Goal: Task Accomplishment & Management: Manage account settings

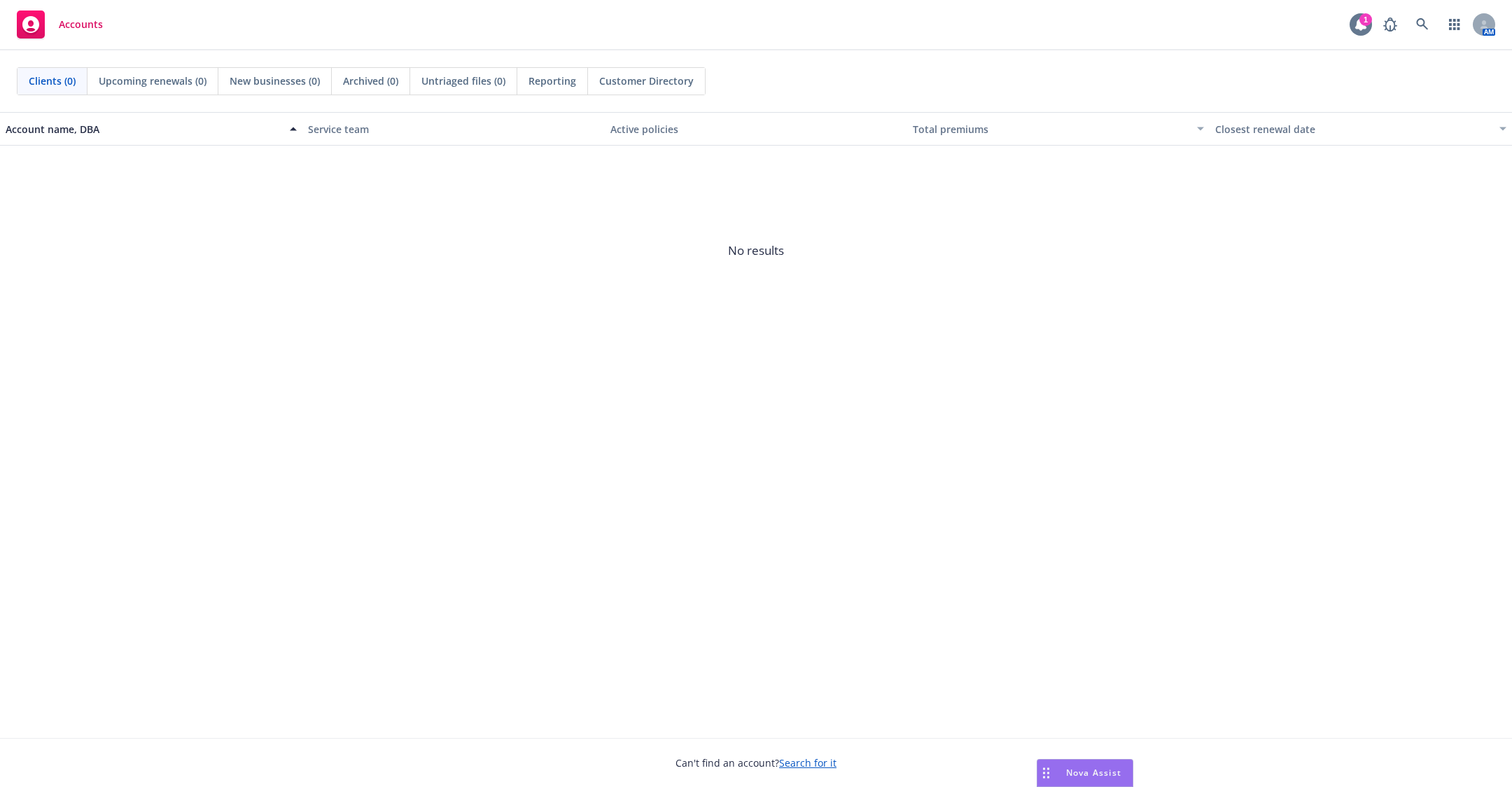
click at [1358, 30] on icon at bounding box center [1361, 24] width 14 height 14
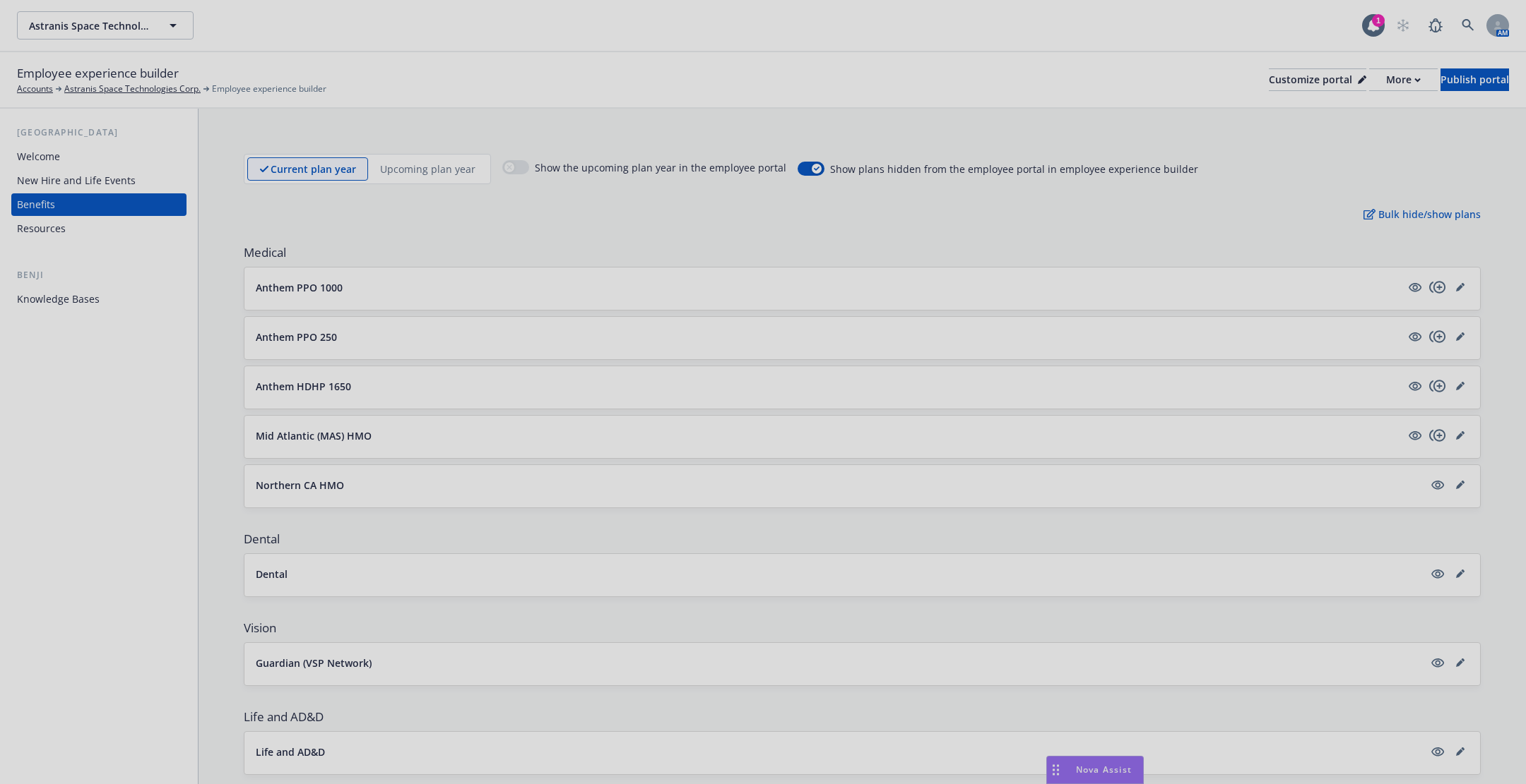
click at [1095, 770] on div at bounding box center [763, 392] width 1526 height 784
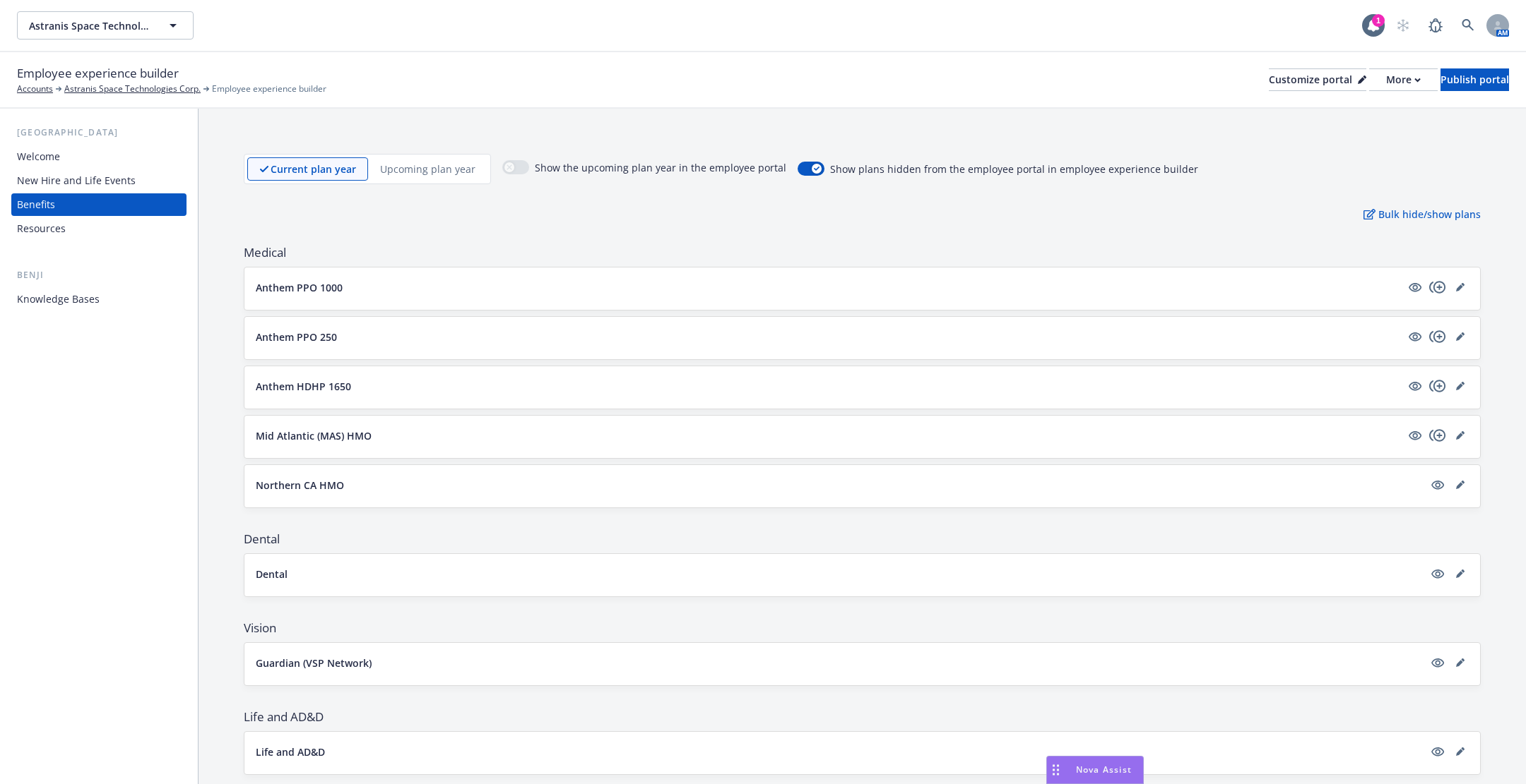
click at [1095, 770] on span "Nova Assist" at bounding box center [1104, 770] width 56 height 12
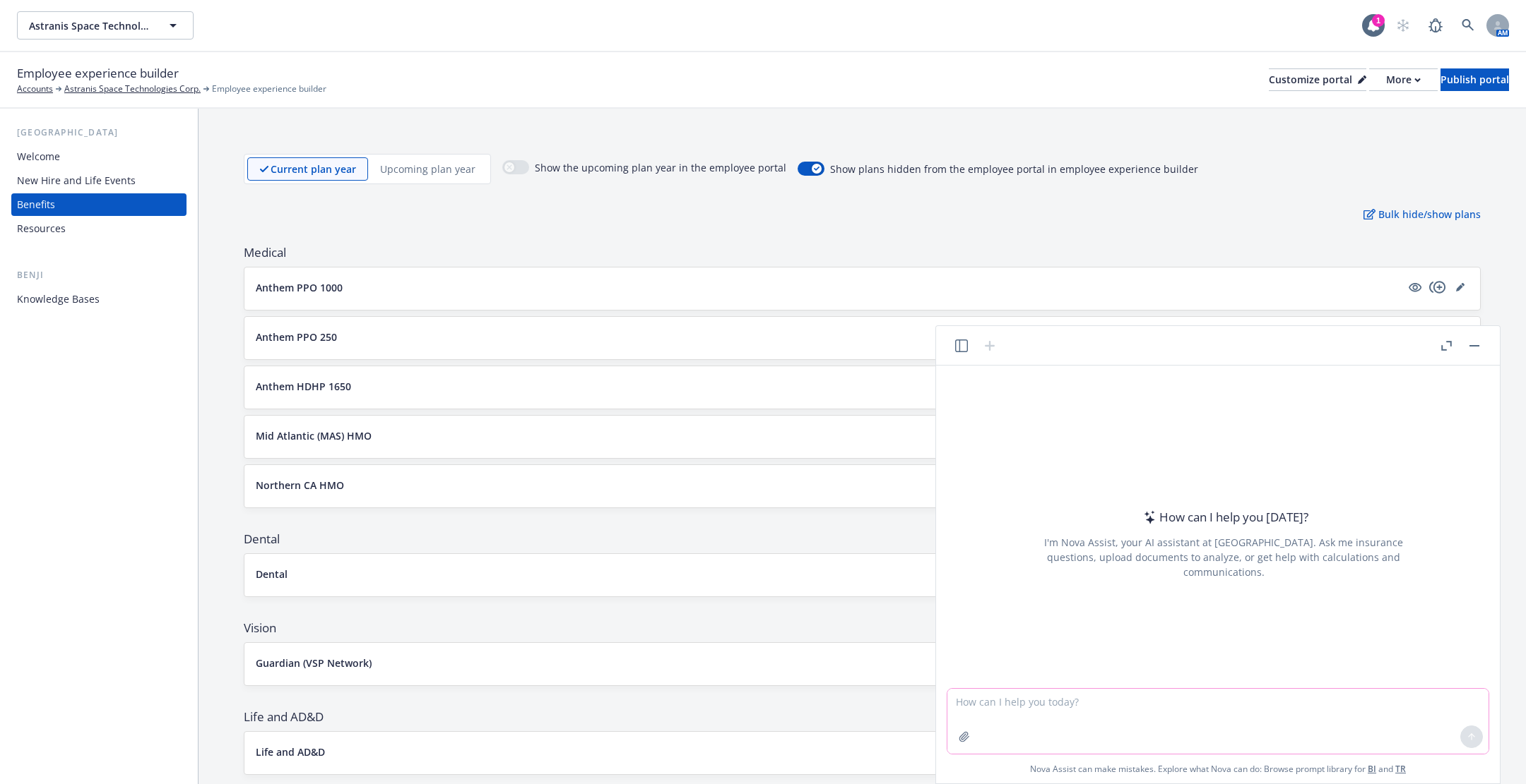
click at [1051, 692] on textarea at bounding box center [1217, 722] width 541 height 65
type textarea "What are the benefits of magic links"
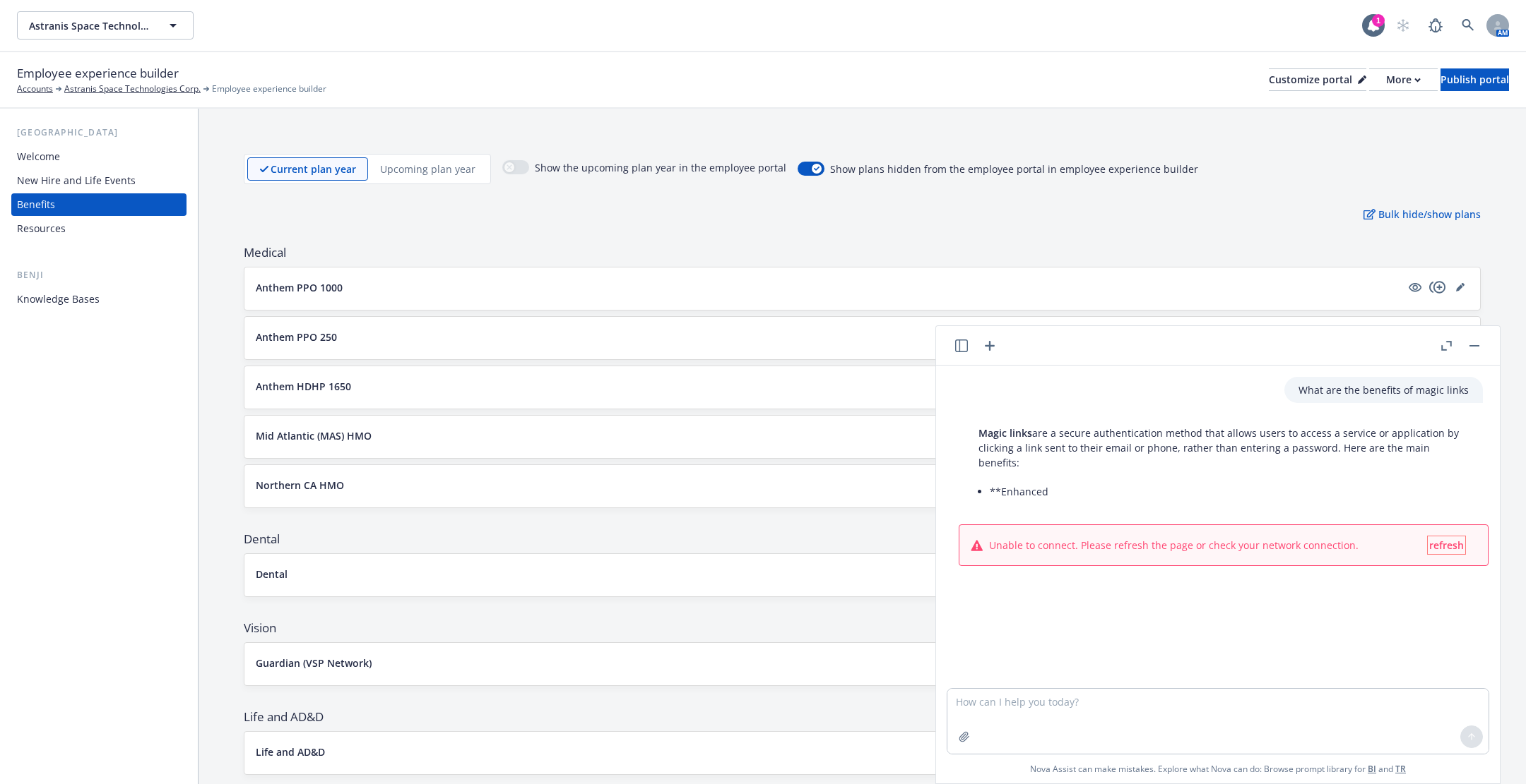
click at [1457, 538] on span "refresh" at bounding box center [1445, 545] width 34 height 13
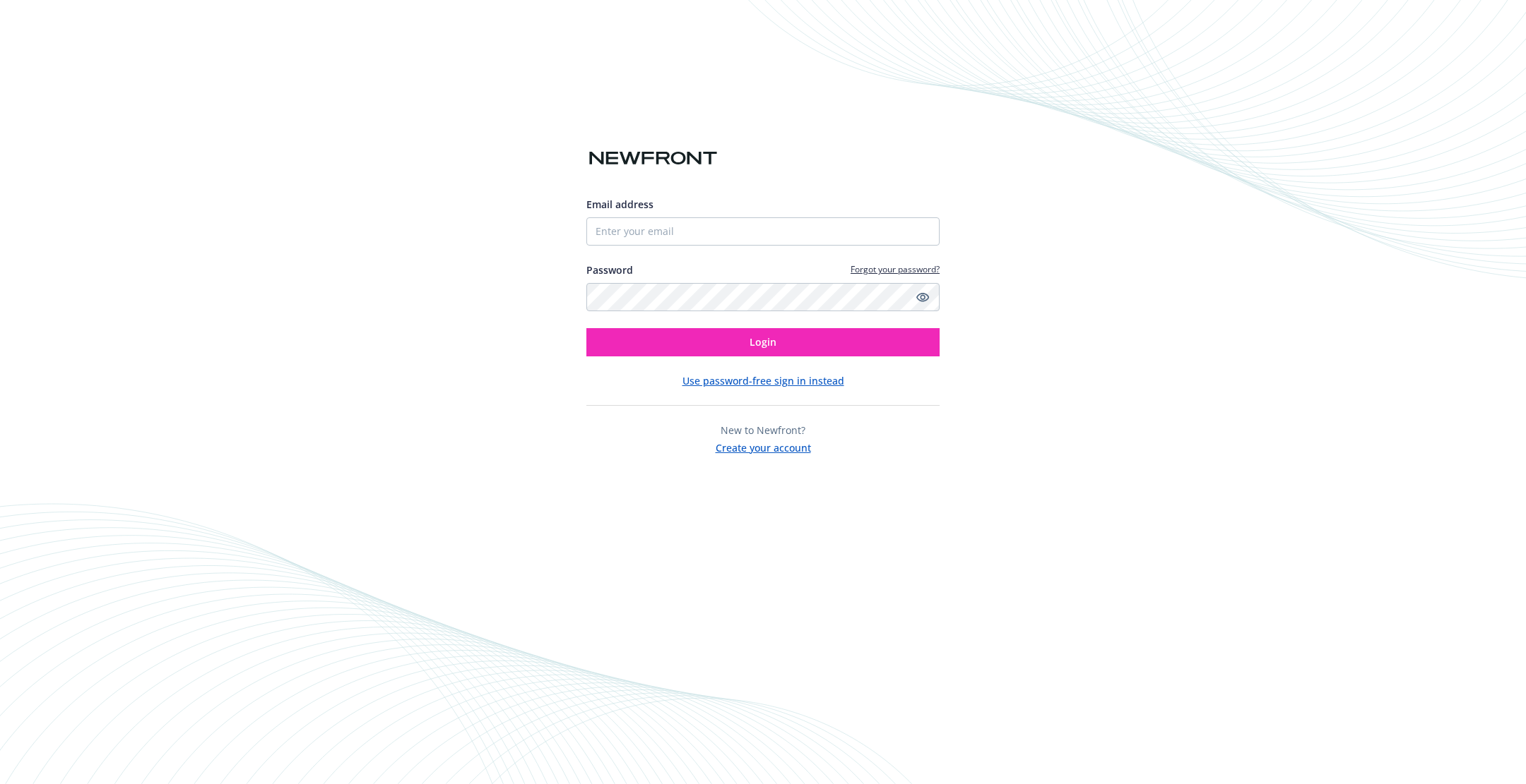
click at [792, 432] on span "New to Newfront?" at bounding box center [763, 430] width 85 height 13
click at [784, 450] on button "Create your account" at bounding box center [763, 446] width 96 height 18
click at [728, 450] on button "Create your account" at bounding box center [763, 446] width 96 height 18
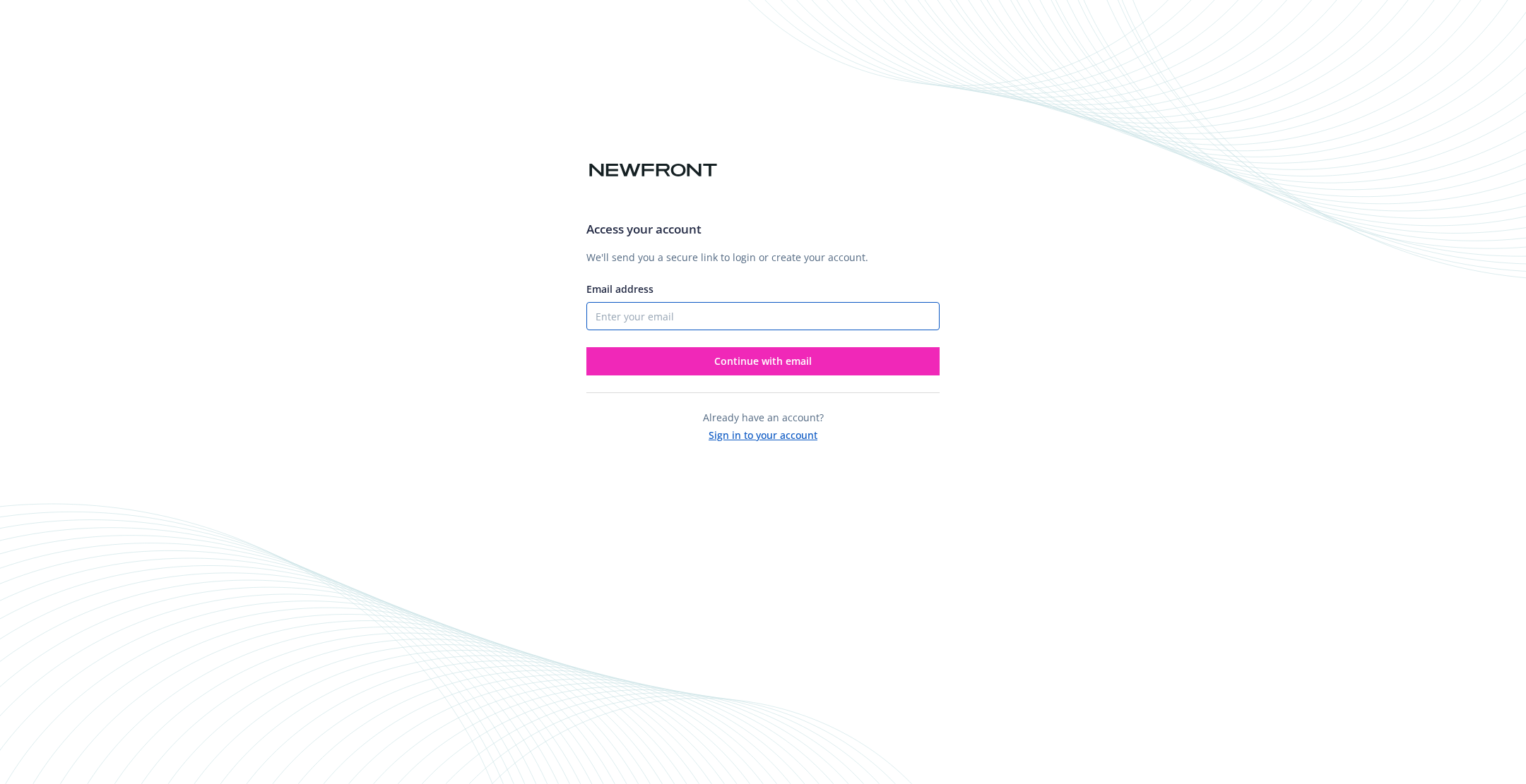
click at [693, 309] on input "Email address" at bounding box center [763, 317] width 353 height 28
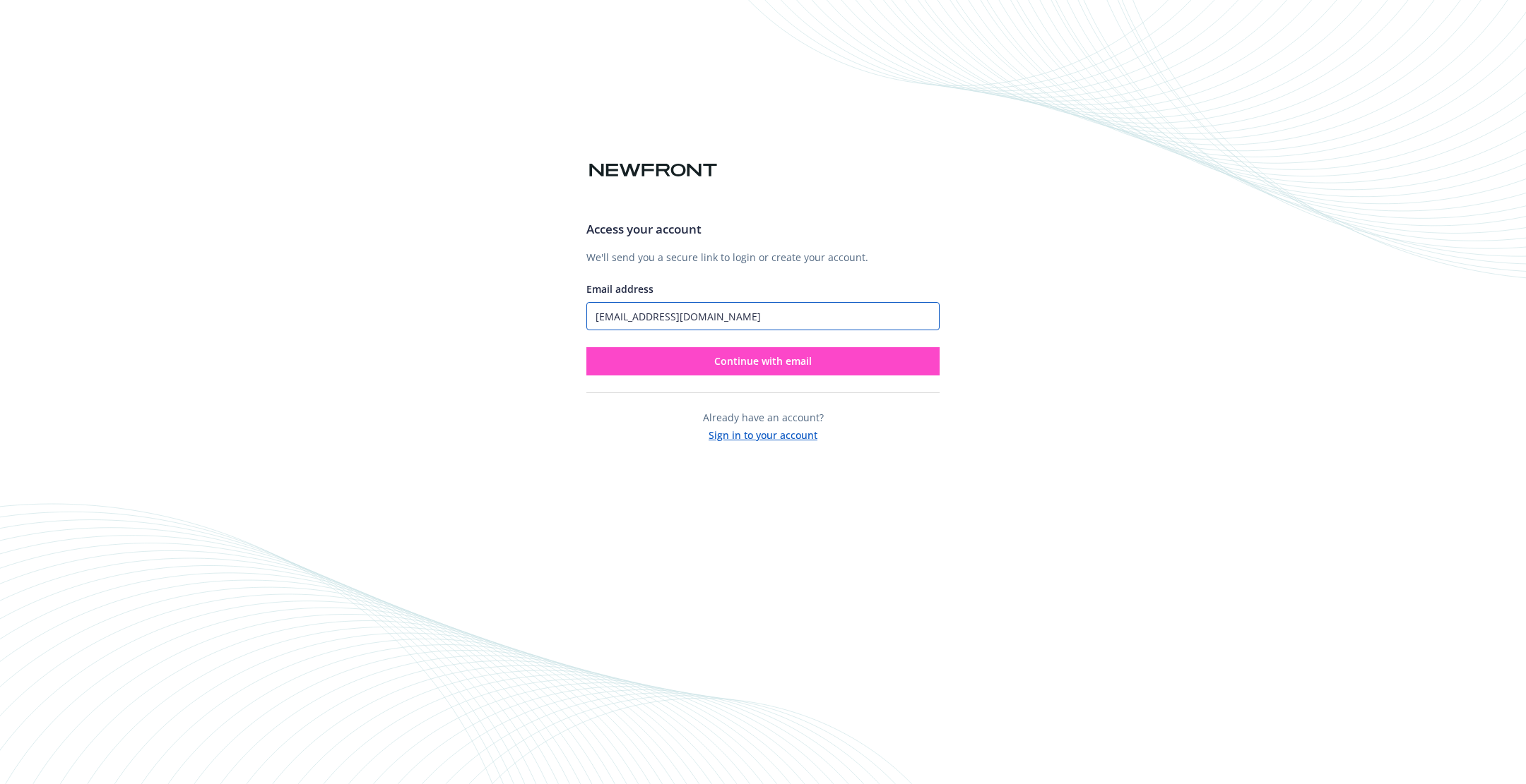
type input "amywhow@gmail.com"
click at [714, 363] on button "Continue with email" at bounding box center [763, 361] width 353 height 28
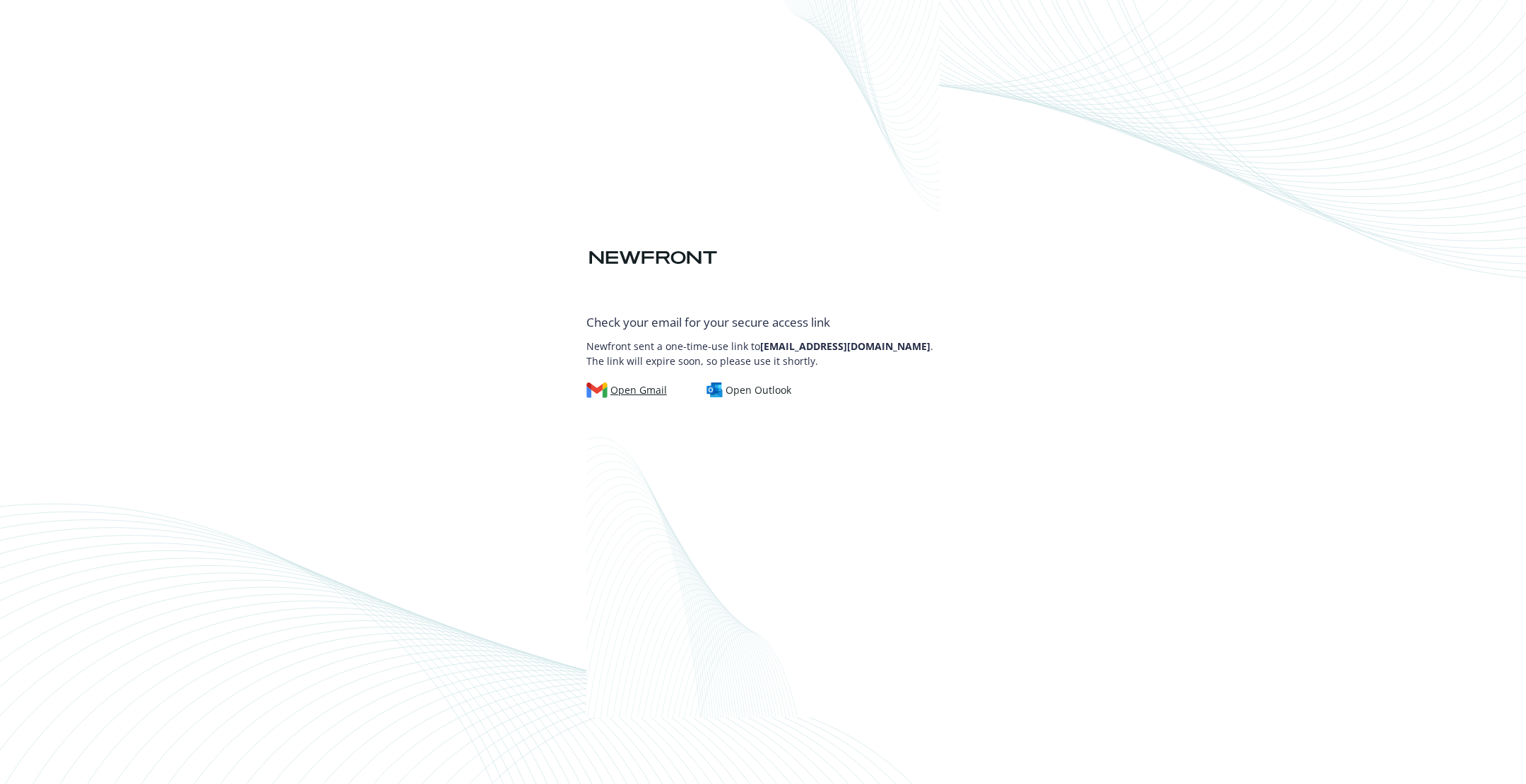
click at [642, 392] on div "Open Gmail" at bounding box center [627, 390] width 81 height 16
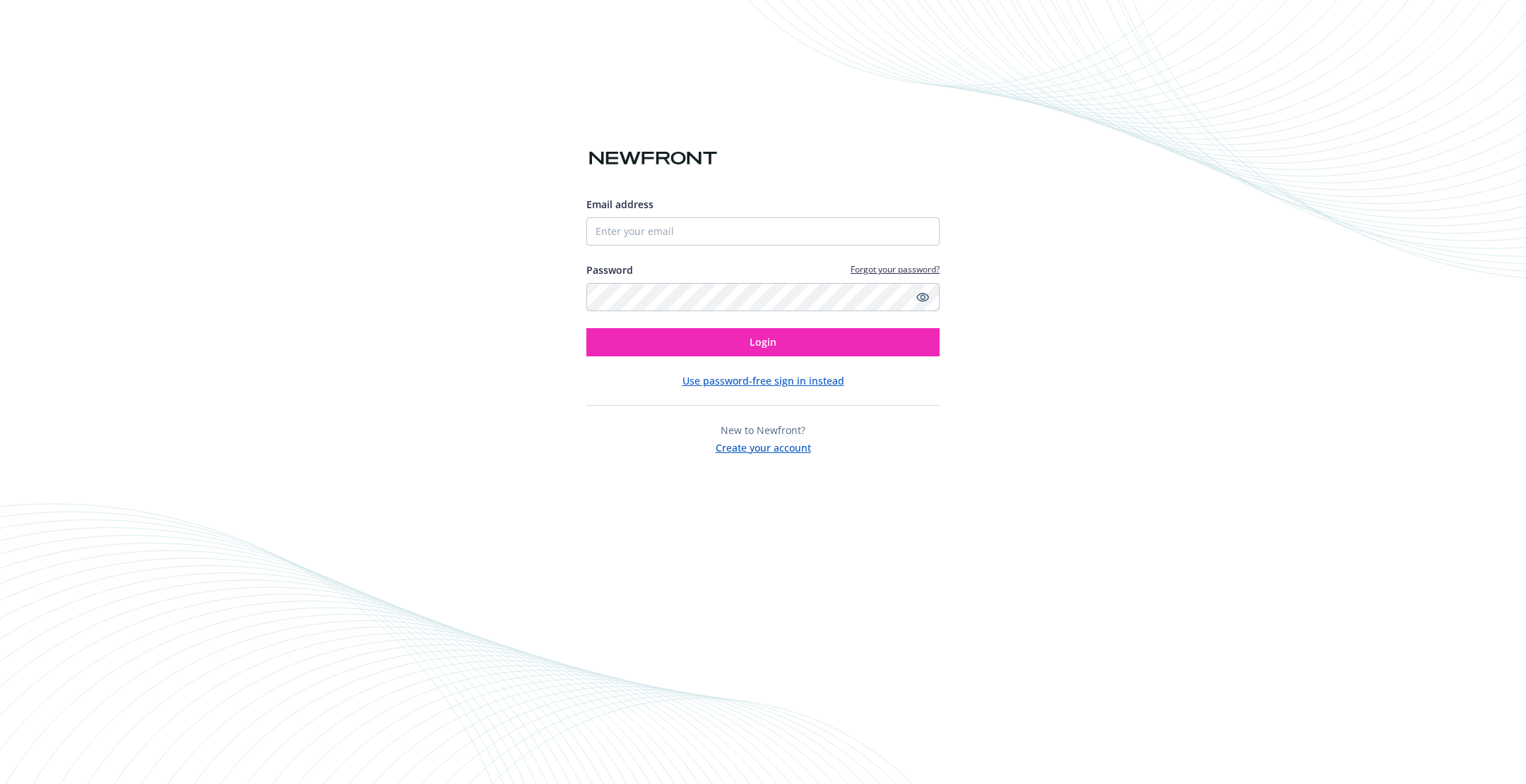
click at [782, 450] on button "Create your account" at bounding box center [763, 446] width 96 height 18
click at [779, 451] on button "Create your account" at bounding box center [763, 446] width 96 height 18
drag, startPoint x: 885, startPoint y: 382, endPoint x: 671, endPoint y: 387, distance: 214.1
click at [672, 386] on div "Use password-free sign in instead" at bounding box center [763, 381] width 353 height 15
click at [613, 418] on div "Email address Password Forgot your password? Login Use password-free sign in in…" at bounding box center [763, 326] width 353 height 259
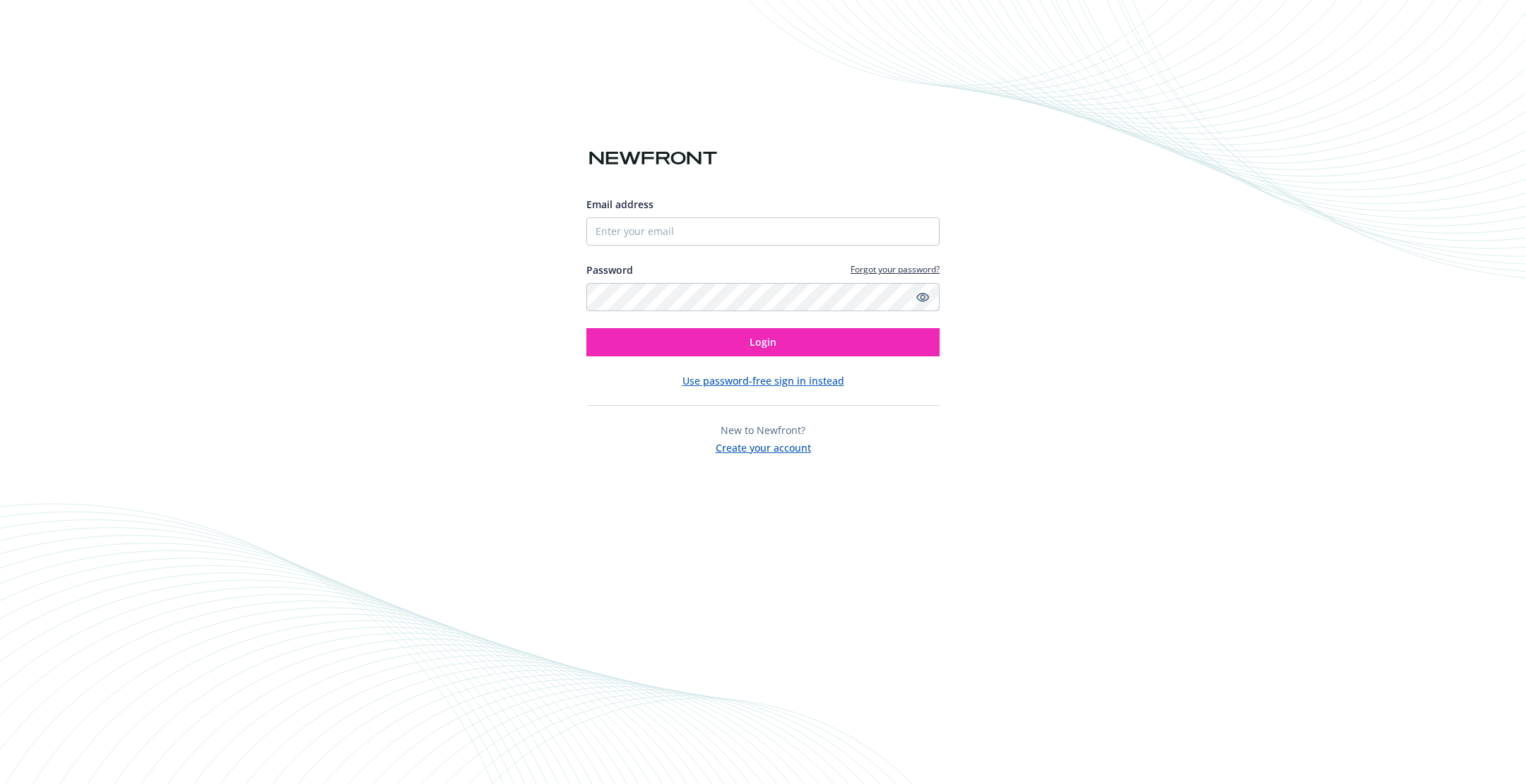
click at [770, 377] on button "Use password-free sign in instead" at bounding box center [763, 381] width 161 height 15
click at [810, 387] on button "Use password-free sign in instead" at bounding box center [763, 381] width 161 height 15
click at [737, 447] on button "Create your account" at bounding box center [763, 446] width 96 height 18
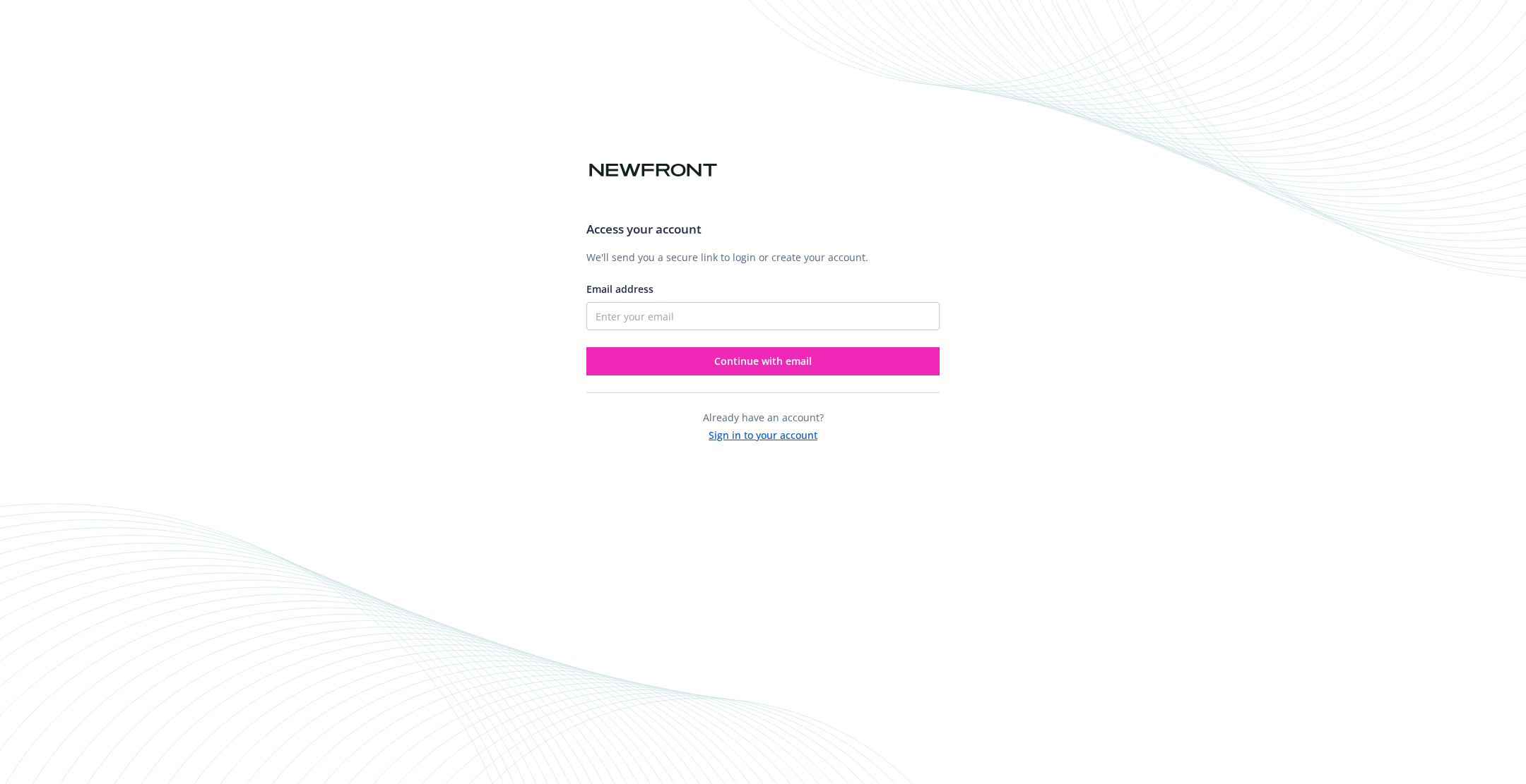
click at [744, 442] on button "Sign in to your account" at bounding box center [763, 434] width 109 height 18
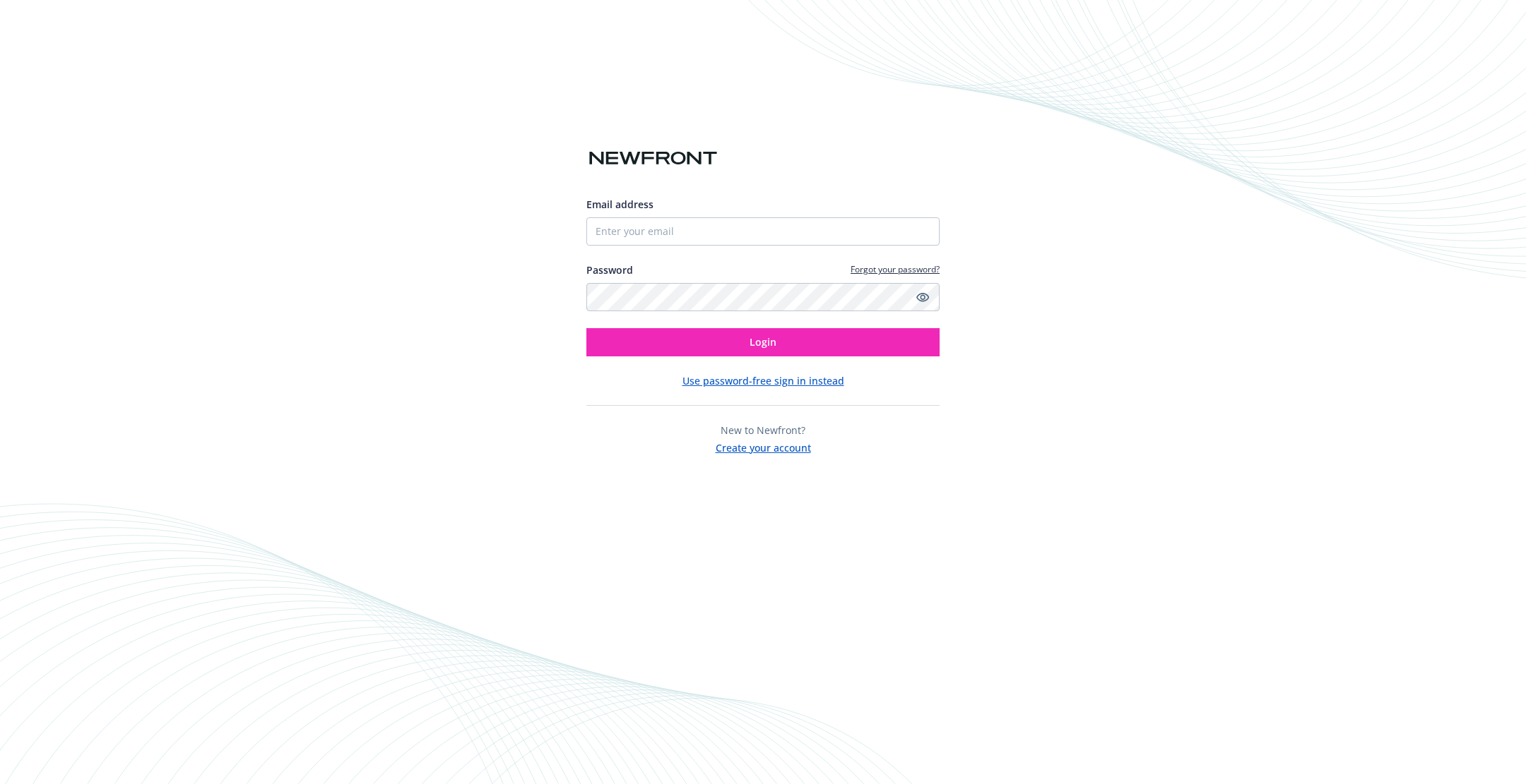
click at [744, 441] on button "Create your account" at bounding box center [763, 446] width 96 height 18
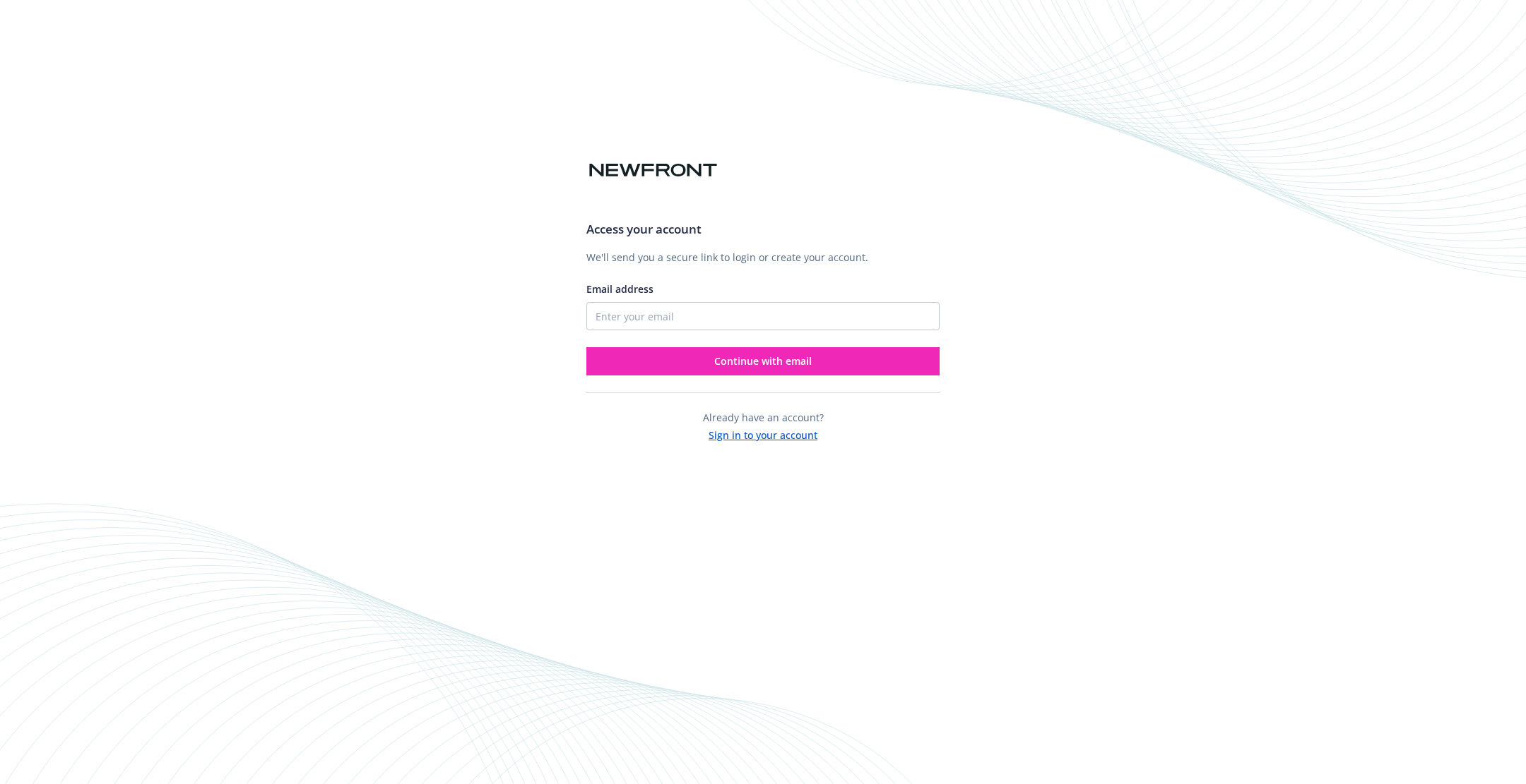
click at [744, 441] on button "Sign in to your account" at bounding box center [763, 434] width 109 height 18
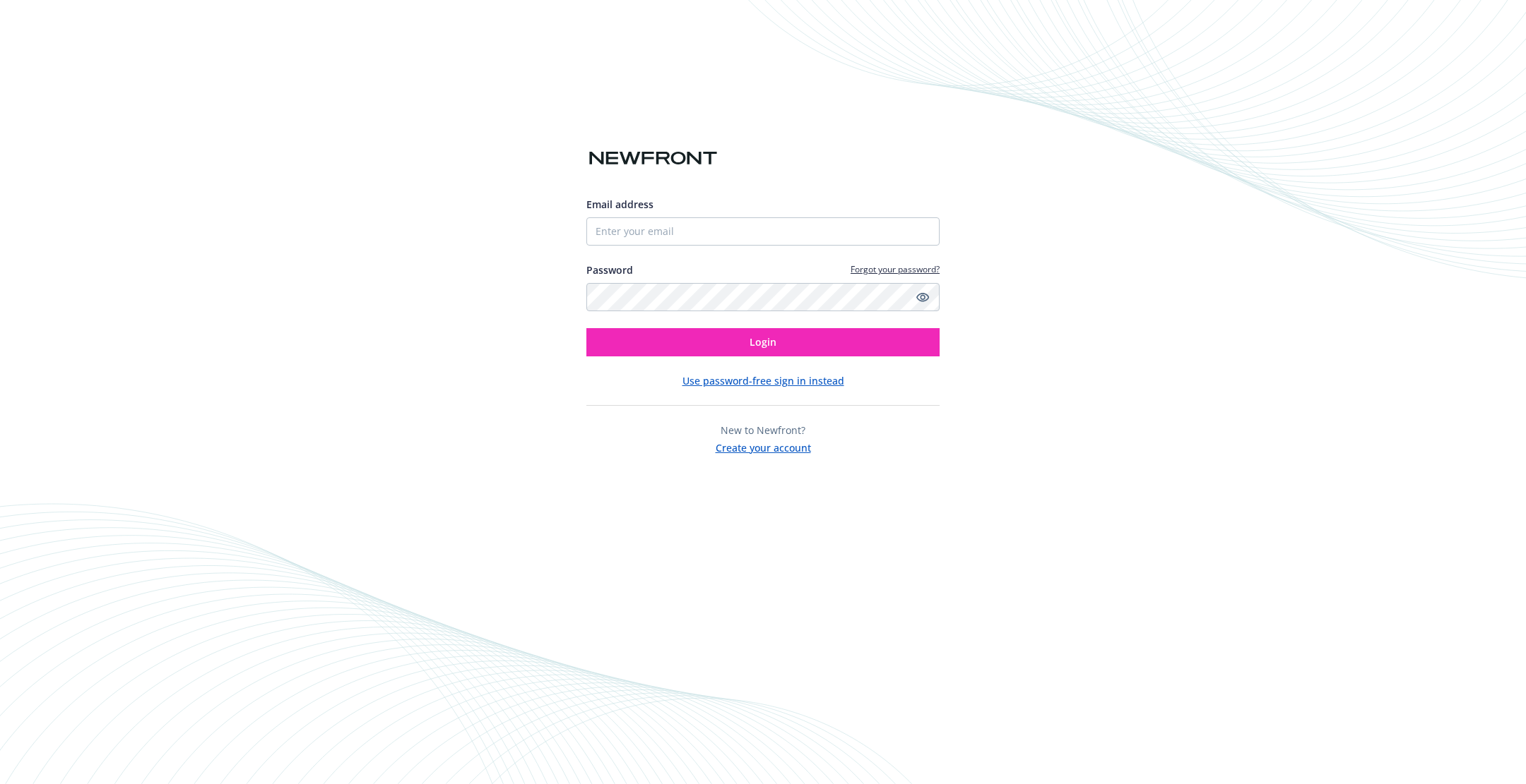
click at [744, 441] on button "Create your account" at bounding box center [763, 446] width 96 height 18
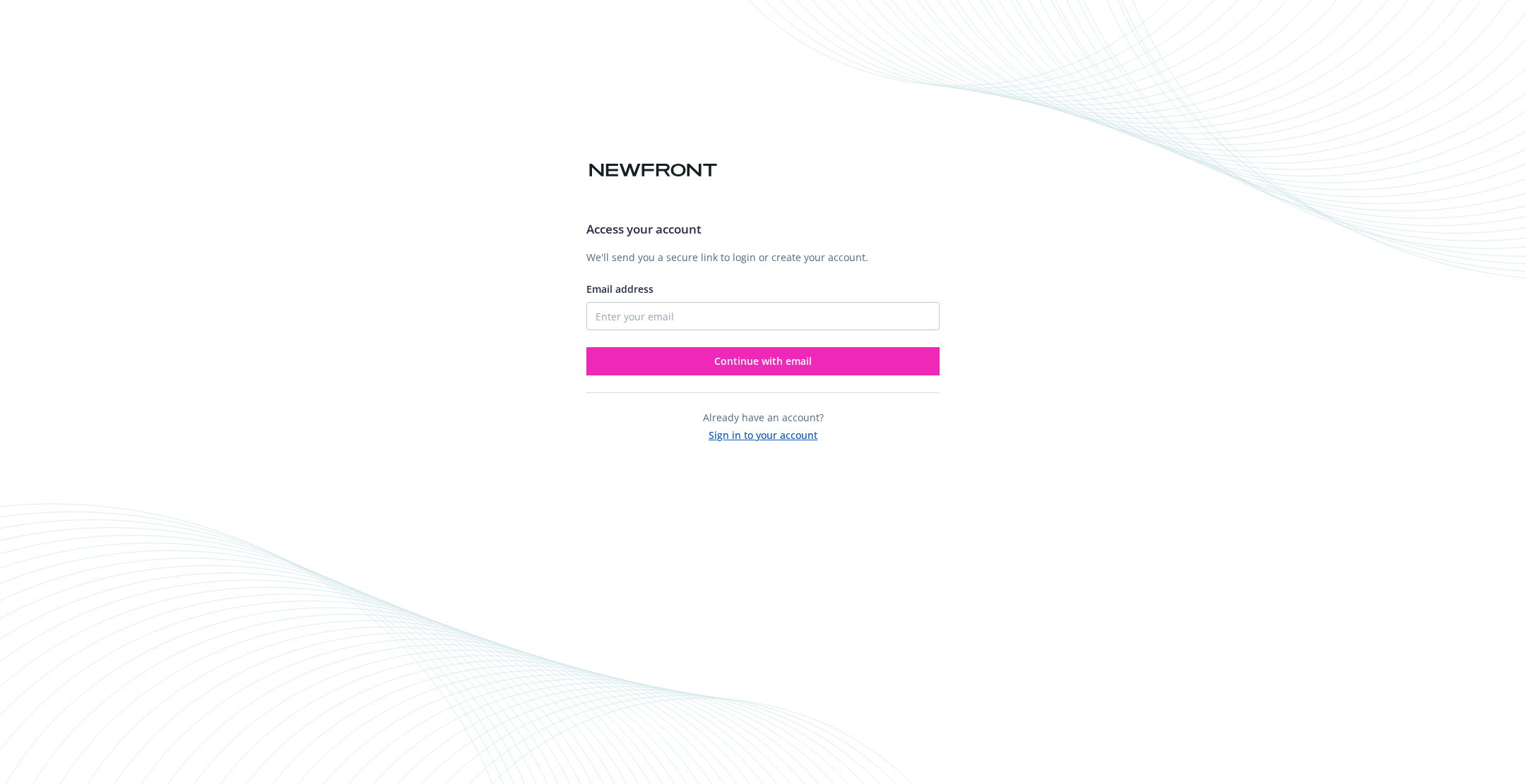
click at [744, 441] on button "Sign in to your account" at bounding box center [763, 434] width 109 height 18
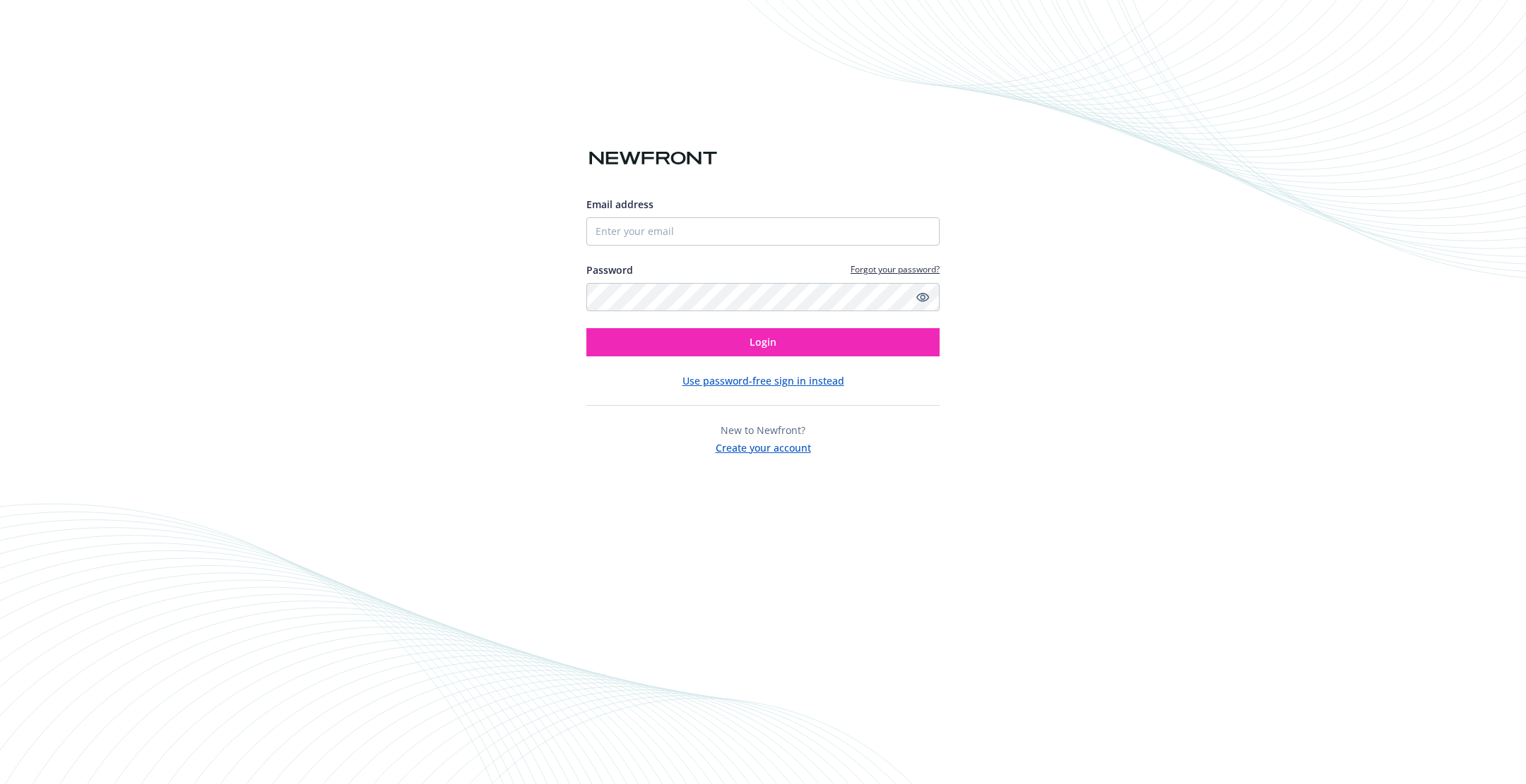
click at [783, 448] on button "Create your account" at bounding box center [763, 446] width 96 height 18
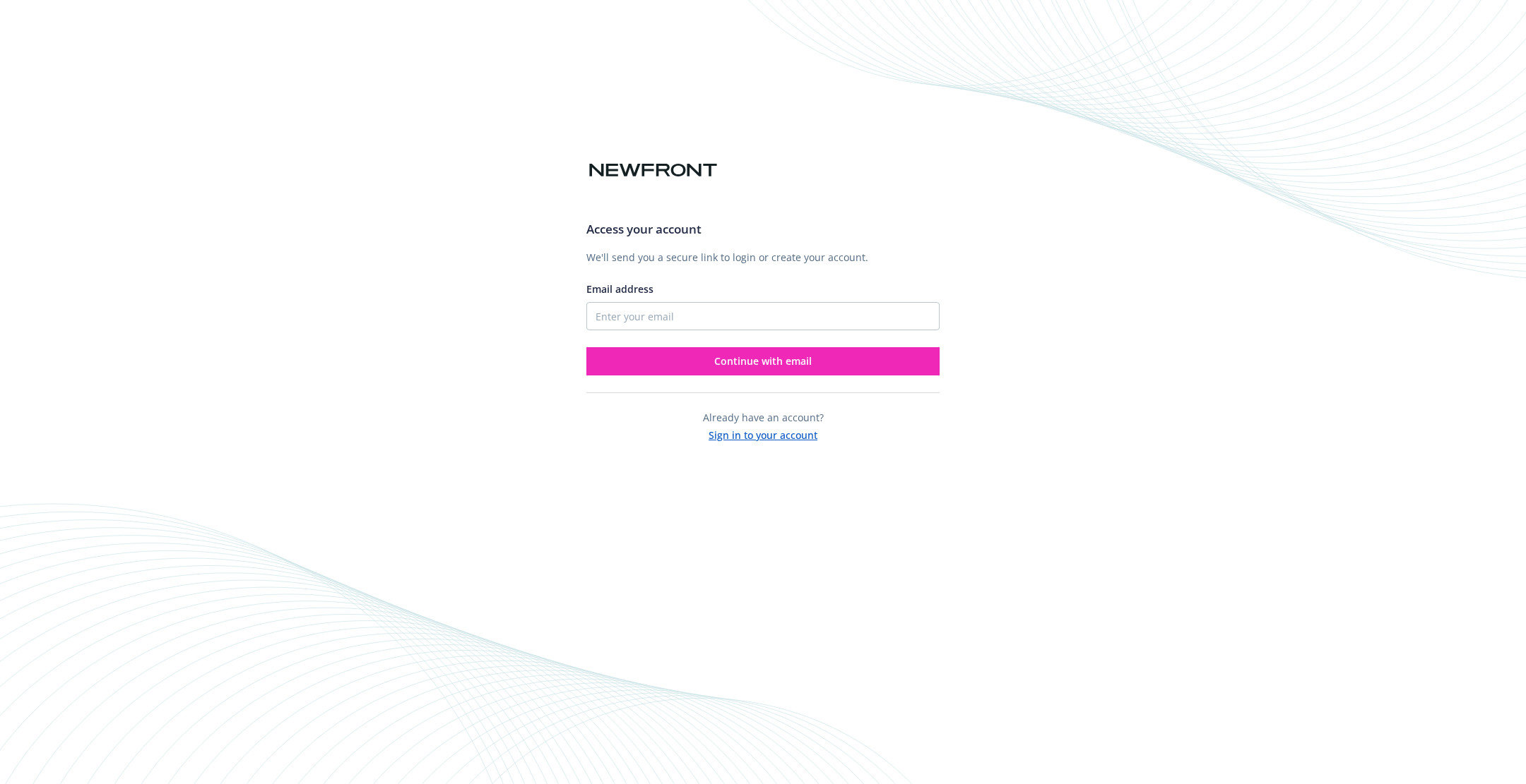
click at [784, 439] on button "Sign in to your account" at bounding box center [763, 434] width 109 height 18
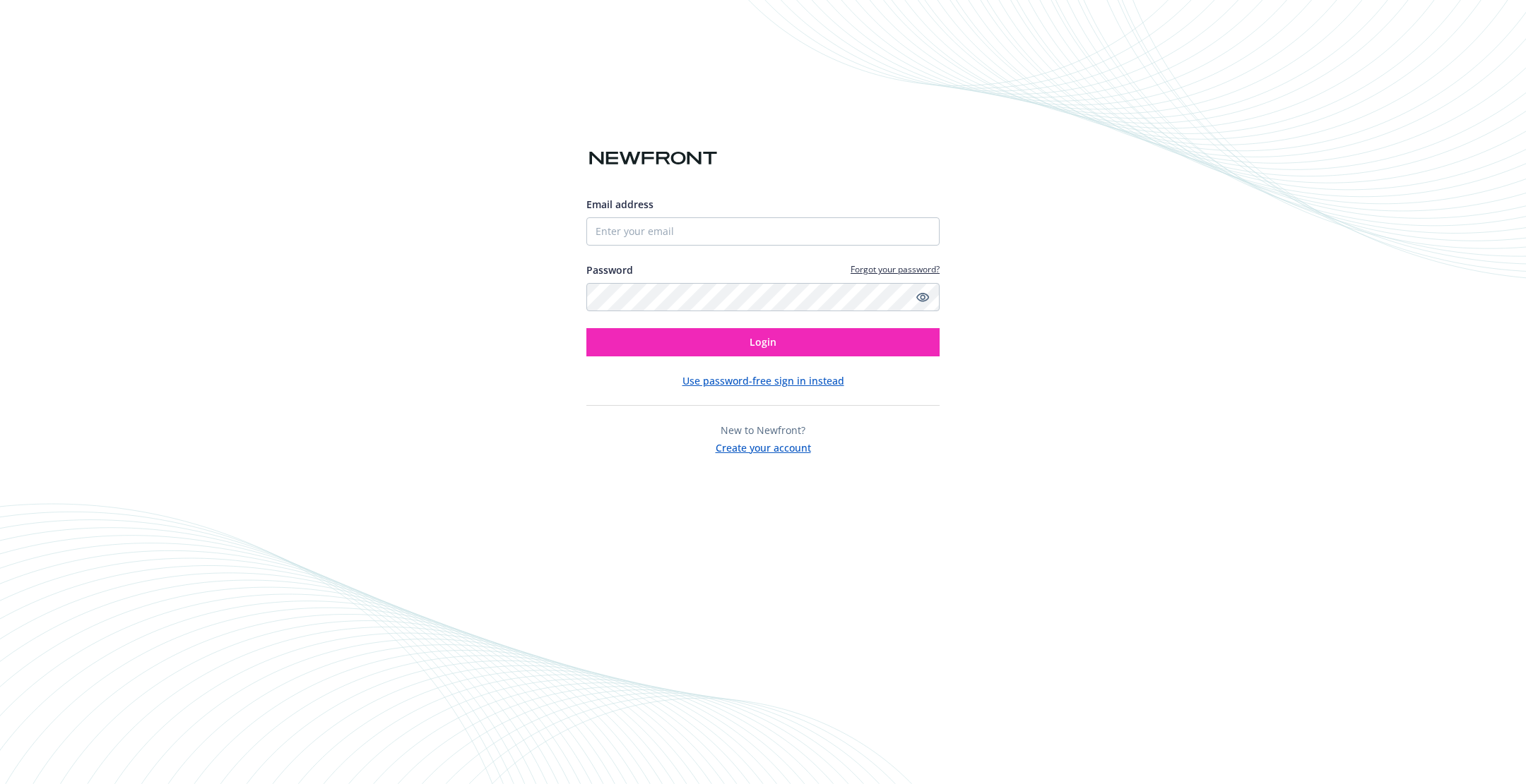
click at [806, 381] on button "Use password-free sign in instead" at bounding box center [763, 381] width 161 height 15
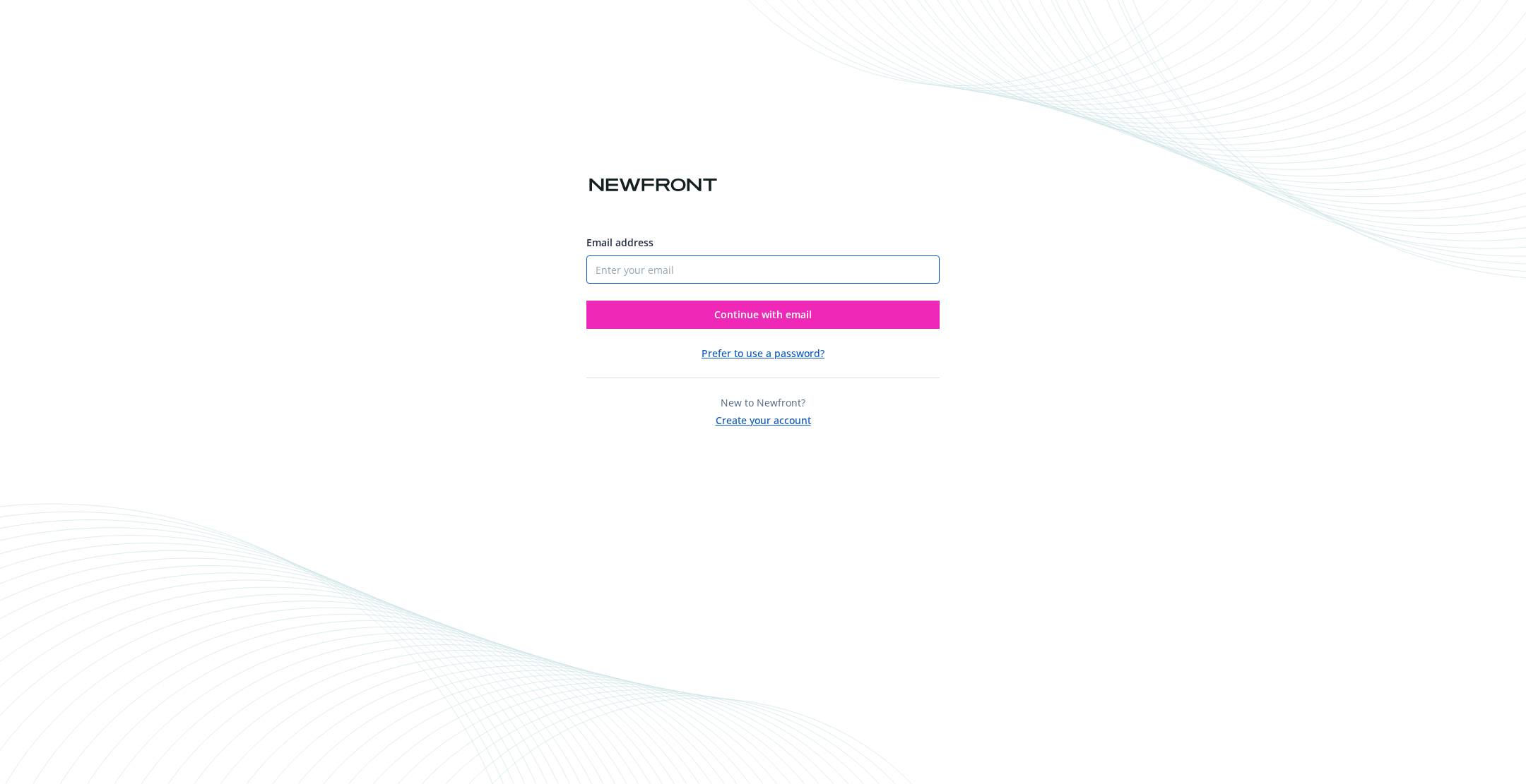
click at [783, 274] on input "Email address" at bounding box center [763, 269] width 353 height 28
type input "amywhow@gmail.com"
click at [809, 313] on span "Continue with email" at bounding box center [763, 314] width 97 height 13
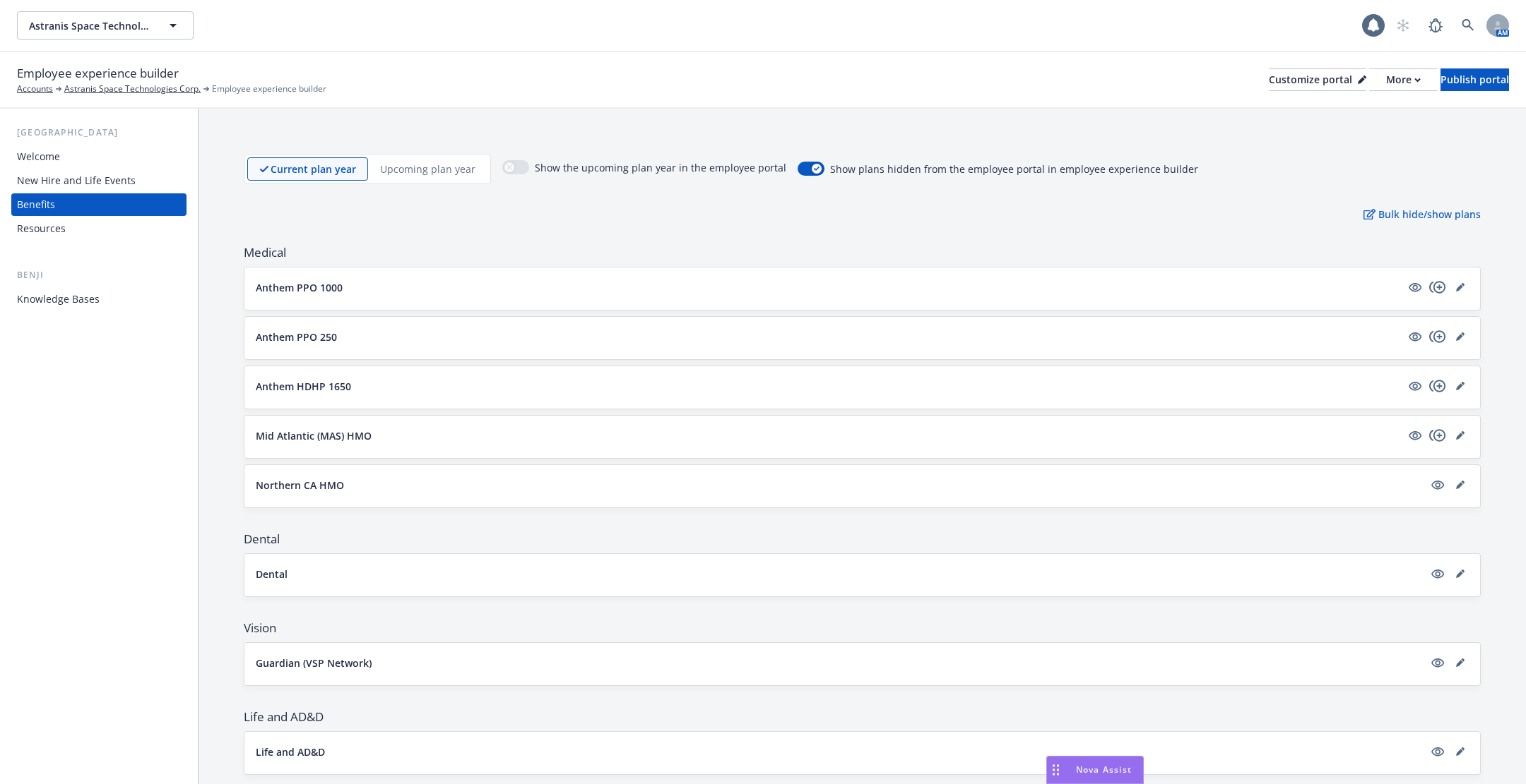
click at [1118, 759] on div "Nova Assist" at bounding box center [1094, 770] width 96 height 27
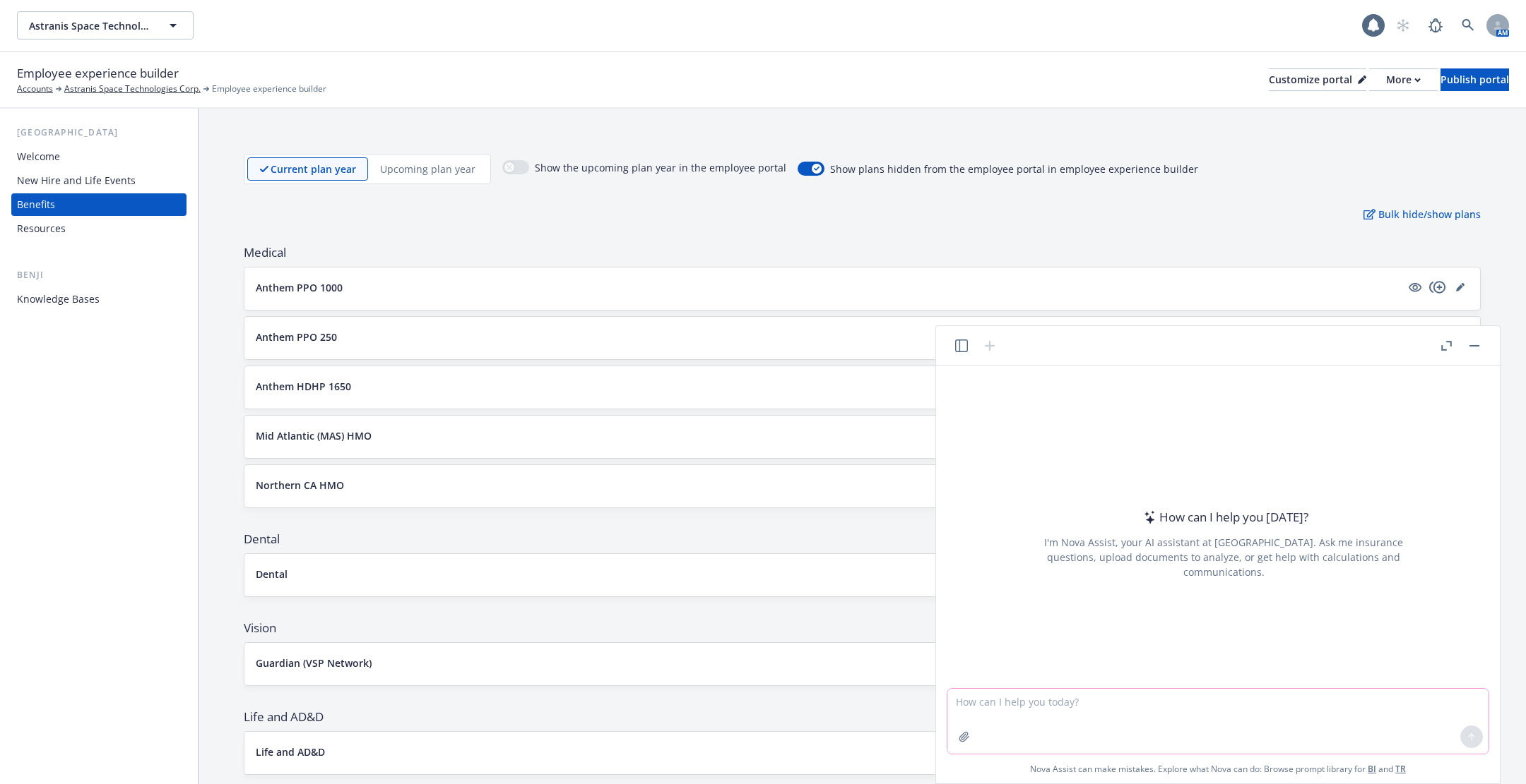
click at [1076, 703] on textarea at bounding box center [1217, 722] width 541 height 65
type textarea "What are the benefits of magic links"
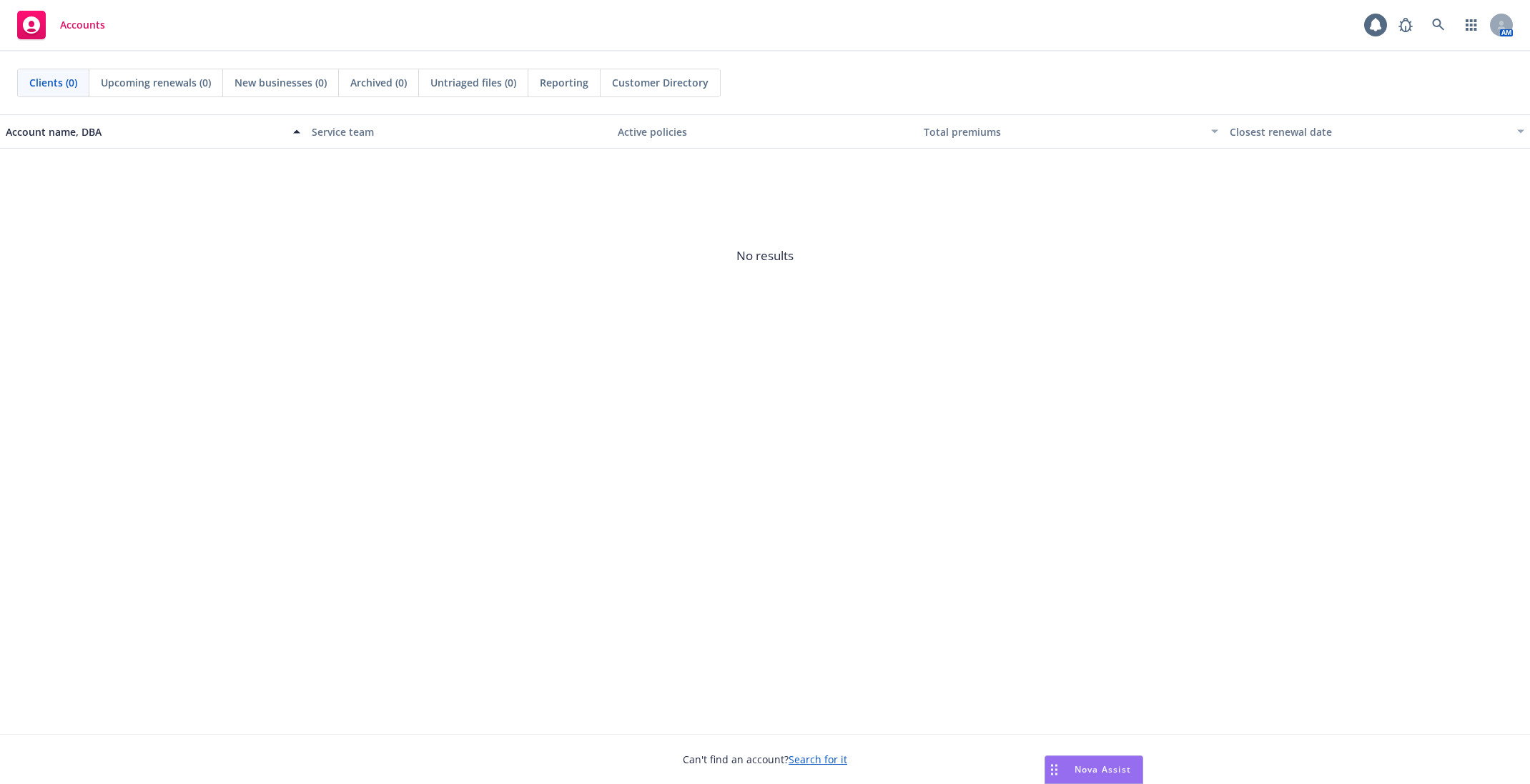
click at [1096, 770] on span "Nova Assist" at bounding box center [1103, 770] width 57 height 12
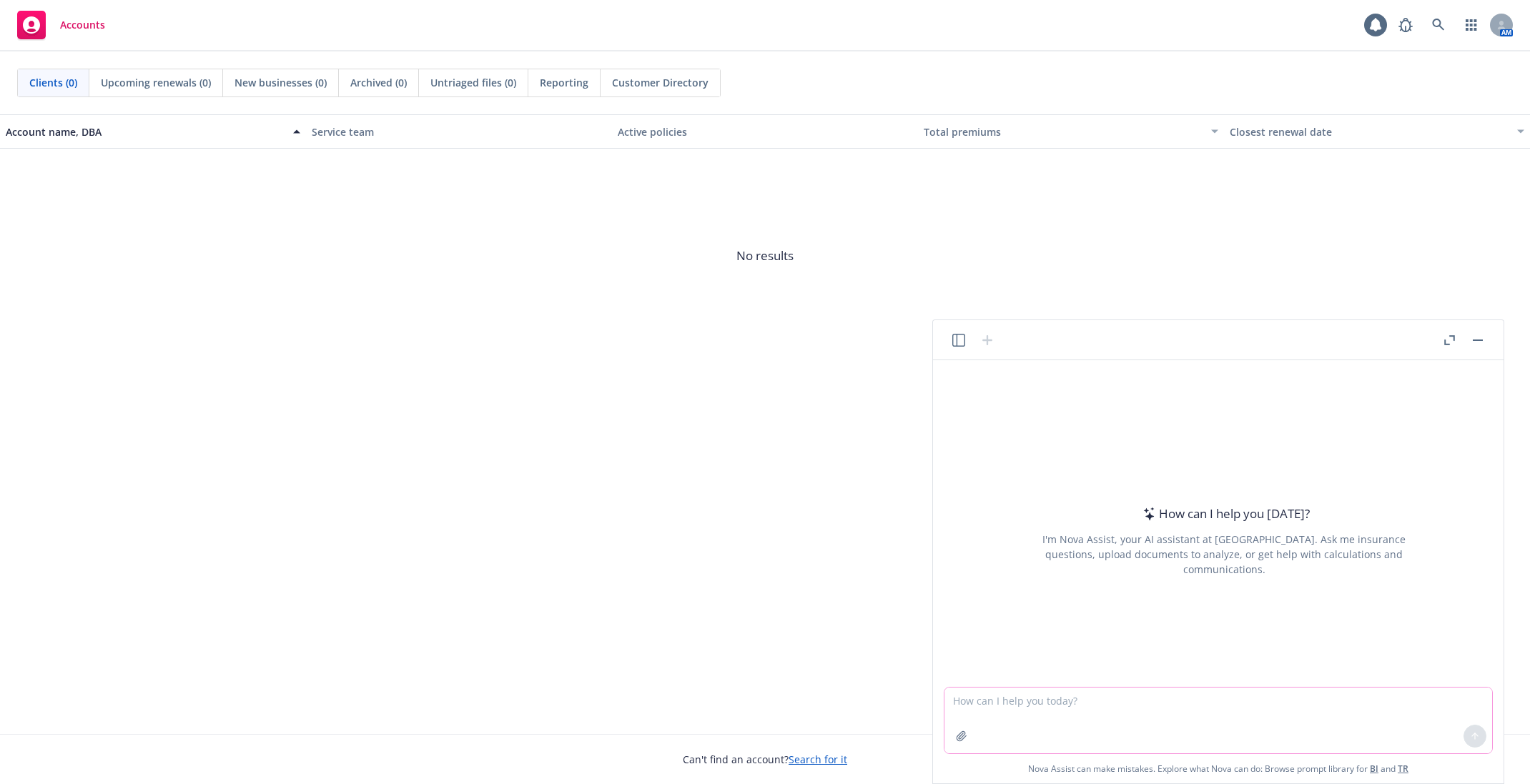
click at [1110, 709] on textarea at bounding box center [1217, 720] width 548 height 66
type textarea "What are health informatics?"
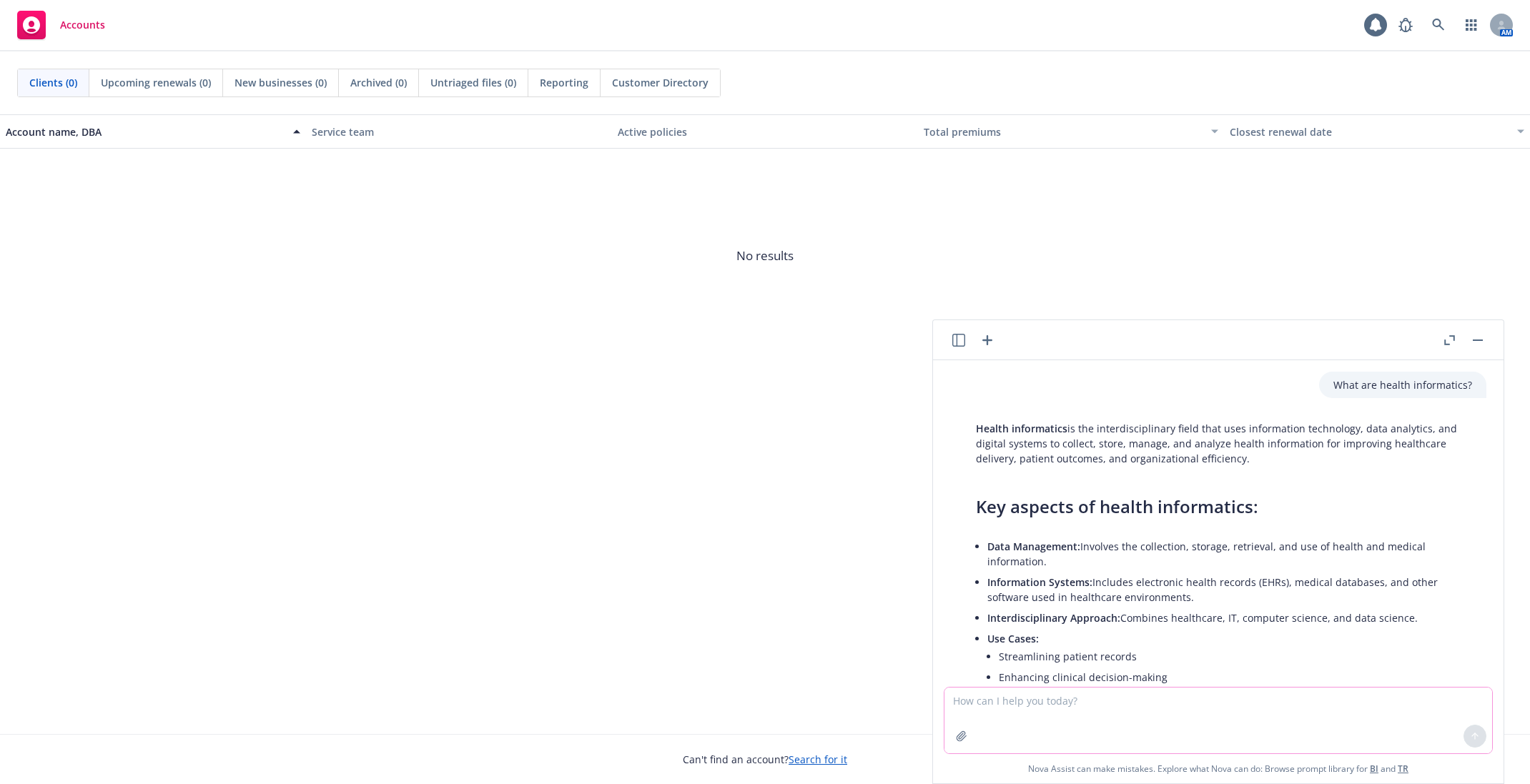
click at [1132, 717] on textarea at bounding box center [1217, 720] width 548 height 66
type textarea "How to summarize springbuck as an offering"
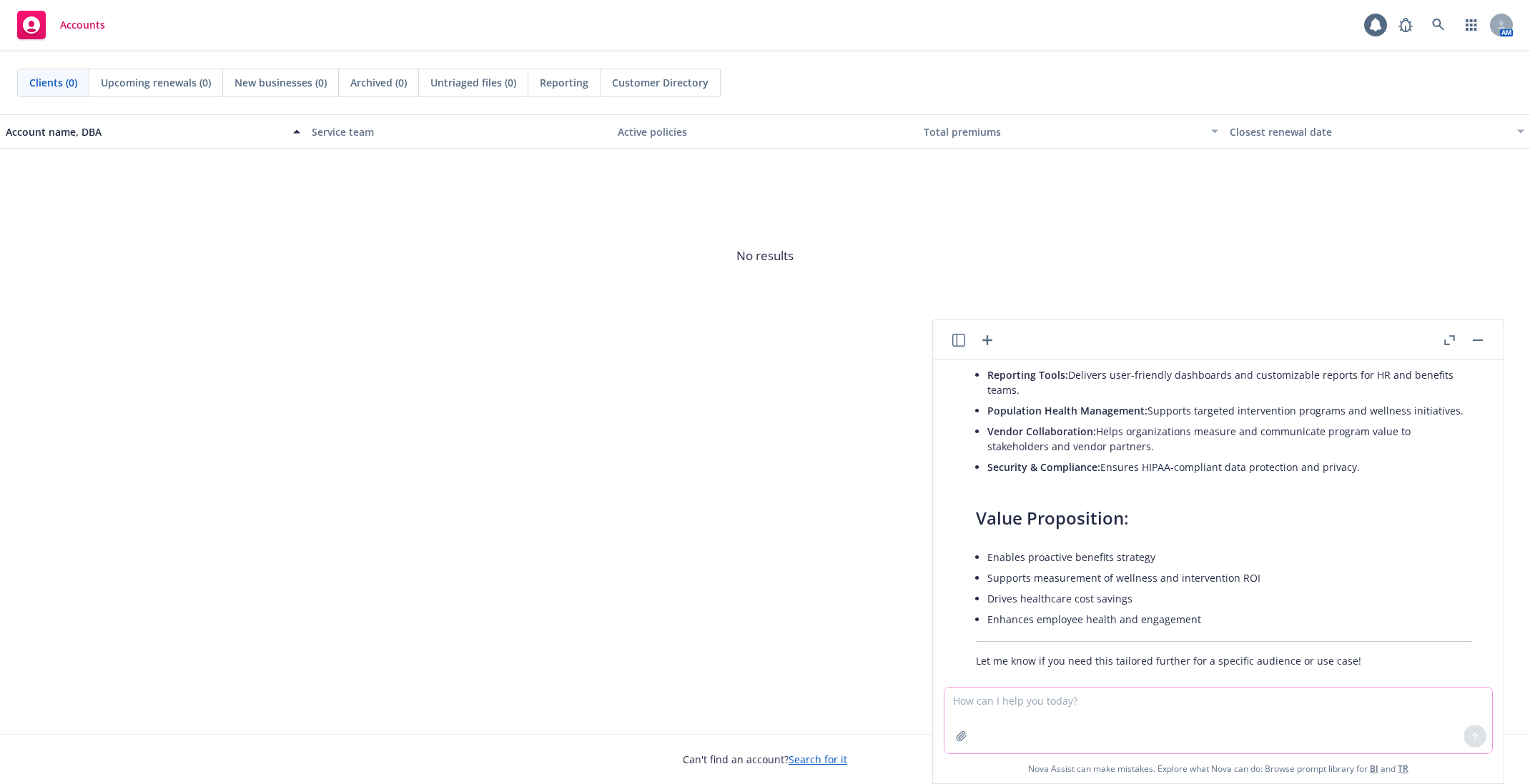
scroll to position [1086, 0]
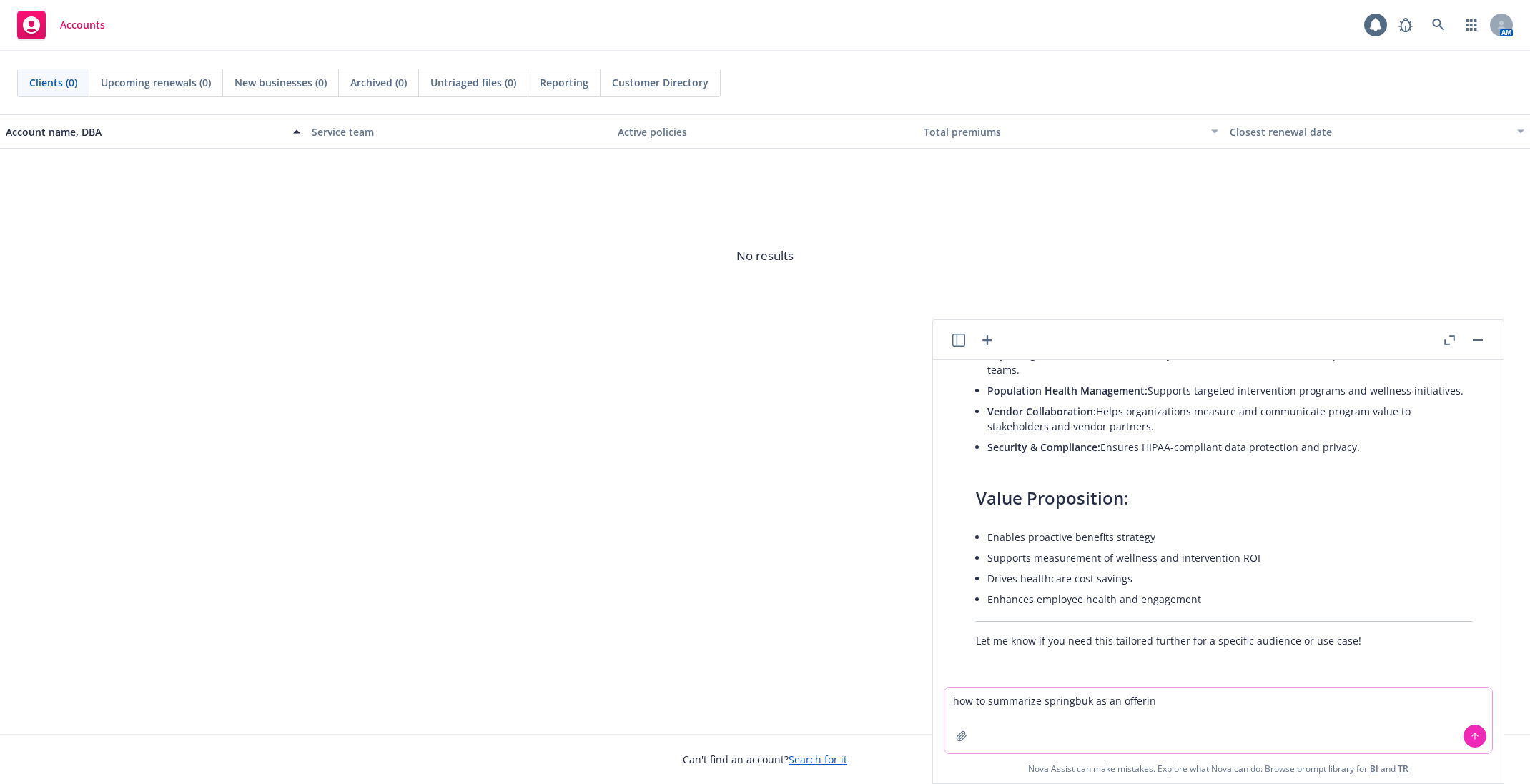
type textarea "how to summarize springbuk as an offering"
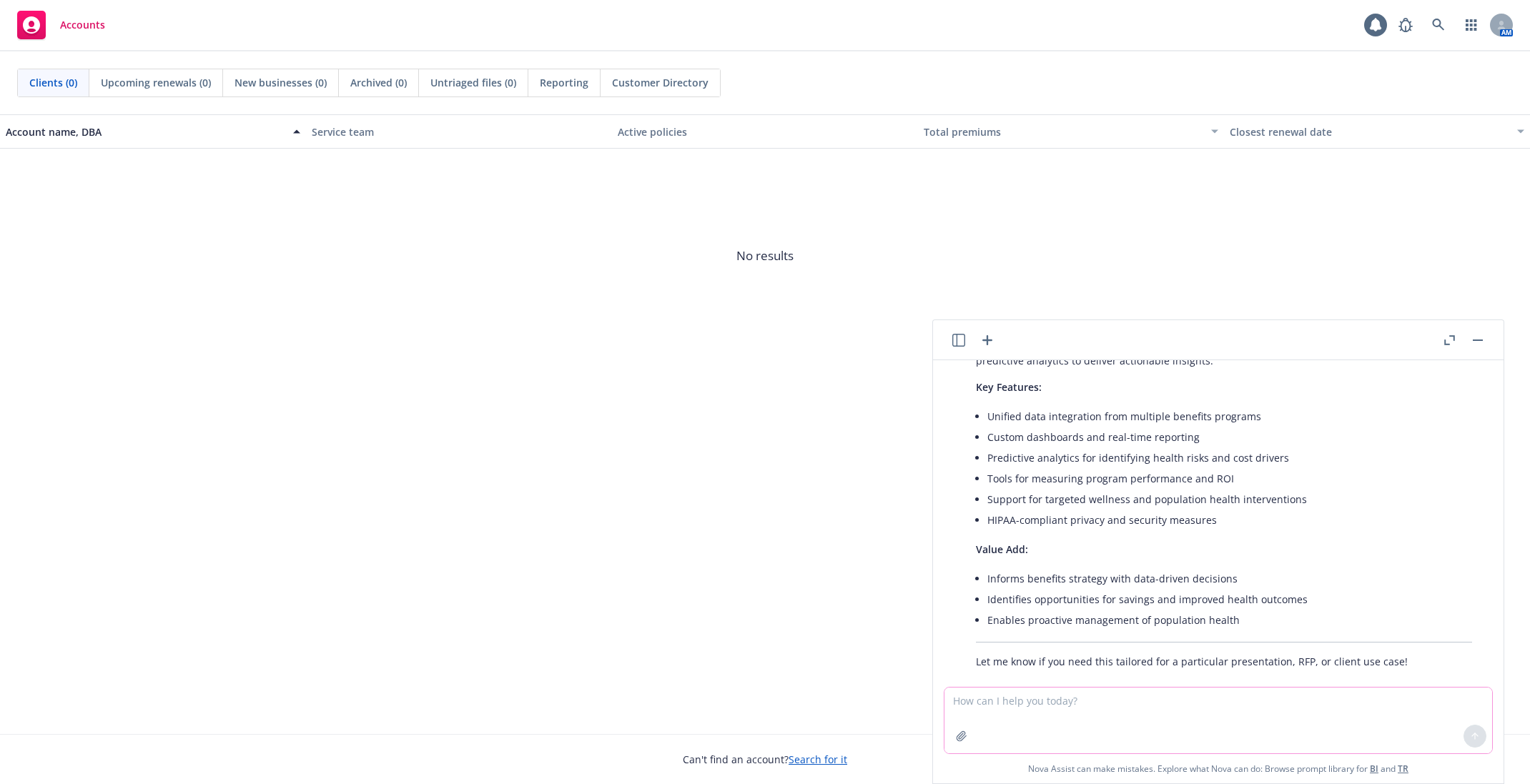
scroll to position [1556, 0]
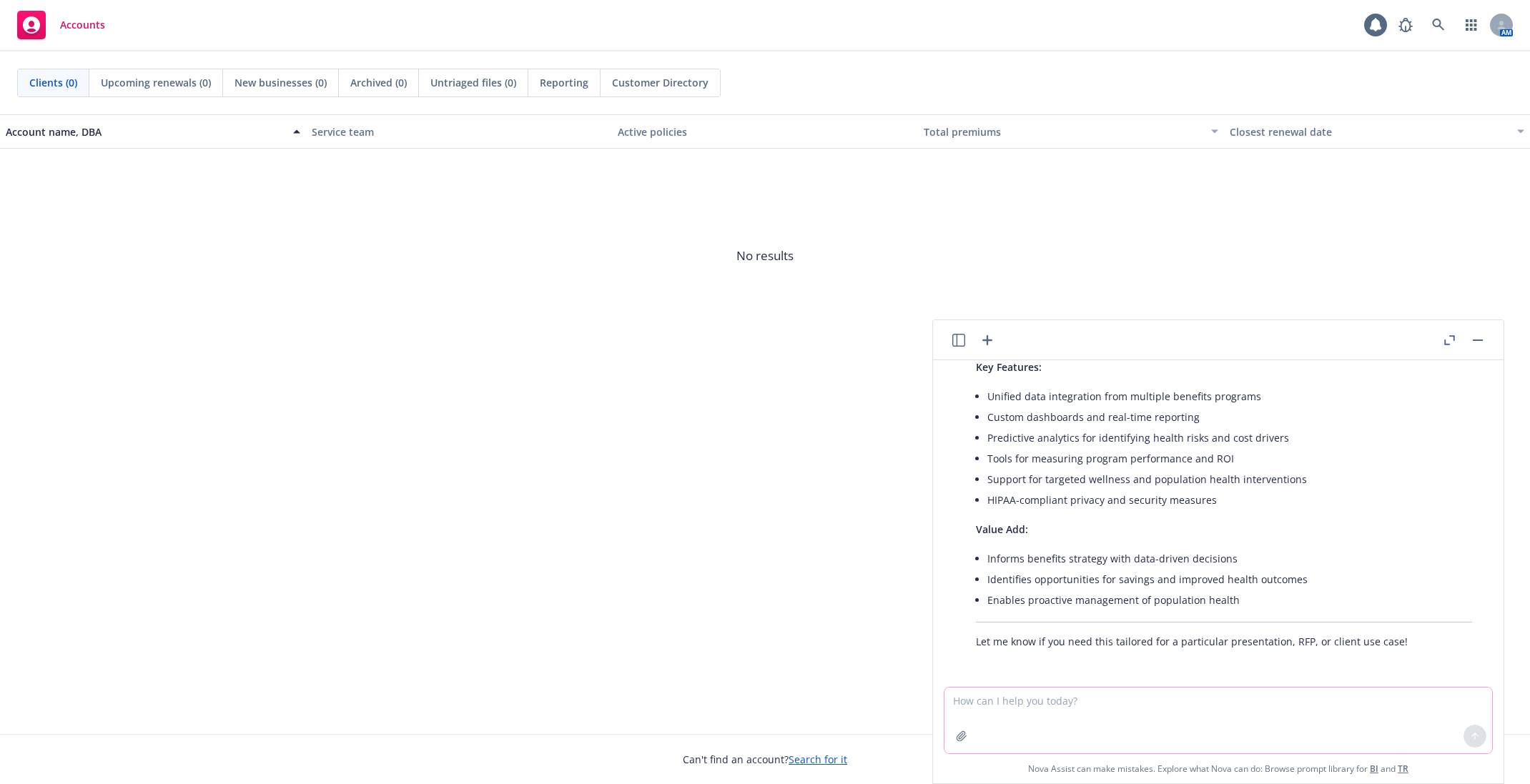
click at [1031, 696] on textarea at bounding box center [1217, 720] width 548 height 66
type textarea "What's a one sentence explanation of springbuk"
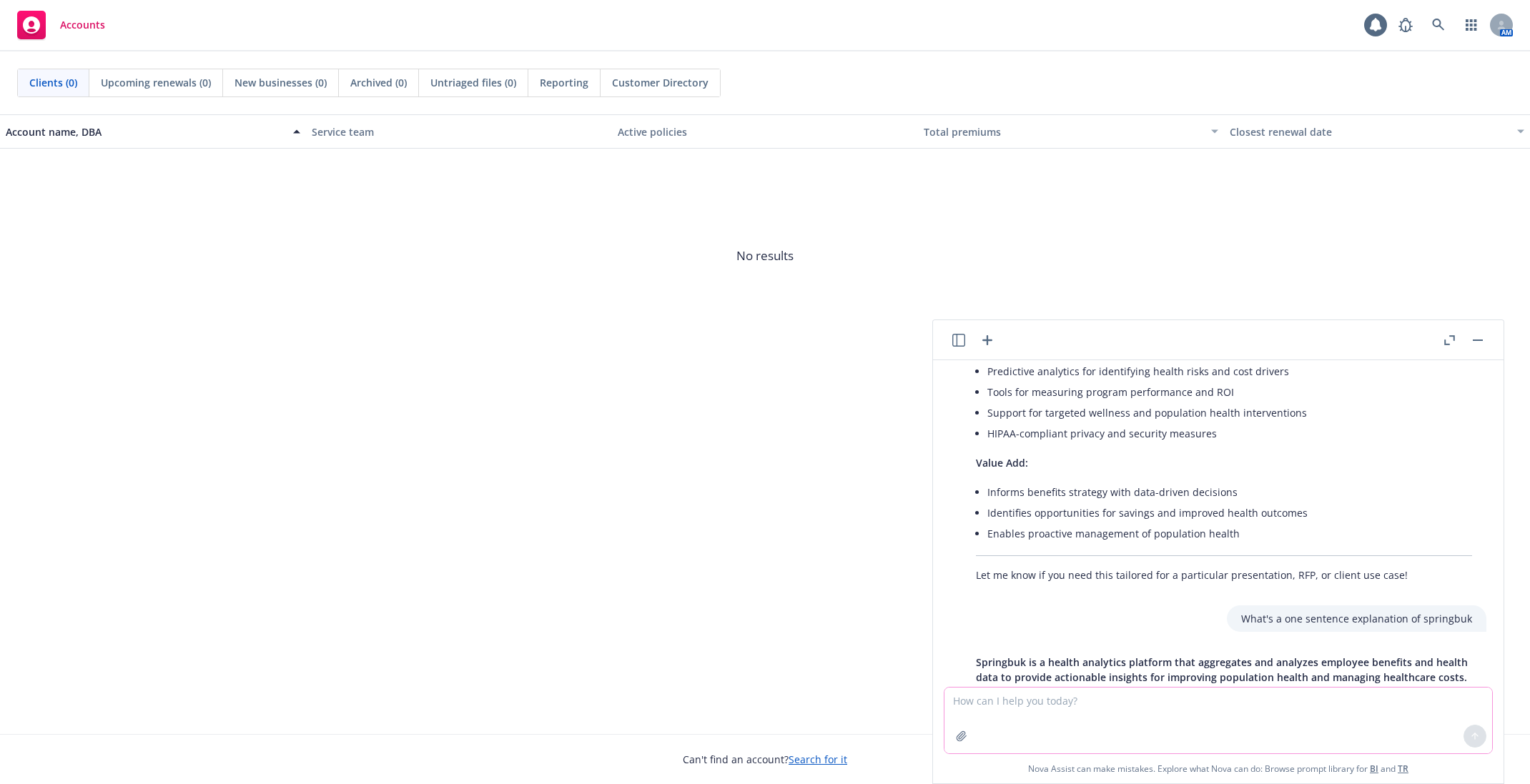
scroll to position [1659, 0]
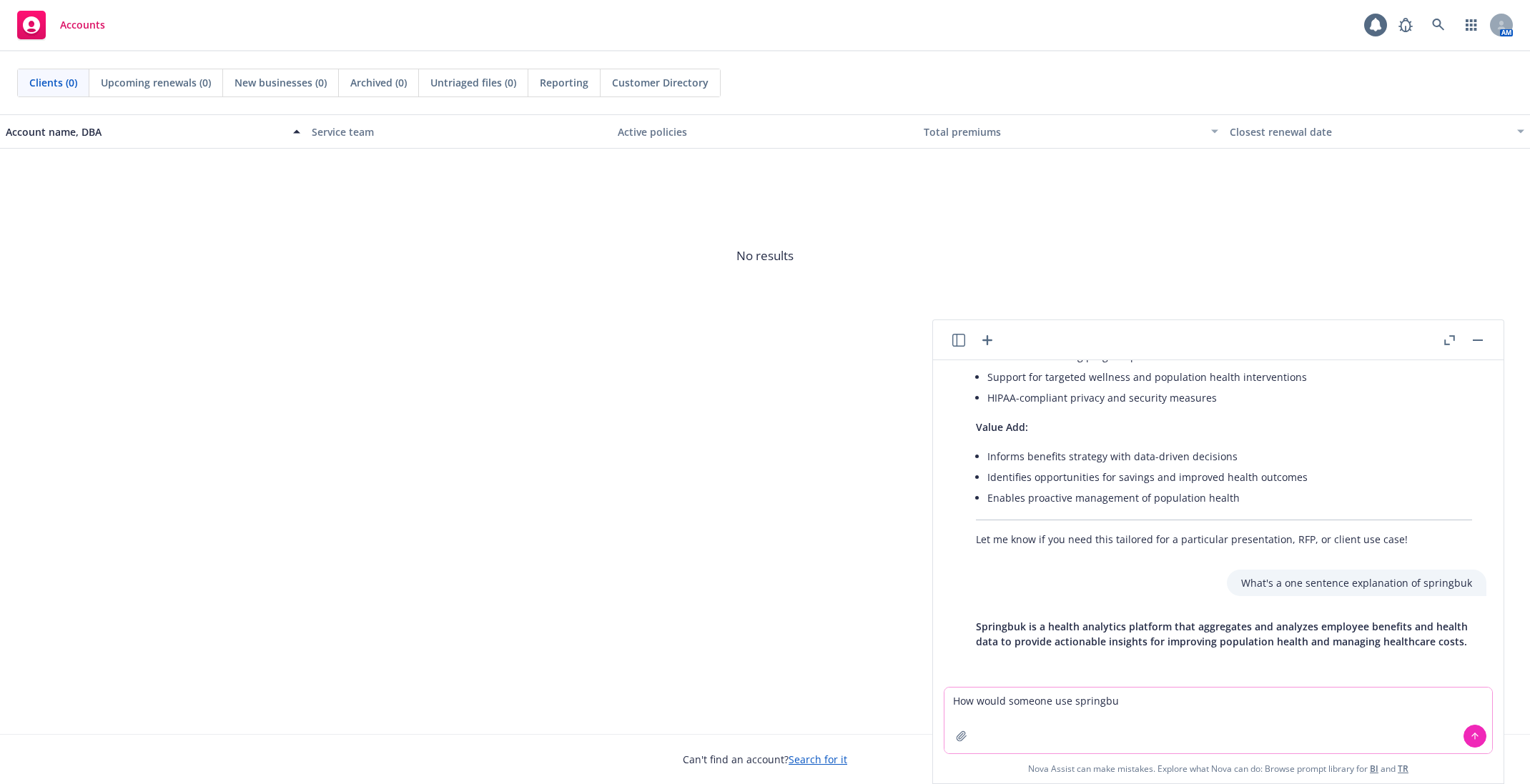
type textarea "How would someone use springbuk"
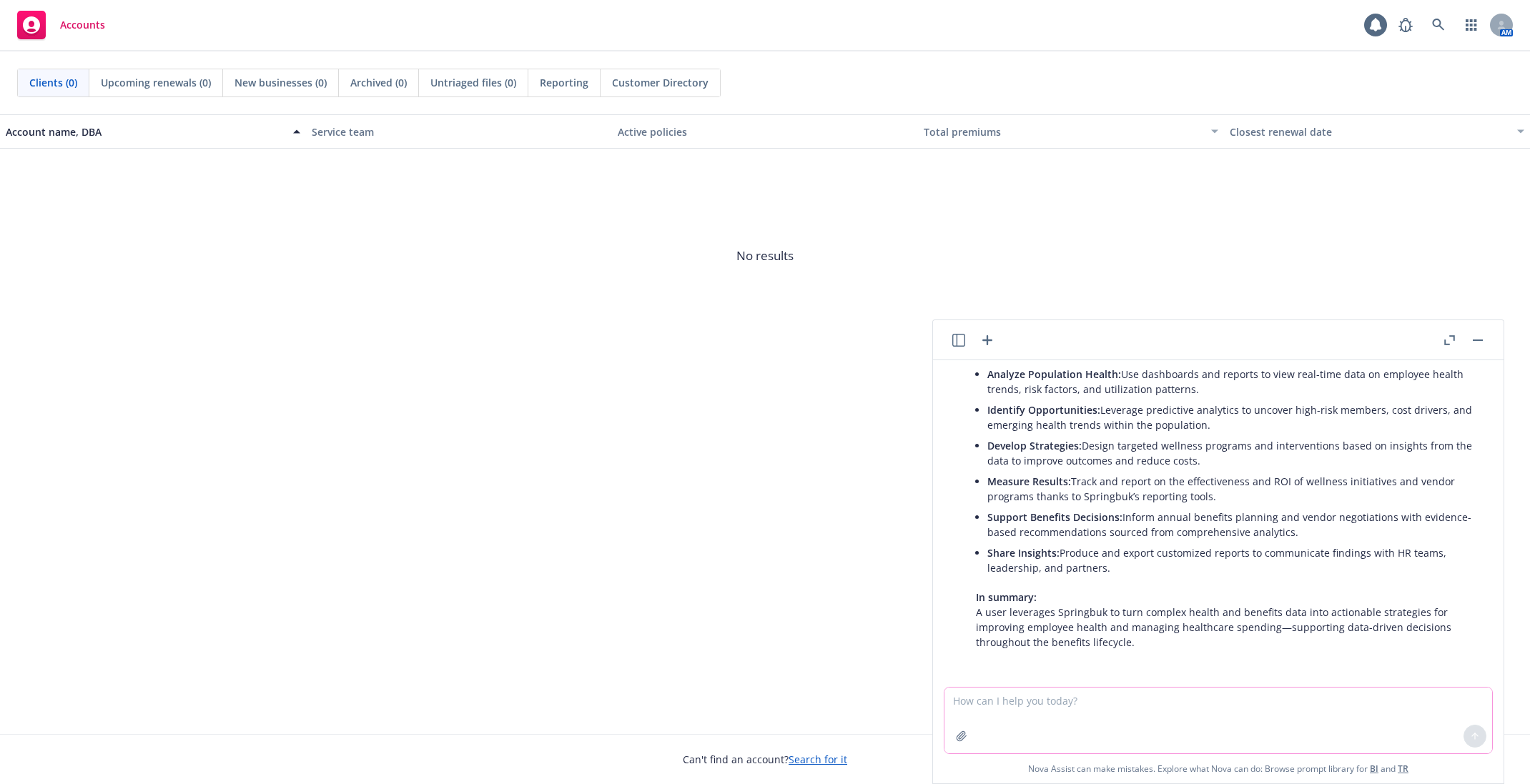
scroll to position [2079, 0]
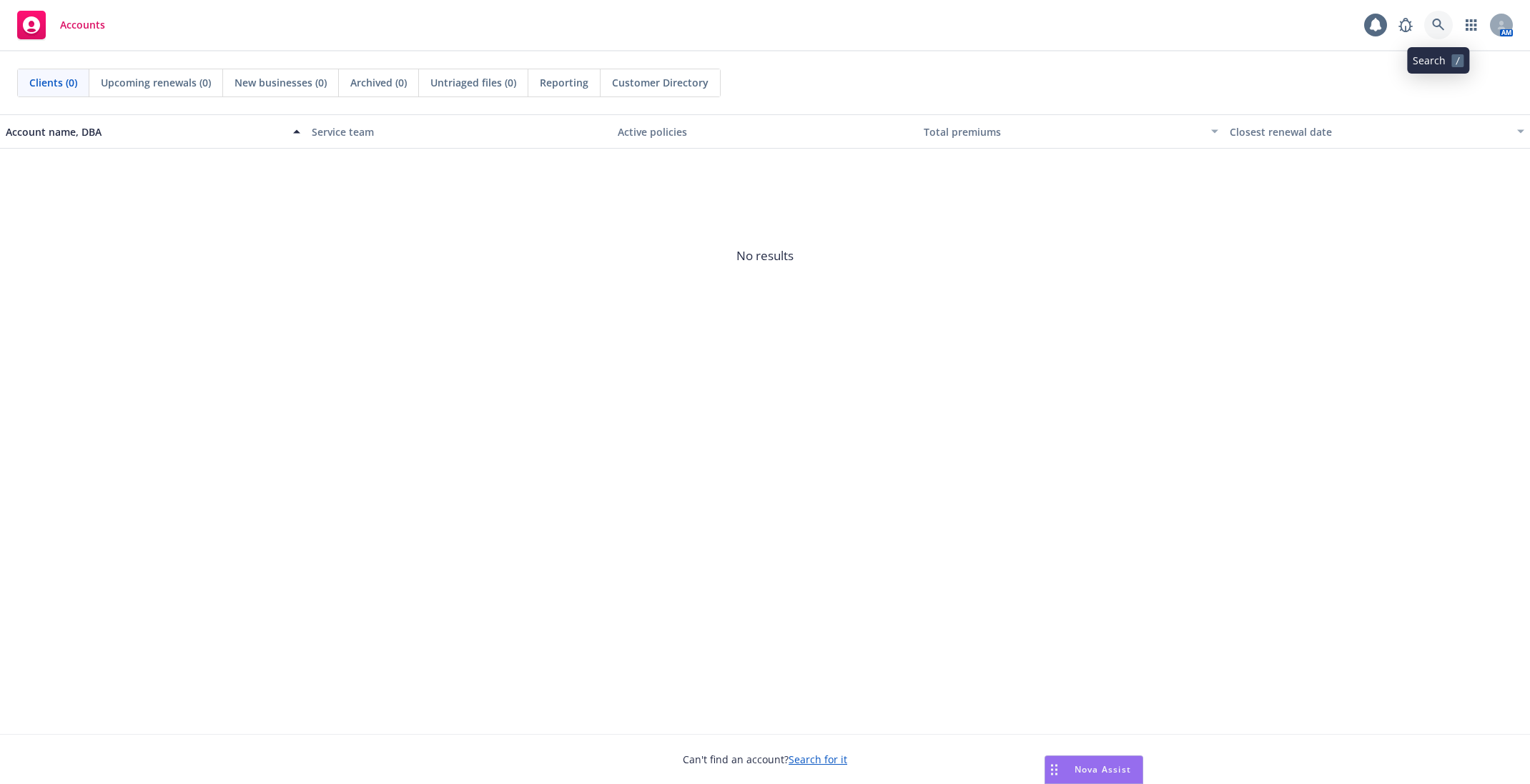
click at [1434, 25] on icon at bounding box center [1438, 25] width 12 height 12
click at [1429, 31] on link at bounding box center [1438, 25] width 28 height 28
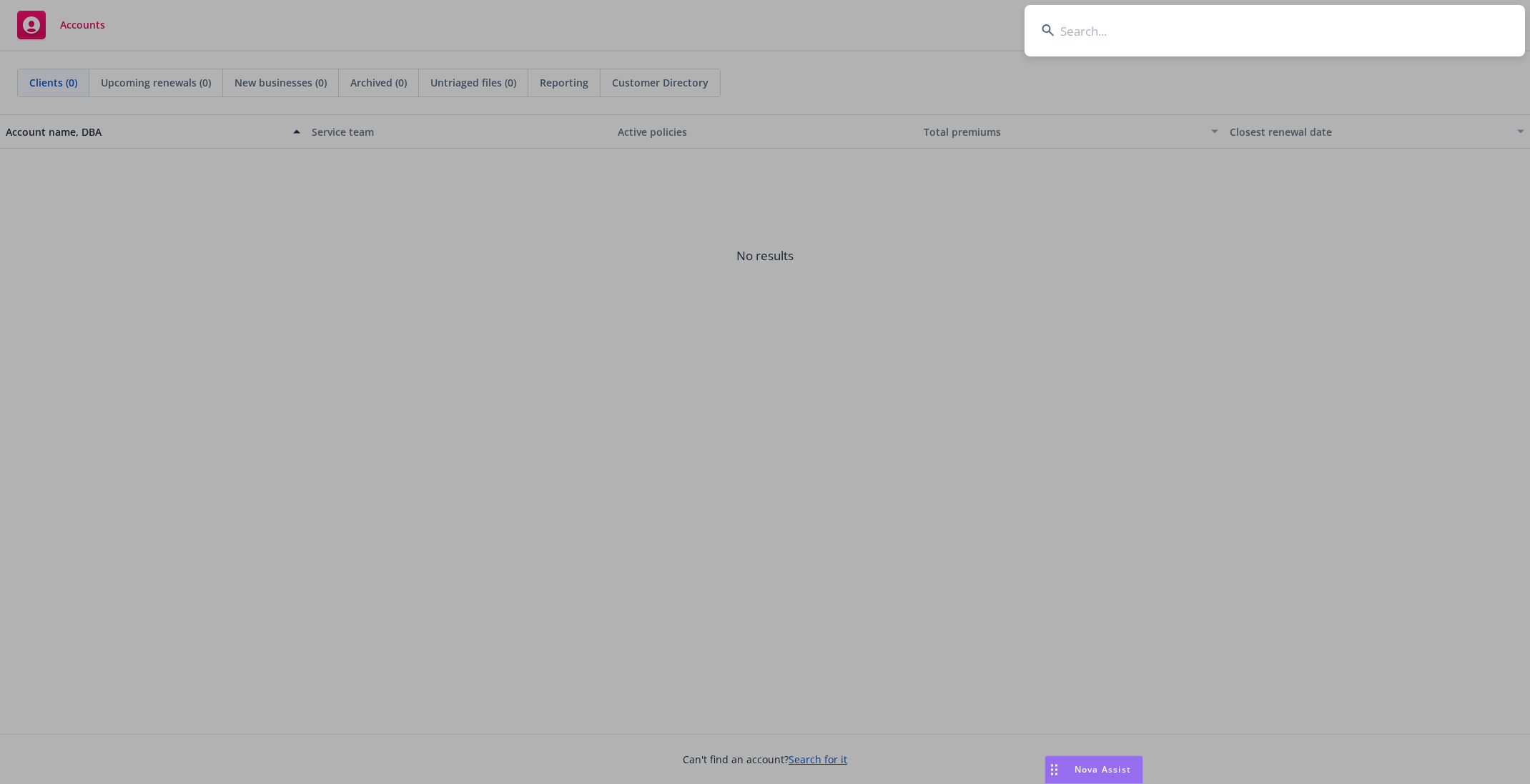
type input "l"
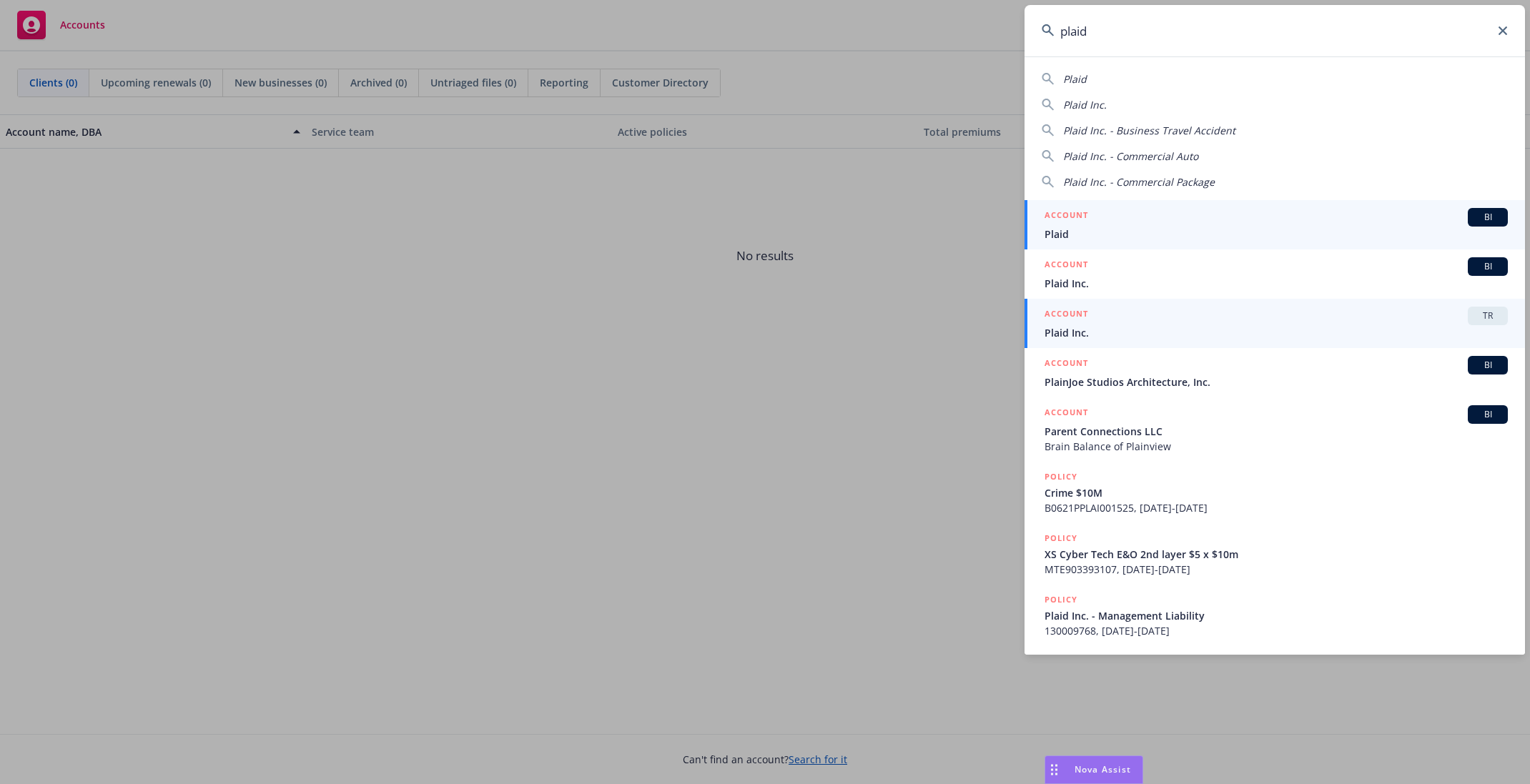
type input "plaid"
click at [1227, 326] on span "Plaid Inc." at bounding box center [1276, 332] width 464 height 15
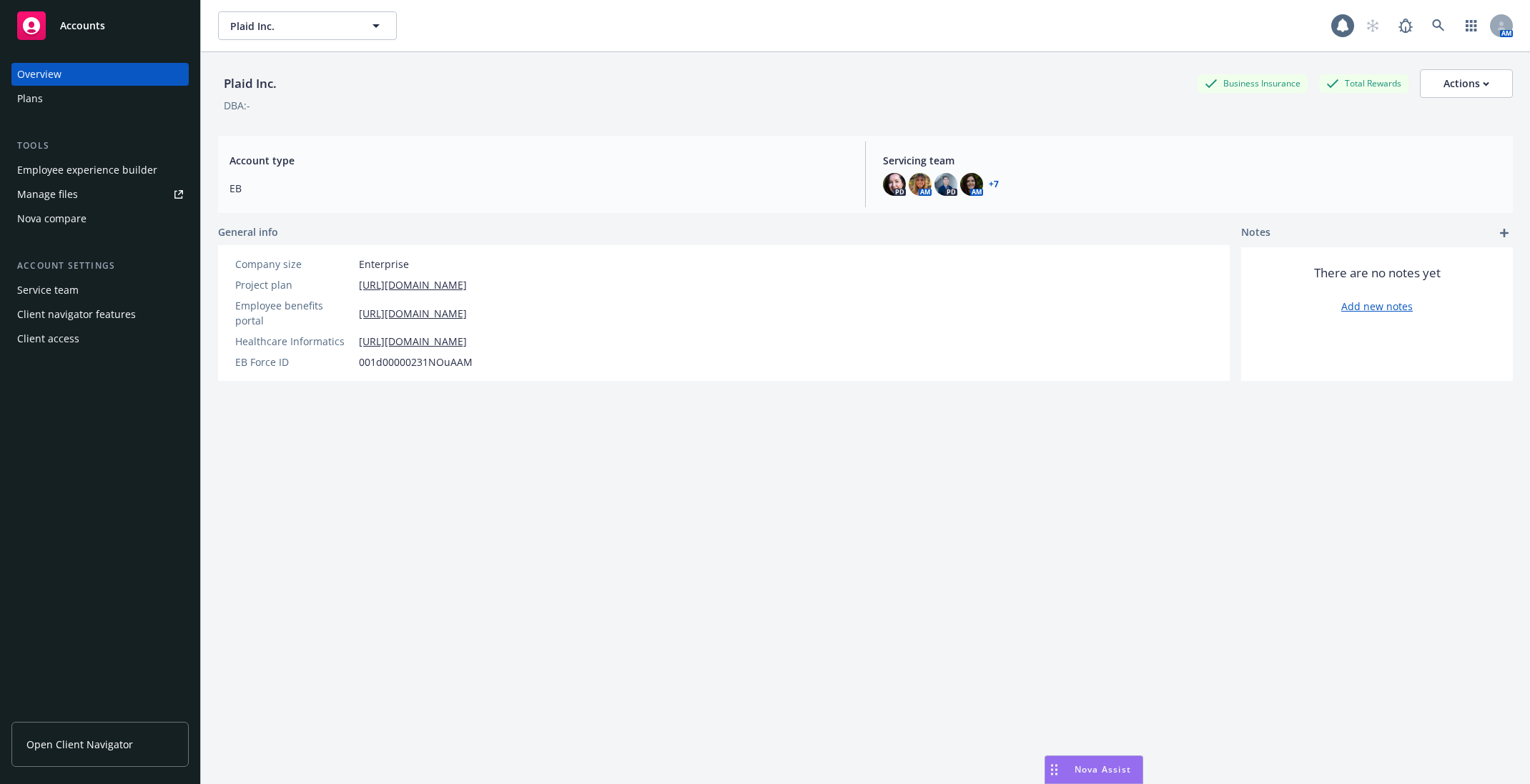
click at [118, 740] on span "Open Client Navigator" at bounding box center [80, 744] width 107 height 15
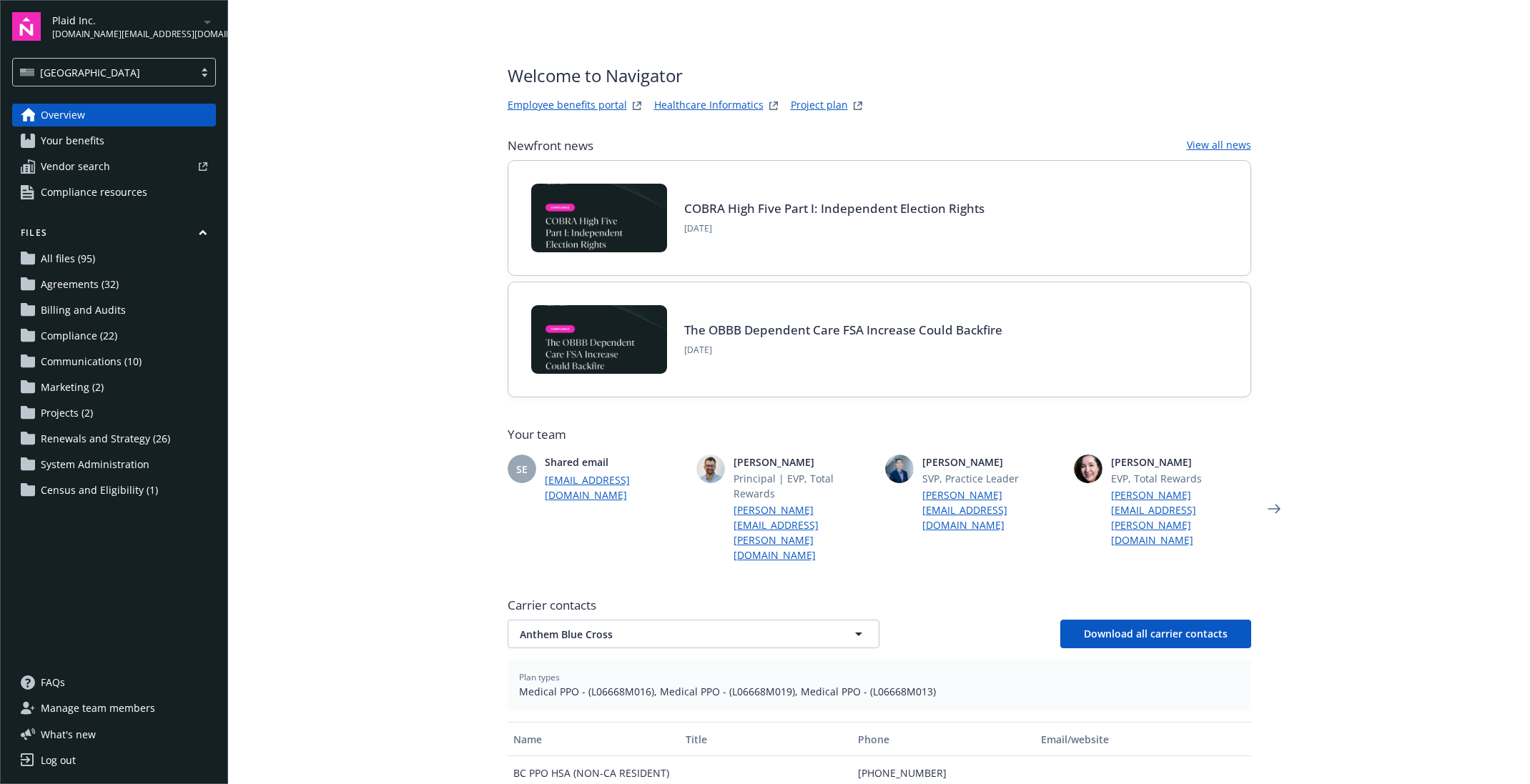
click at [722, 105] on link "Healthcare Informatics" at bounding box center [708, 105] width 109 height 17
click at [738, 107] on link "Healthcare Informatics" at bounding box center [708, 105] width 109 height 17
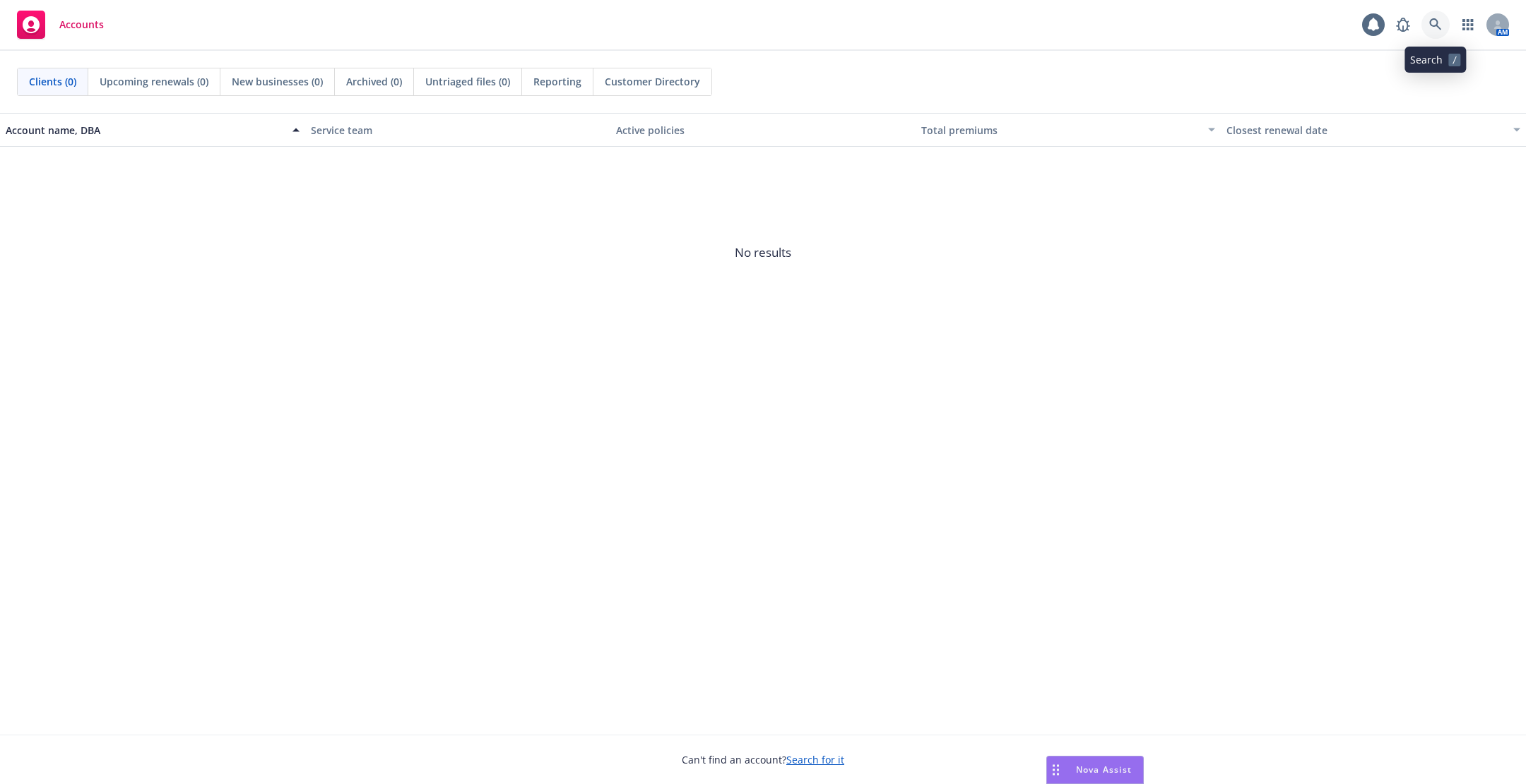
click at [1443, 19] on link at bounding box center [1435, 25] width 28 height 28
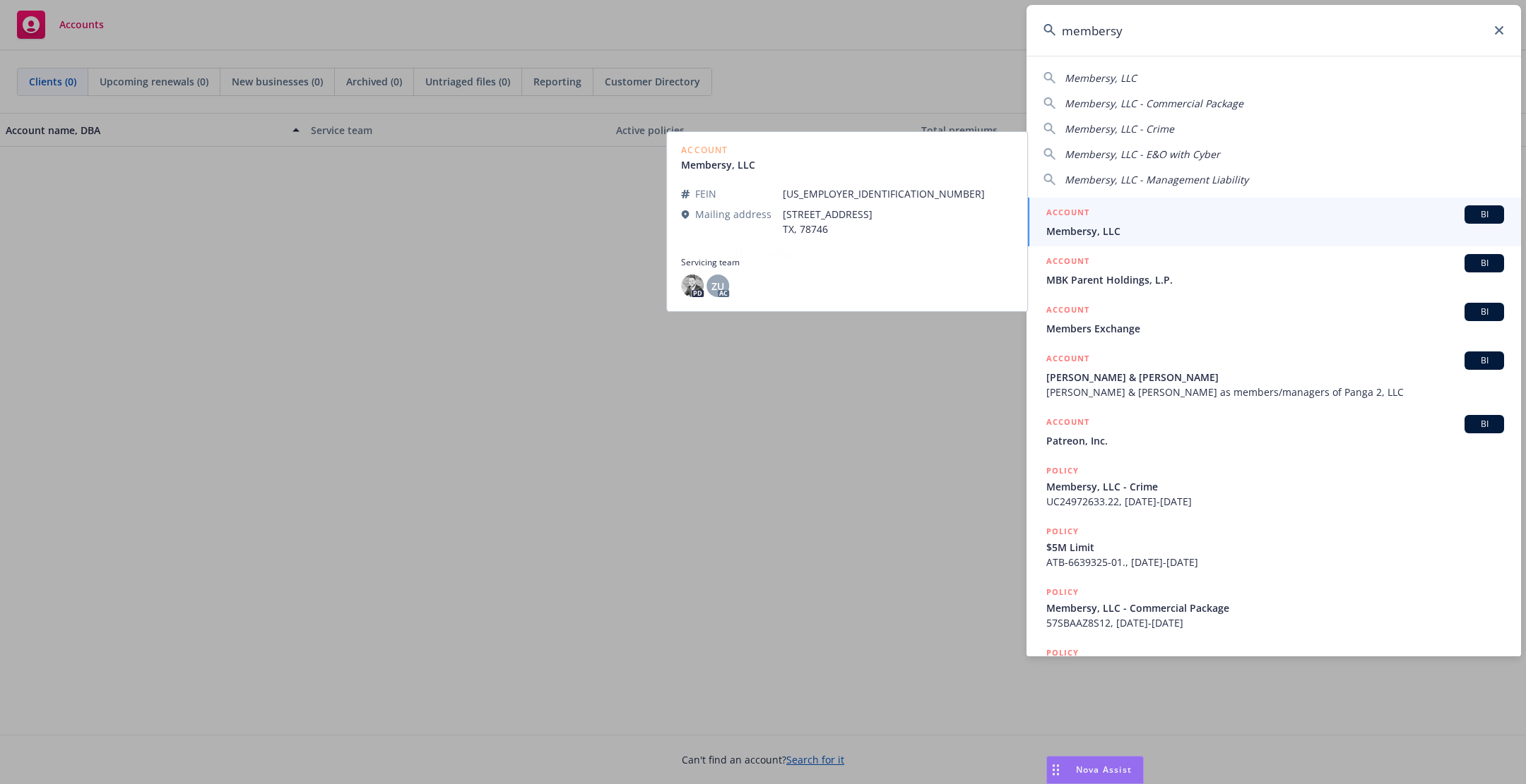
click at [1283, 25] on input "membersy" at bounding box center [1273, 31] width 494 height 51
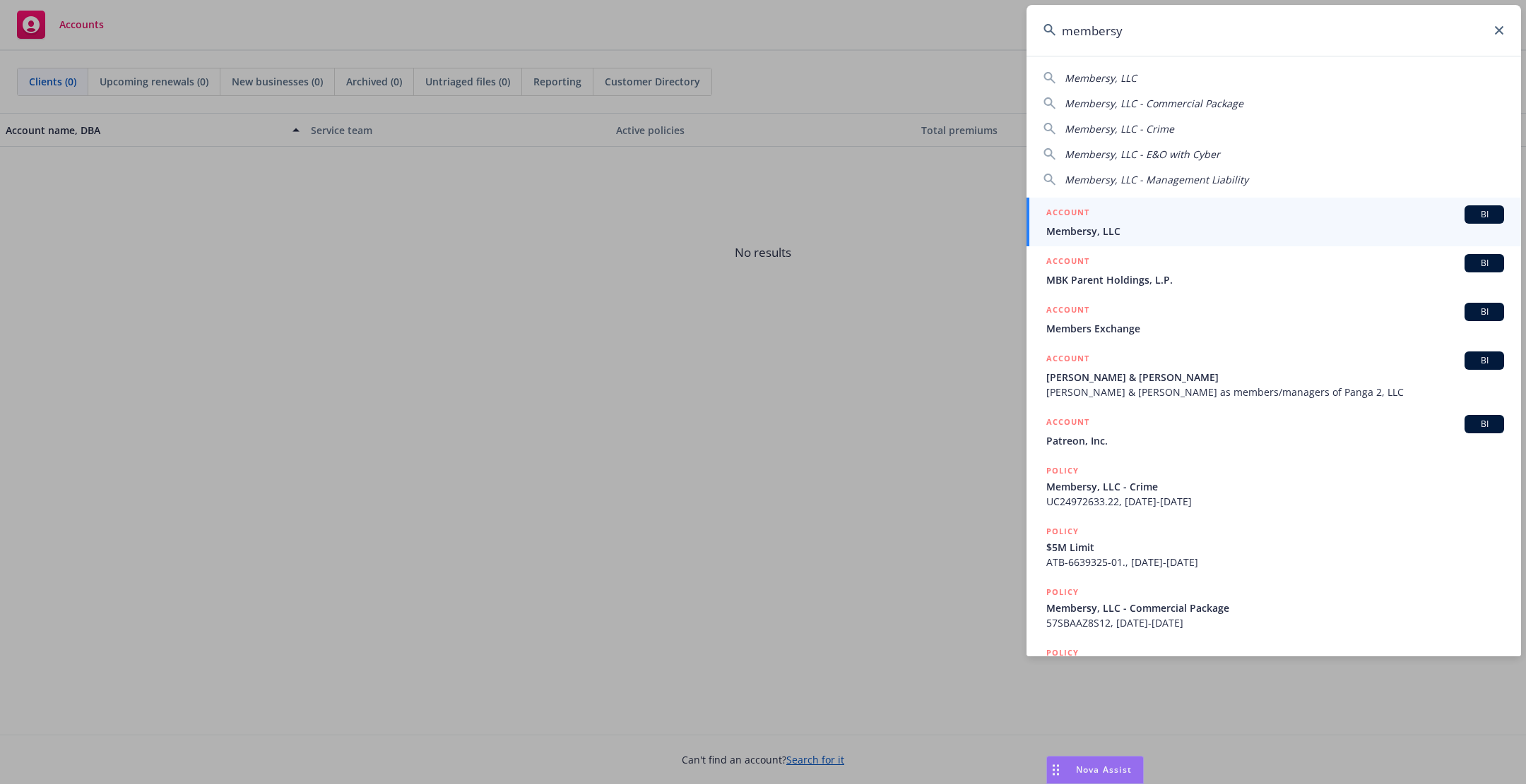
click at [1283, 25] on input "membersy" at bounding box center [1273, 31] width 494 height 51
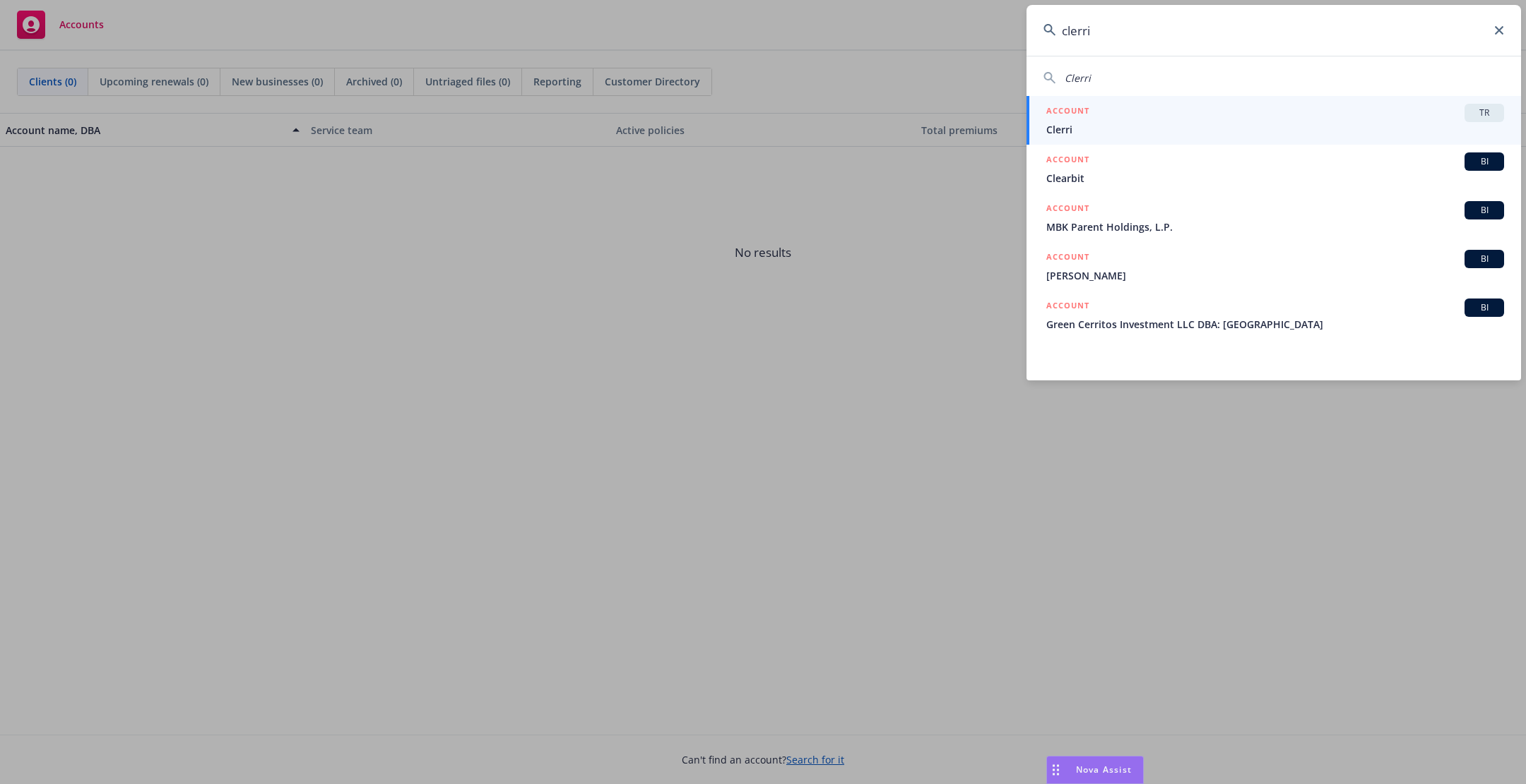
type input "clerri"
click at [1157, 112] on div "ACCOUNT TR" at bounding box center [1275, 112] width 458 height 18
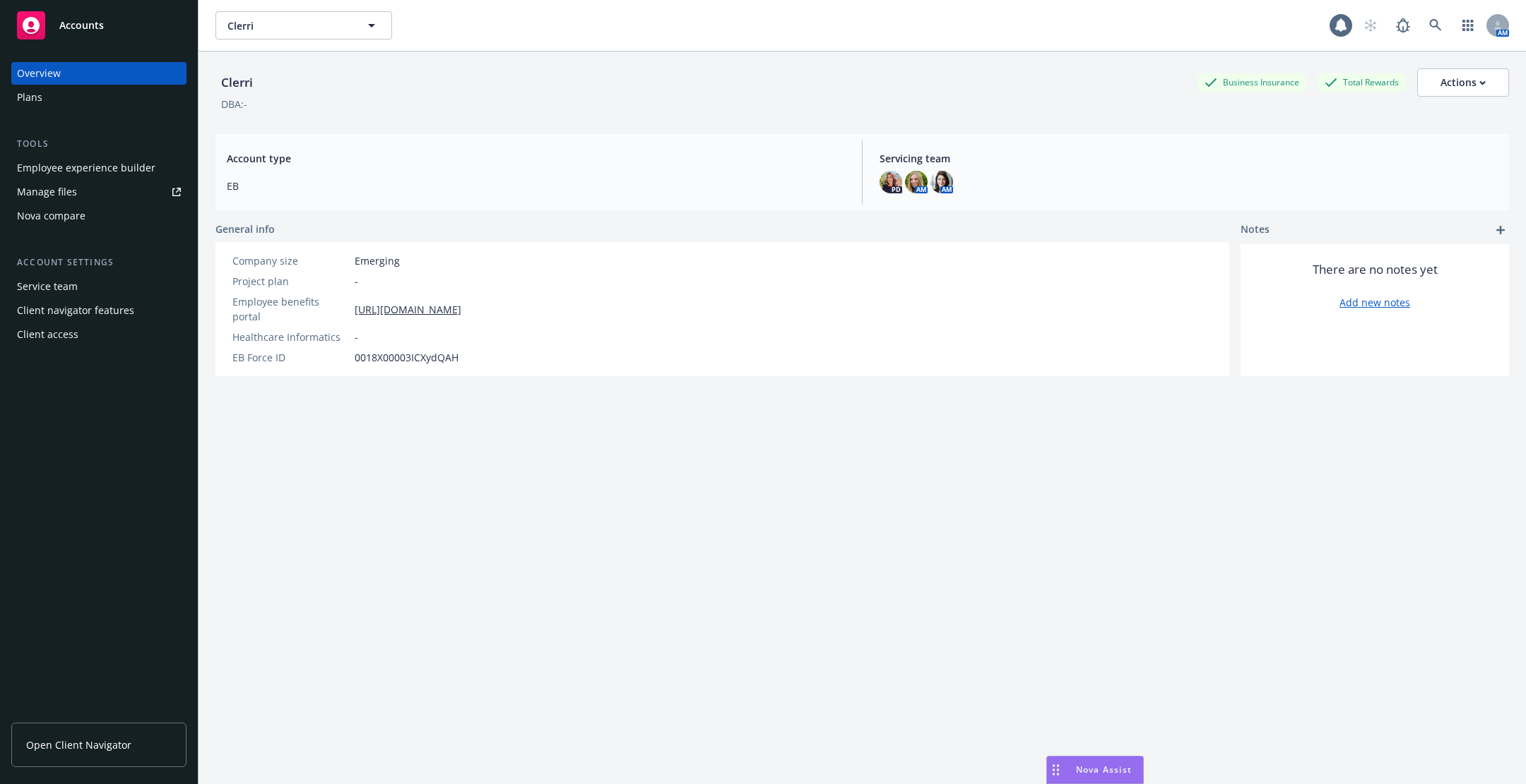
click at [142, 182] on link "Manage files" at bounding box center [99, 192] width 176 height 23
click at [119, 168] on div "Employee experience builder" at bounding box center [86, 168] width 139 height 23
click at [462, 303] on link "https://app.newfront.com/employee/91b1785d-b308-4c41-92aa-46fad47f0d16" at bounding box center [408, 310] width 107 height 15
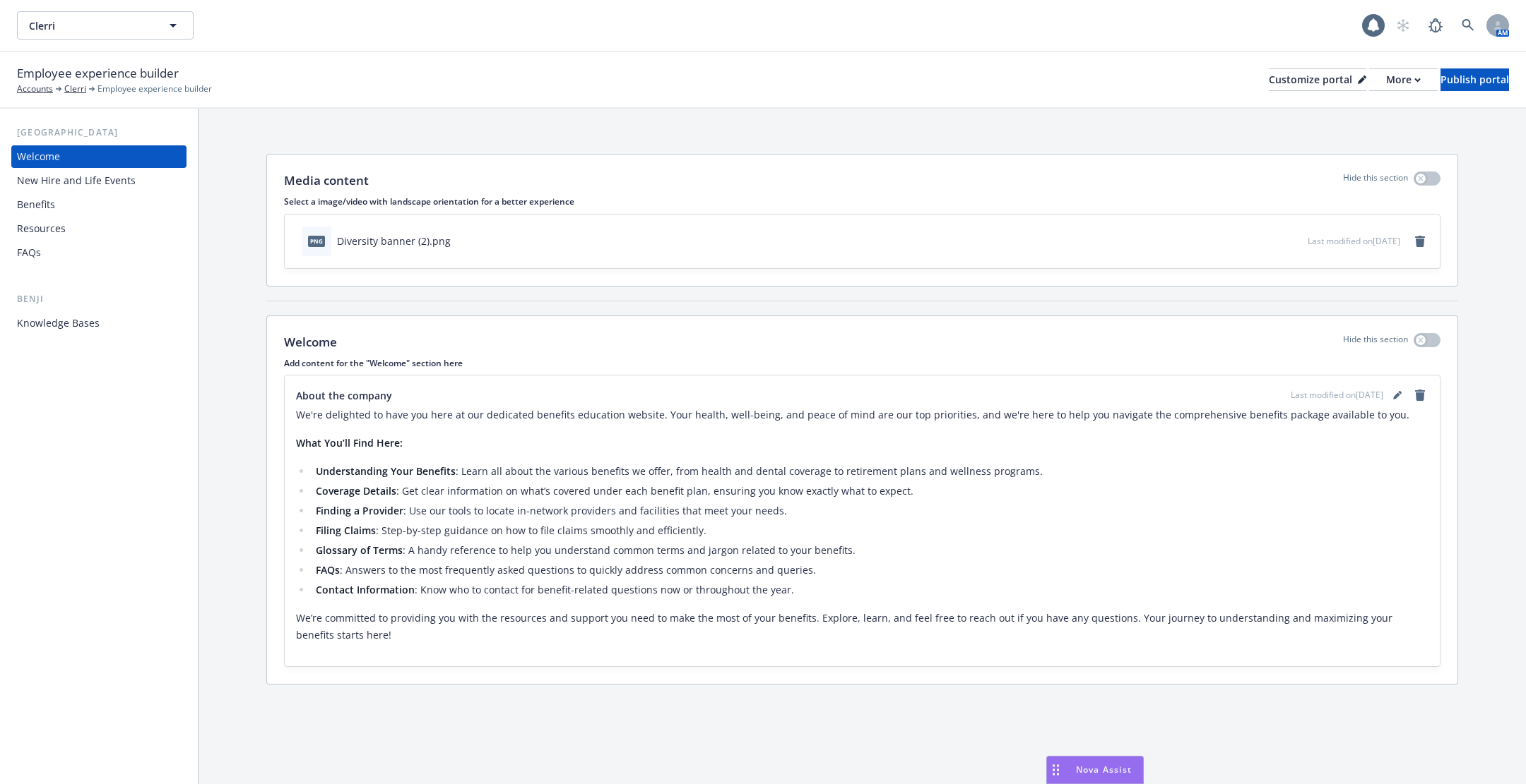
click at [111, 231] on div "Resources" at bounding box center [98, 229] width 164 height 23
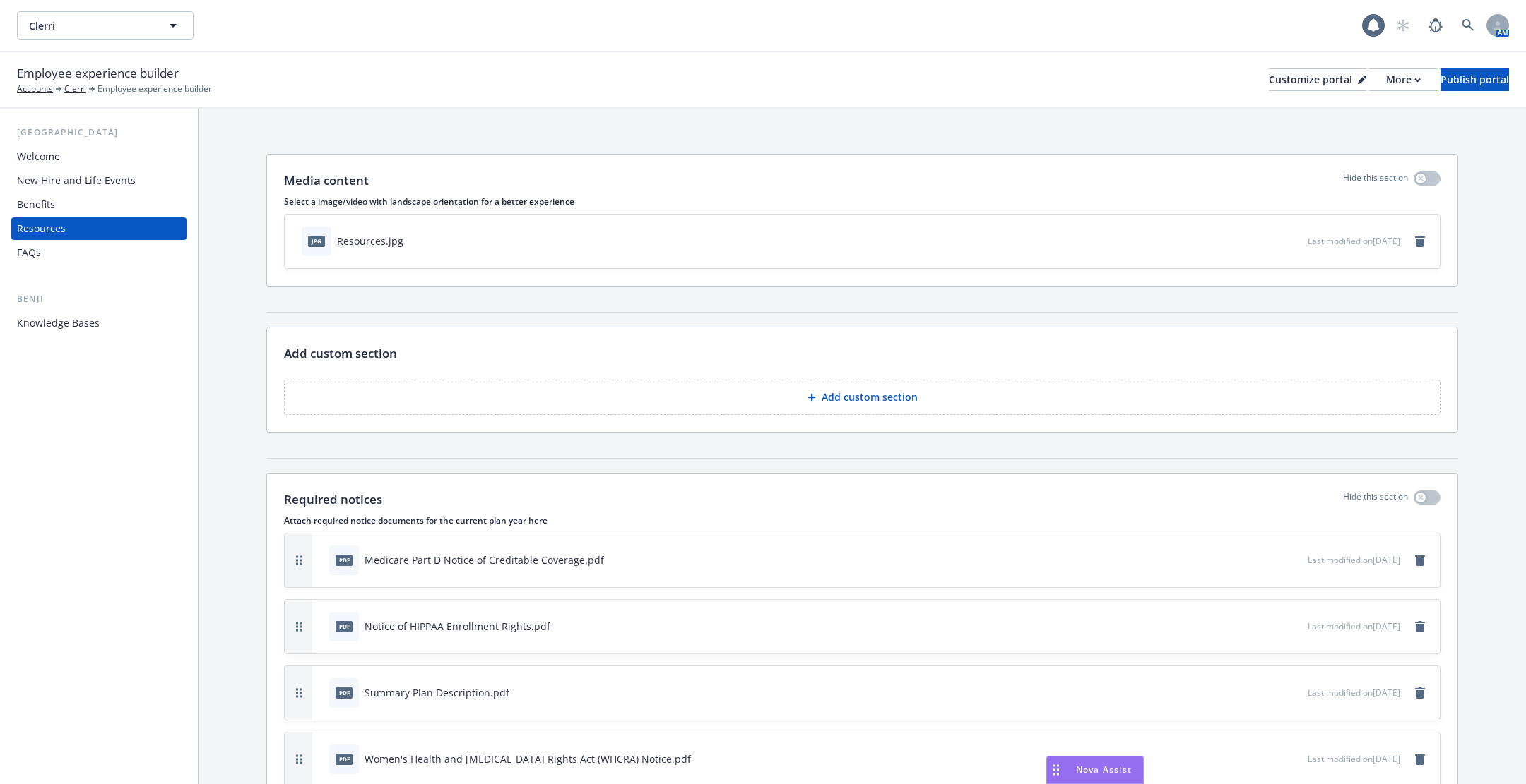
click at [102, 206] on div "Benefits" at bounding box center [98, 205] width 164 height 23
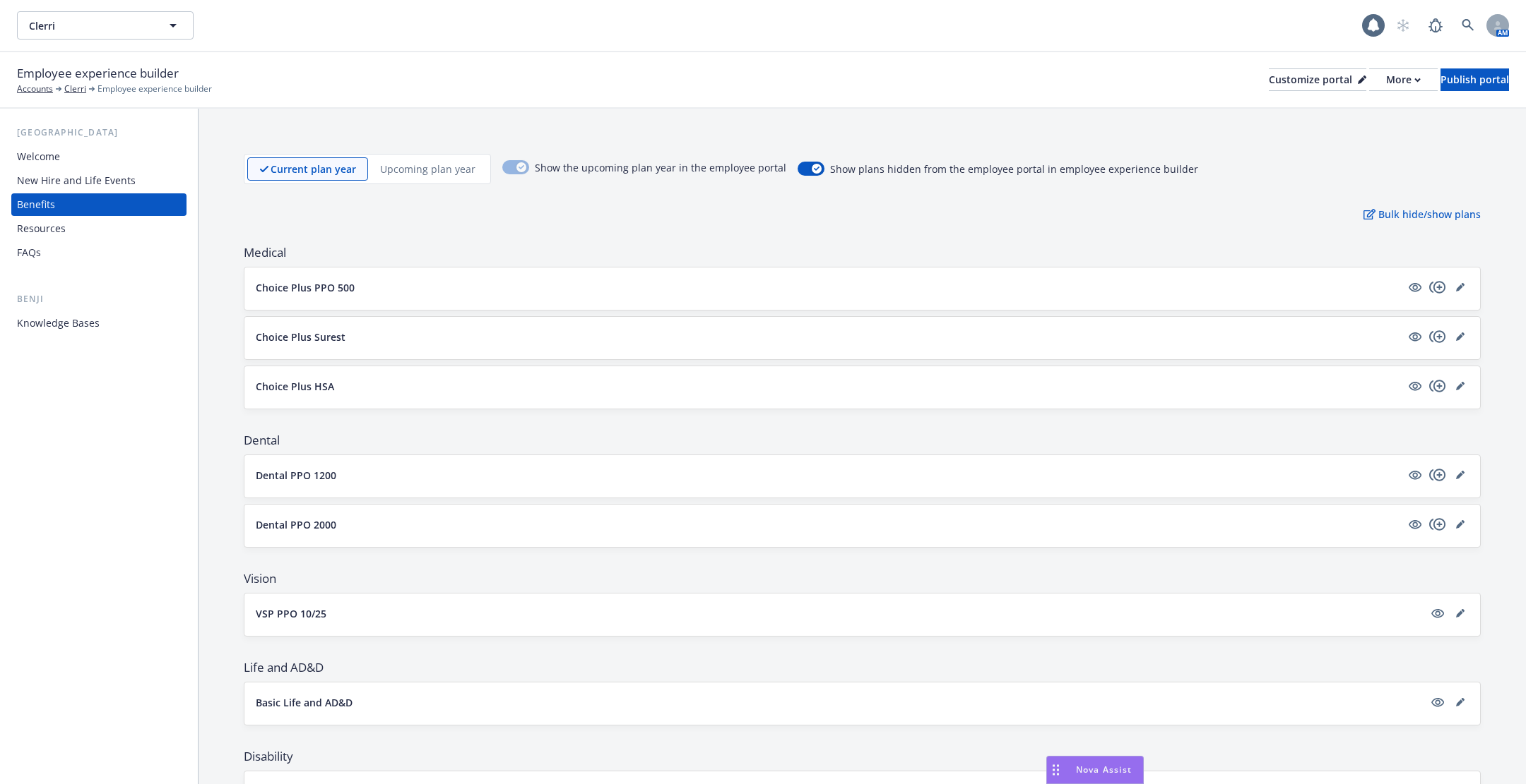
click at [99, 224] on div "Resources" at bounding box center [98, 229] width 164 height 23
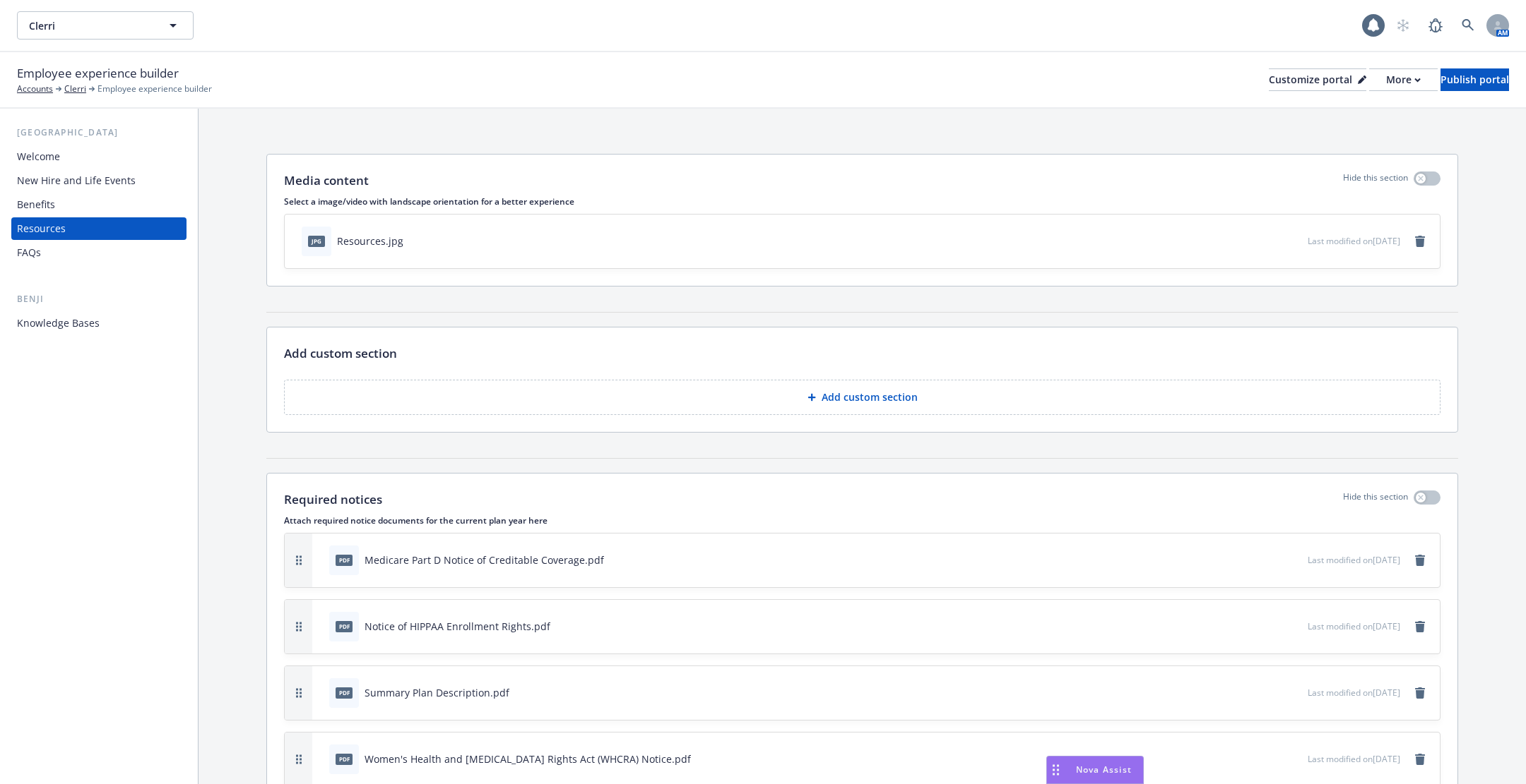
click at [126, 175] on div "New Hire and Life Events" at bounding box center [75, 181] width 118 height 23
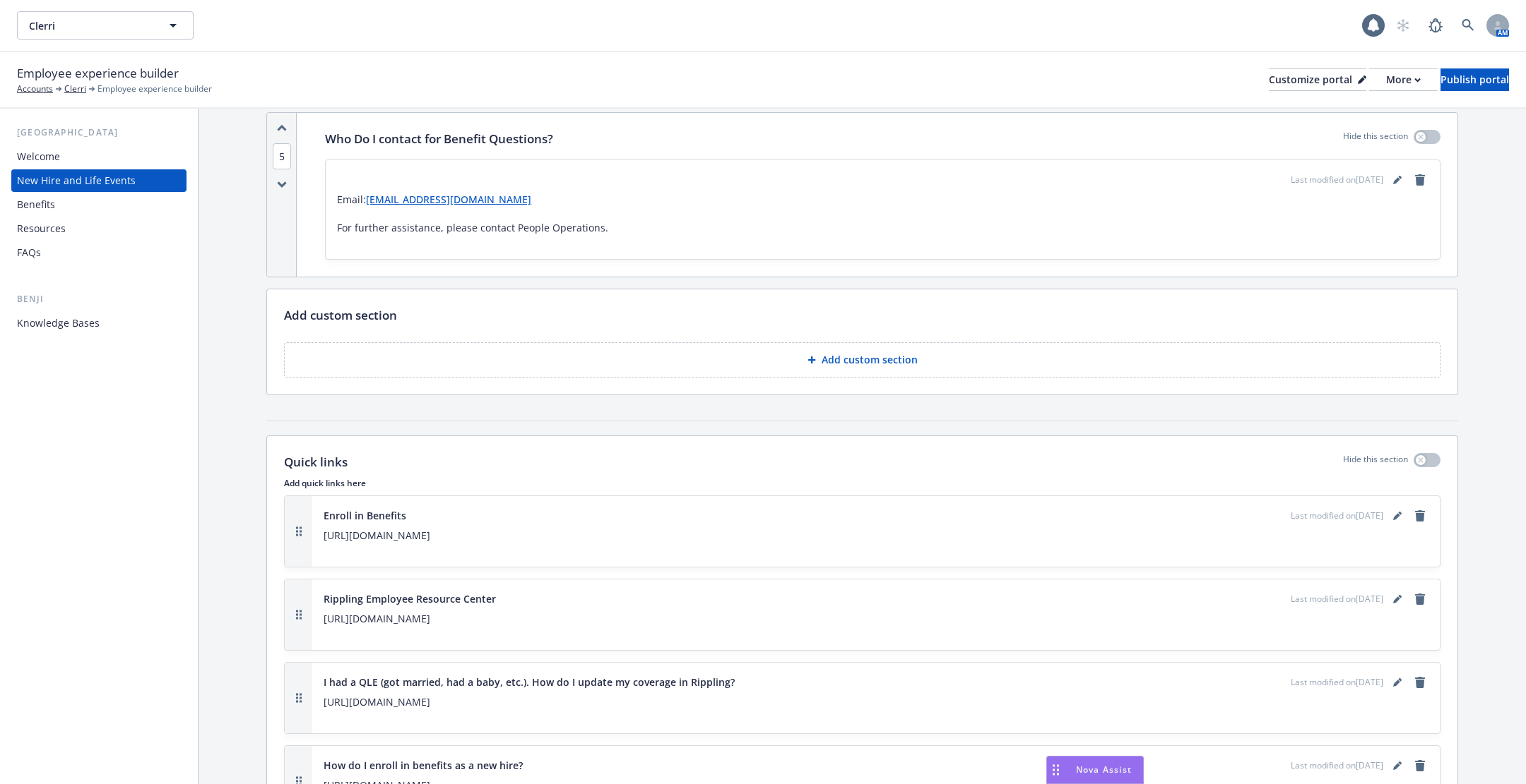
scroll to position [1735, 0]
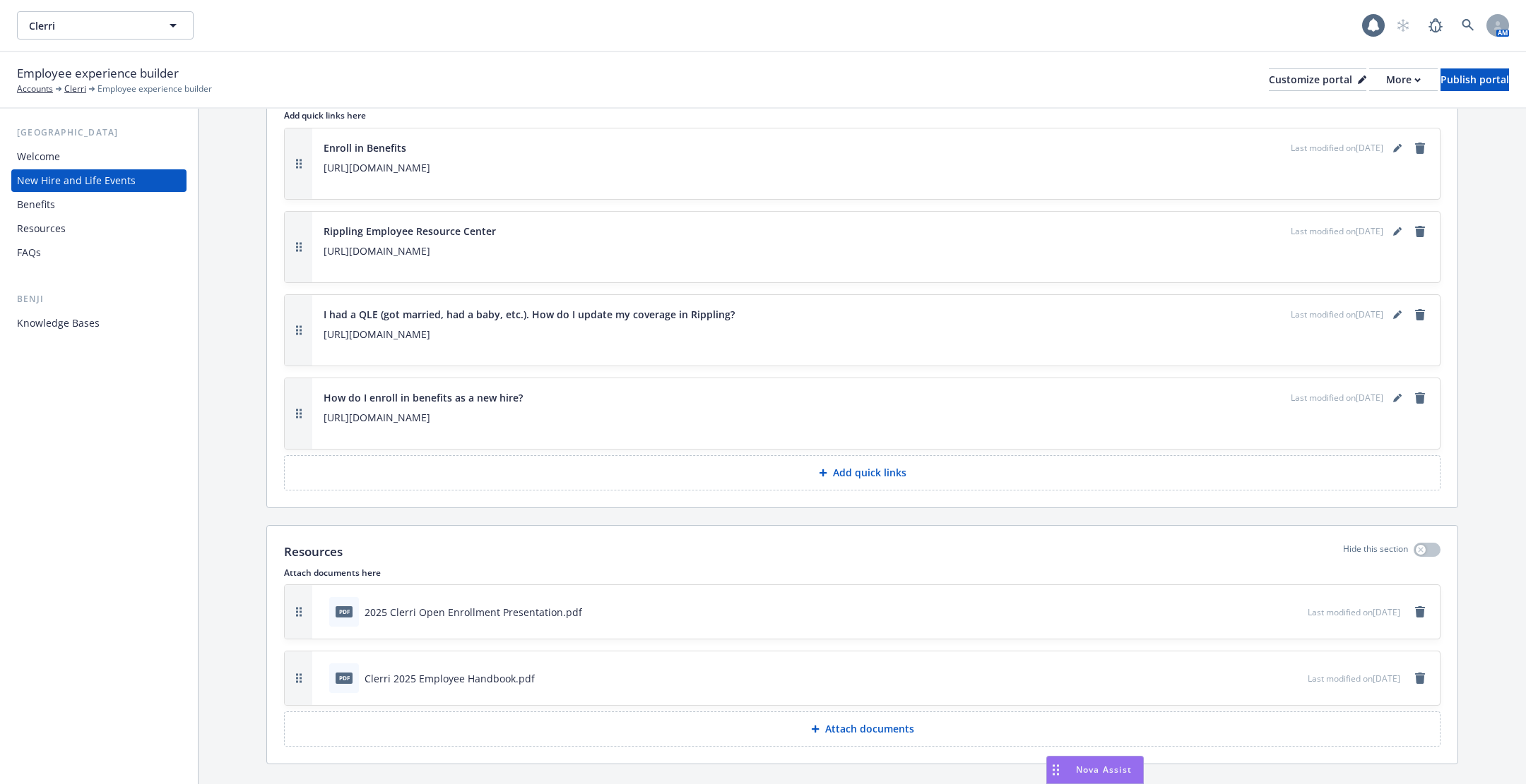
click at [109, 253] on div "FAQs" at bounding box center [98, 253] width 164 height 23
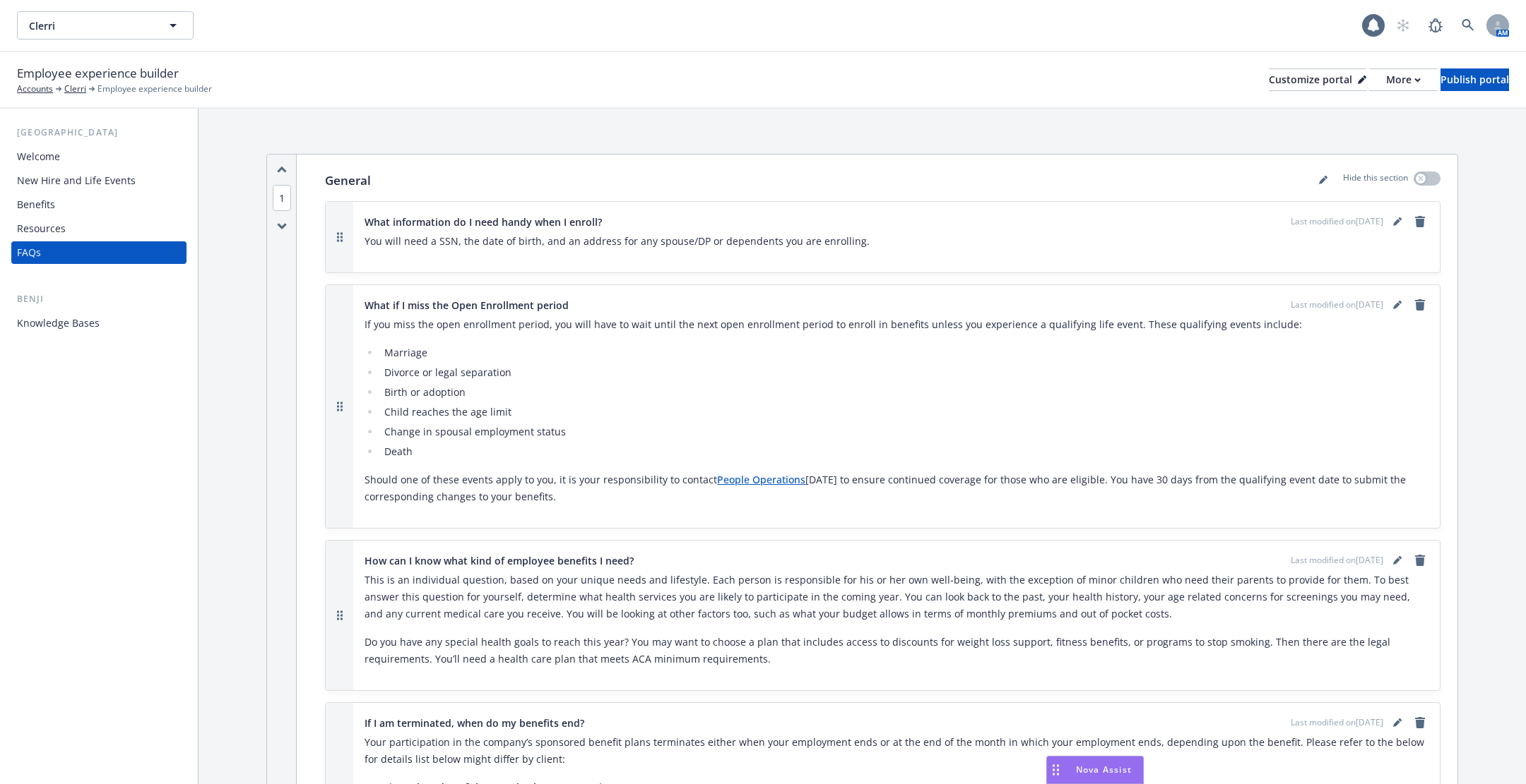
click at [113, 327] on div "Knowledge Bases" at bounding box center [98, 324] width 164 height 23
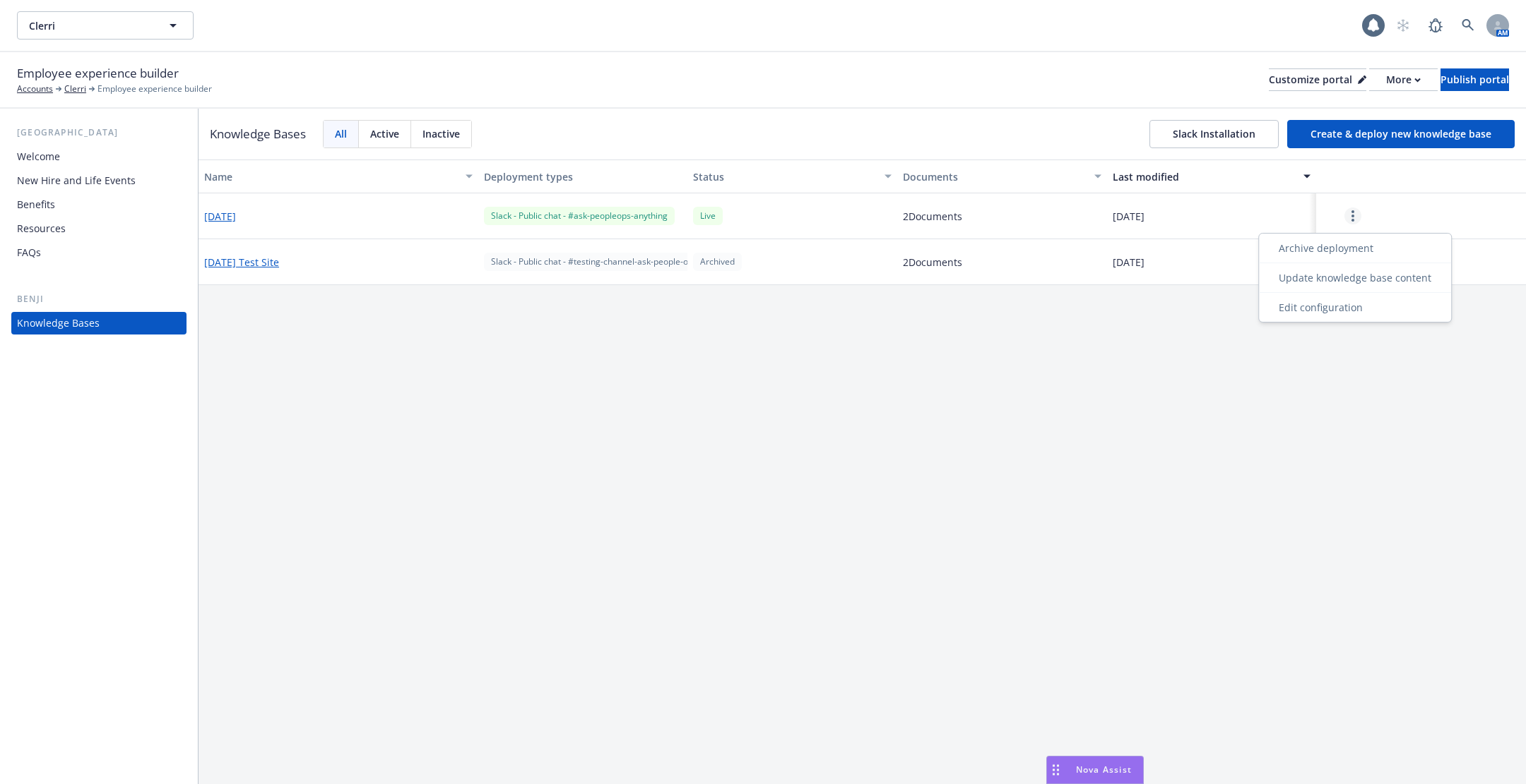
click at [1356, 215] on link "more" at bounding box center [1352, 216] width 17 height 17
click at [1345, 308] on div "Edit configuration" at bounding box center [1355, 307] width 186 height 24
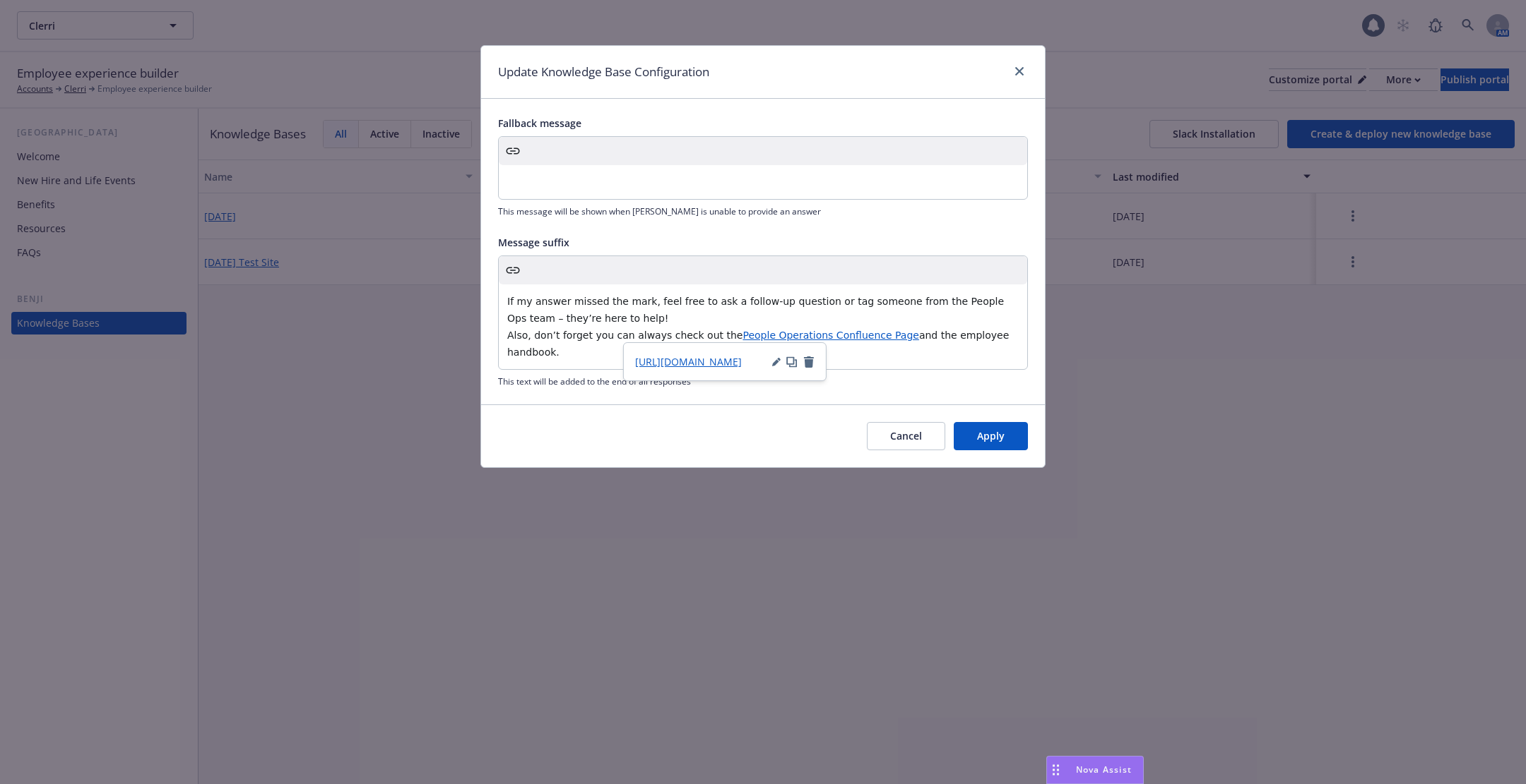
click at [860, 326] on p "If my answer missed the mark, feel free to ask a follow-up question or tag some…" at bounding box center [763, 326] width 512 height 68
click at [773, 364] on icon "button" at bounding box center [776, 363] width 7 height 7
click at [769, 383] on input "https://membersy.atlassian.net/wiki/spaces/HR/overview" at bounding box center [725, 388] width 179 height 28
click at [760, 387] on input "https://membersy.atlassian.net/wiki/spaces/HR/overview" at bounding box center [725, 388] width 179 height 28
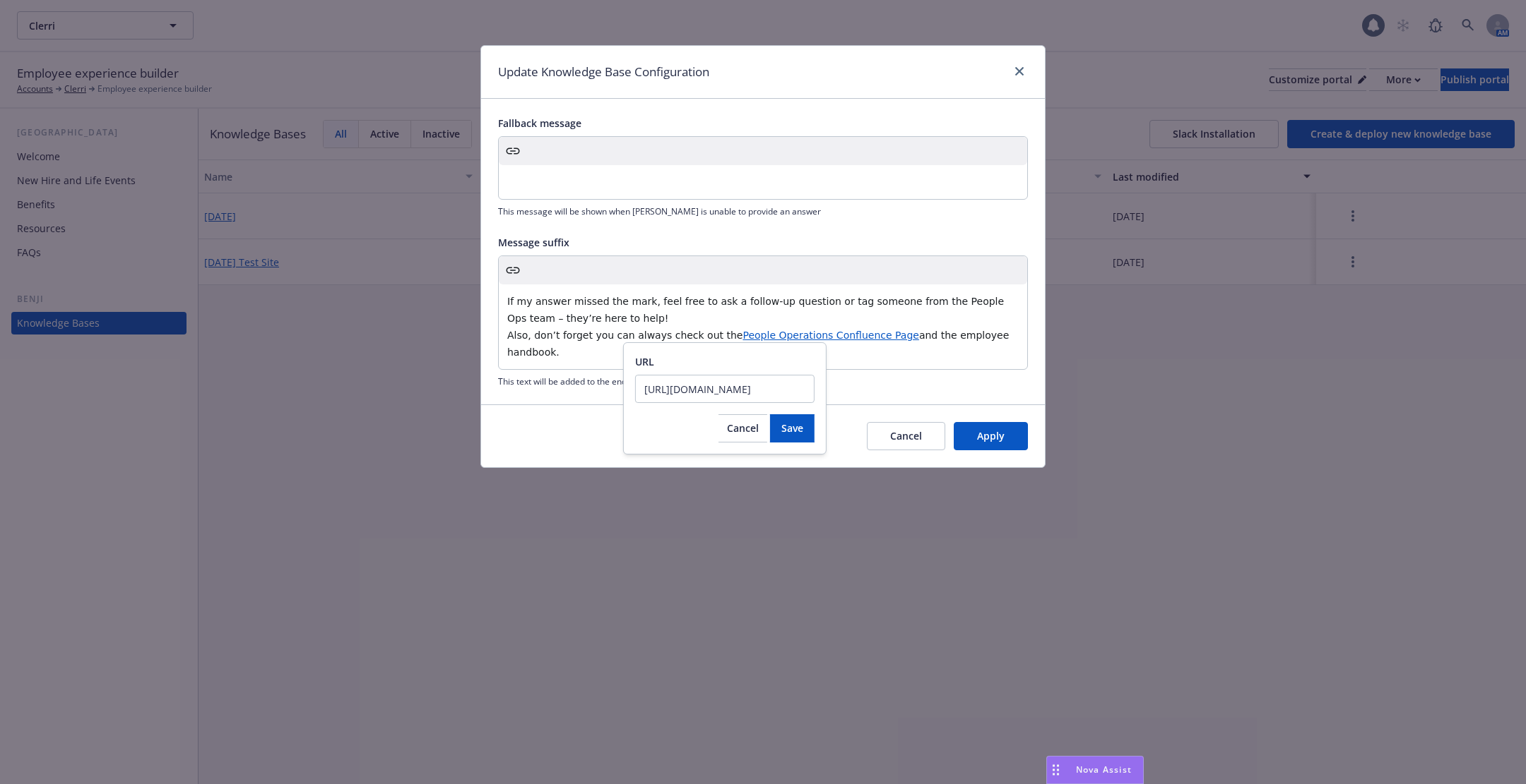
click at [760, 387] on input "https://membersy.atlassian.net/wiki/spaces/HR/overview" at bounding box center [725, 388] width 179 height 28
drag, startPoint x: 776, startPoint y: 388, endPoint x: 863, endPoint y: 429, distance: 96.2
click at [863, 429] on body "Clerri Clerri 1 AM Employee experience builder Accounts Clerri Employee experie…" at bounding box center [763, 392] width 1526 height 784
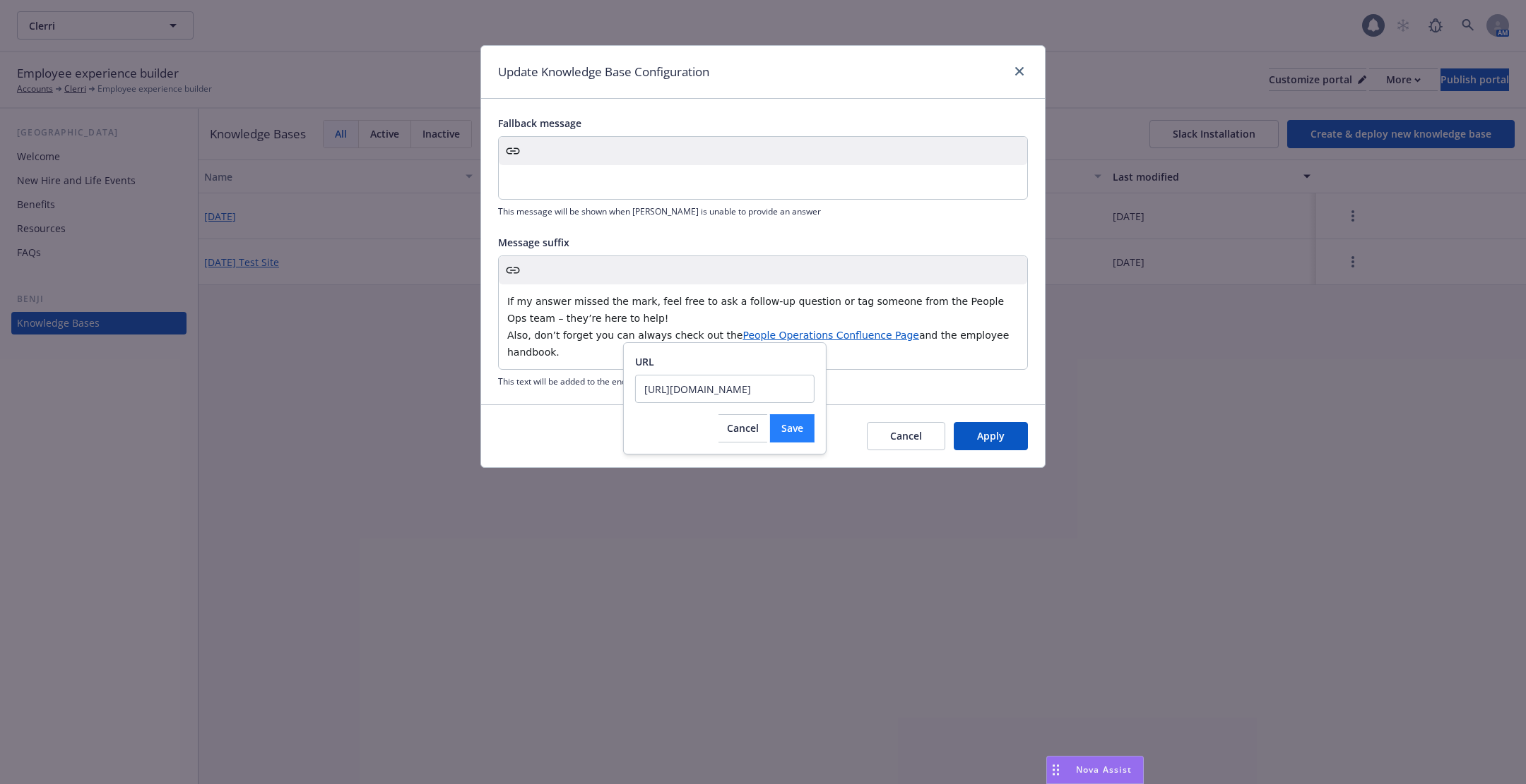
type input "https://membersy.atlassian.net/wiki/spaces/2PO/overview"
click at [795, 427] on span "Save" at bounding box center [792, 428] width 22 height 13
click at [989, 445] on button "Apply" at bounding box center [991, 436] width 75 height 28
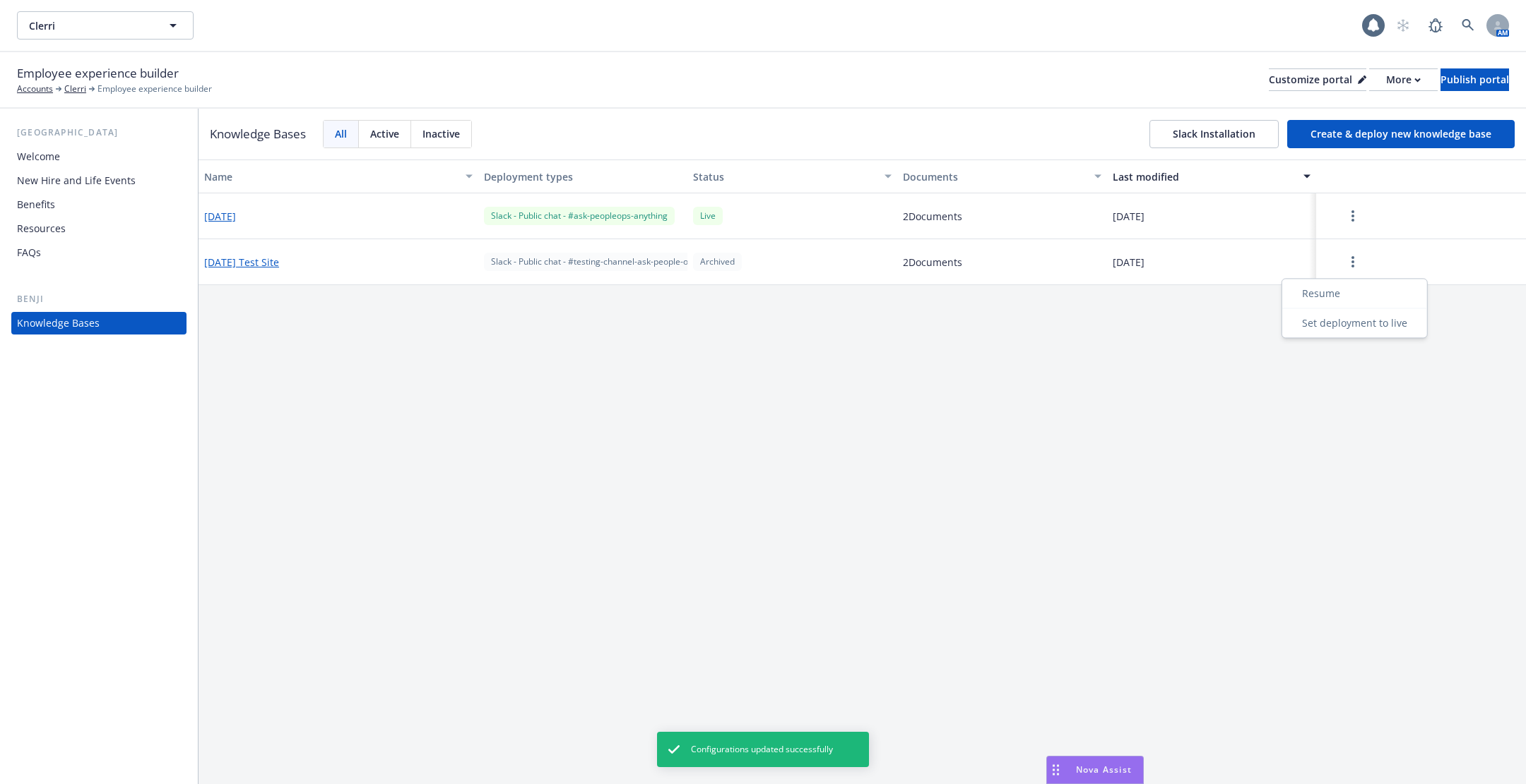
click at [1340, 260] on button "button" at bounding box center [1352, 262] width 62 height 28
click at [1358, 231] on div at bounding box center [1421, 217] width 210 height 46
click at [1352, 213] on icon "more" at bounding box center [1352, 216] width 3 height 11
click at [1345, 305] on div "Edit configuration" at bounding box center [1355, 307] width 186 height 24
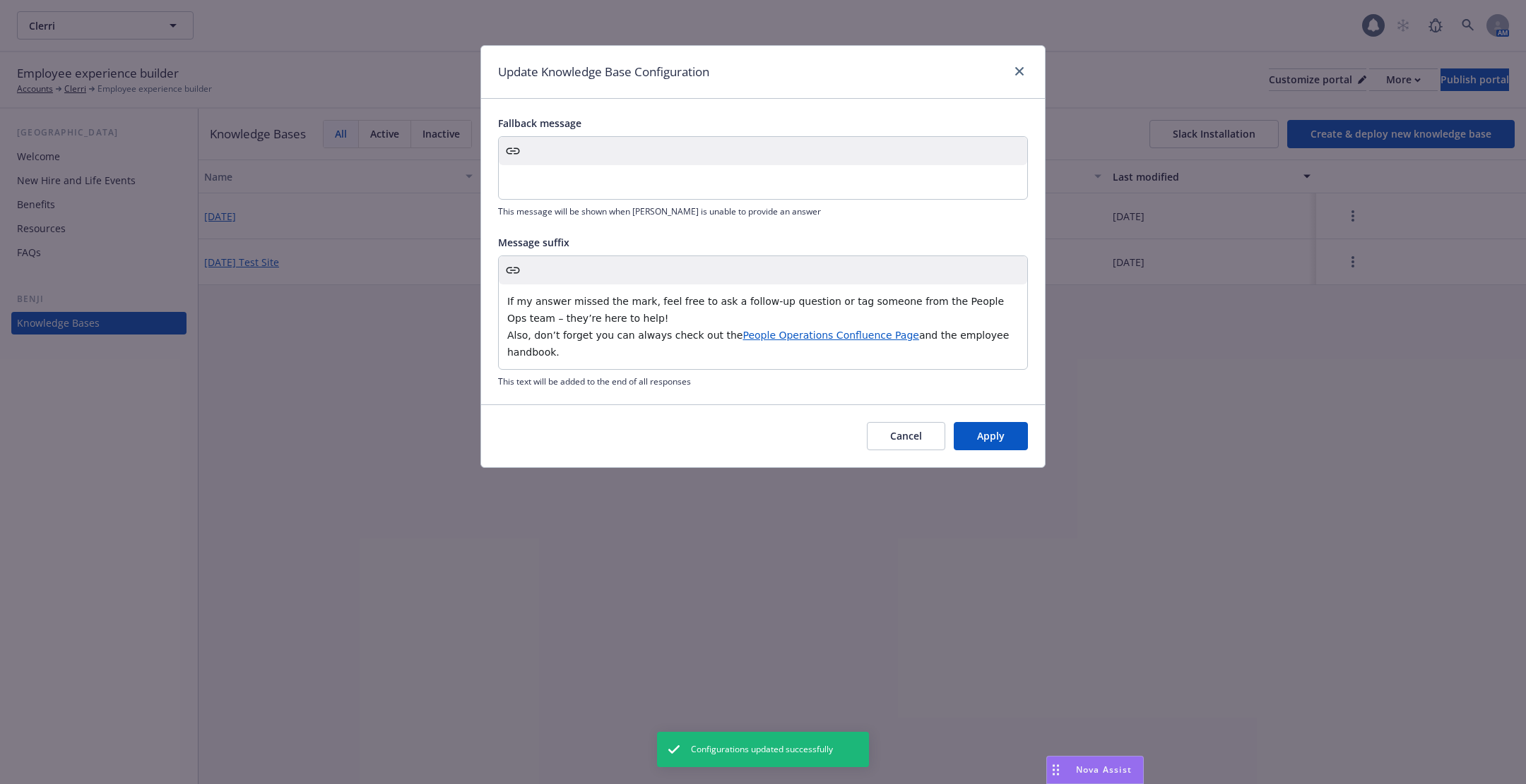
click at [763, 349] on p "If my answer missed the mark, feel free to ask a follow-up question or tag some…" at bounding box center [763, 326] width 512 height 68
drag, startPoint x: 741, startPoint y: 349, endPoint x: 501, endPoint y: 280, distance: 249.7
click at [501, 280] on div "If my answer missed the mark, feel free to ask a follow-up question or tag some…" at bounding box center [763, 312] width 528 height 113
copy p "If my answer missed the mark, feel free to ask a follow-up question or tag some…"
click at [584, 447] on div "Cancel Apply" at bounding box center [763, 436] width 563 height 63
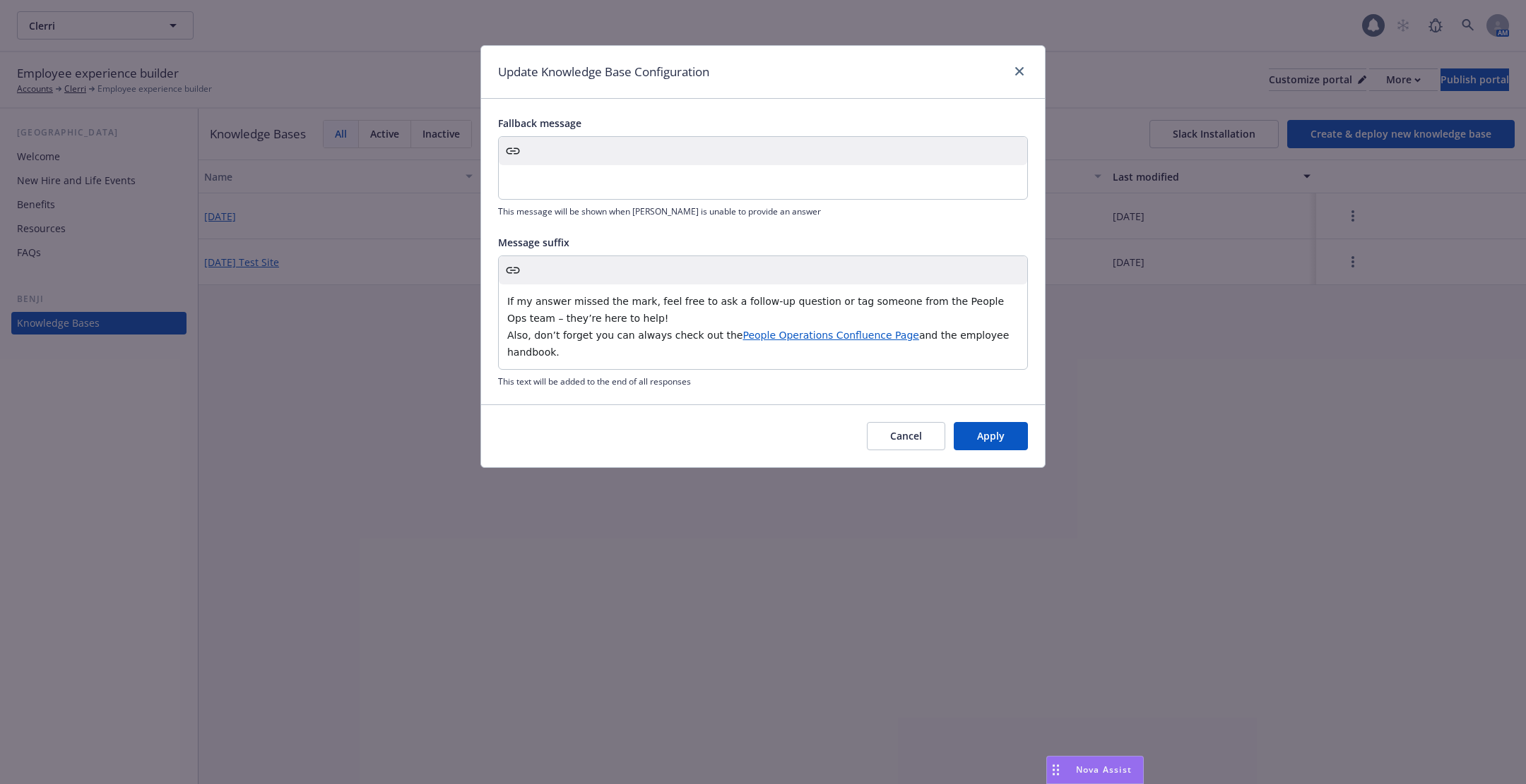
click at [990, 438] on button "Apply" at bounding box center [991, 436] width 75 height 28
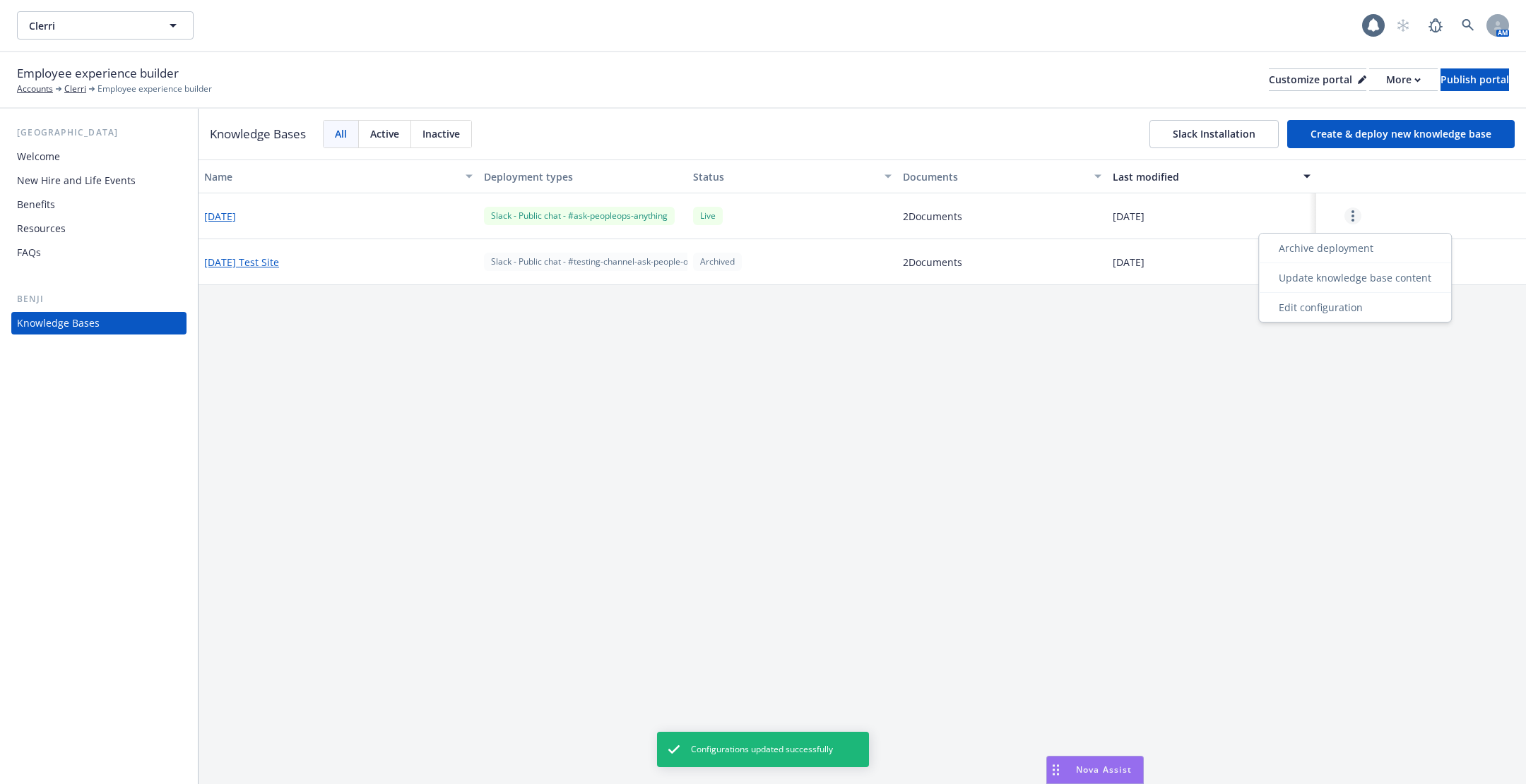
click at [1352, 216] on circle "more" at bounding box center [1352, 216] width 3 height 3
click at [1349, 302] on div "Edit configuration" at bounding box center [1355, 307] width 186 height 24
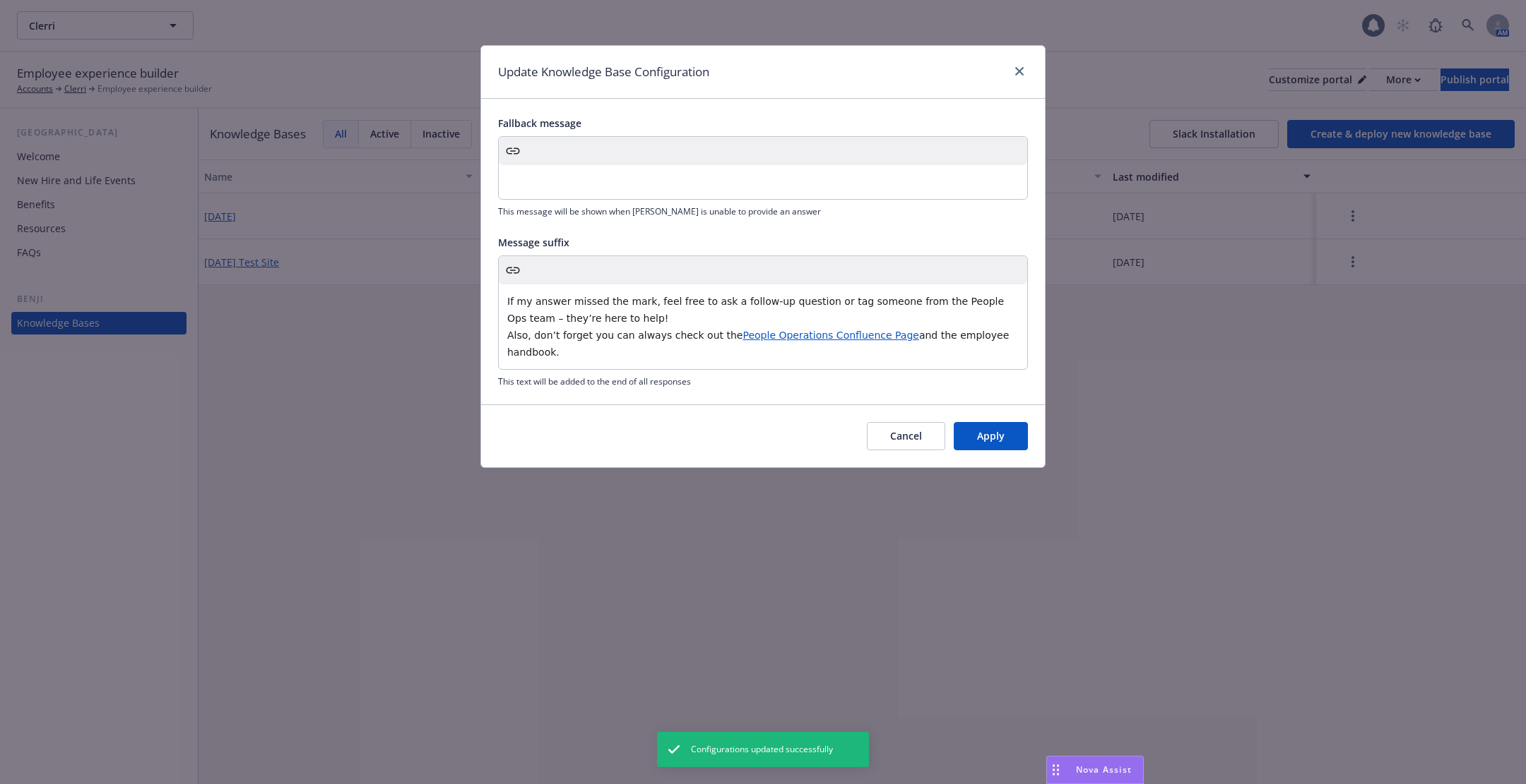
click at [1021, 61] on div "Update Knowledge Base Configuration" at bounding box center [763, 72] width 563 height 53
click at [1019, 82] on div "Update Knowledge Base Configuration" at bounding box center [763, 72] width 563 height 53
click at [1019, 75] on icon "close" at bounding box center [1020, 71] width 9 height 9
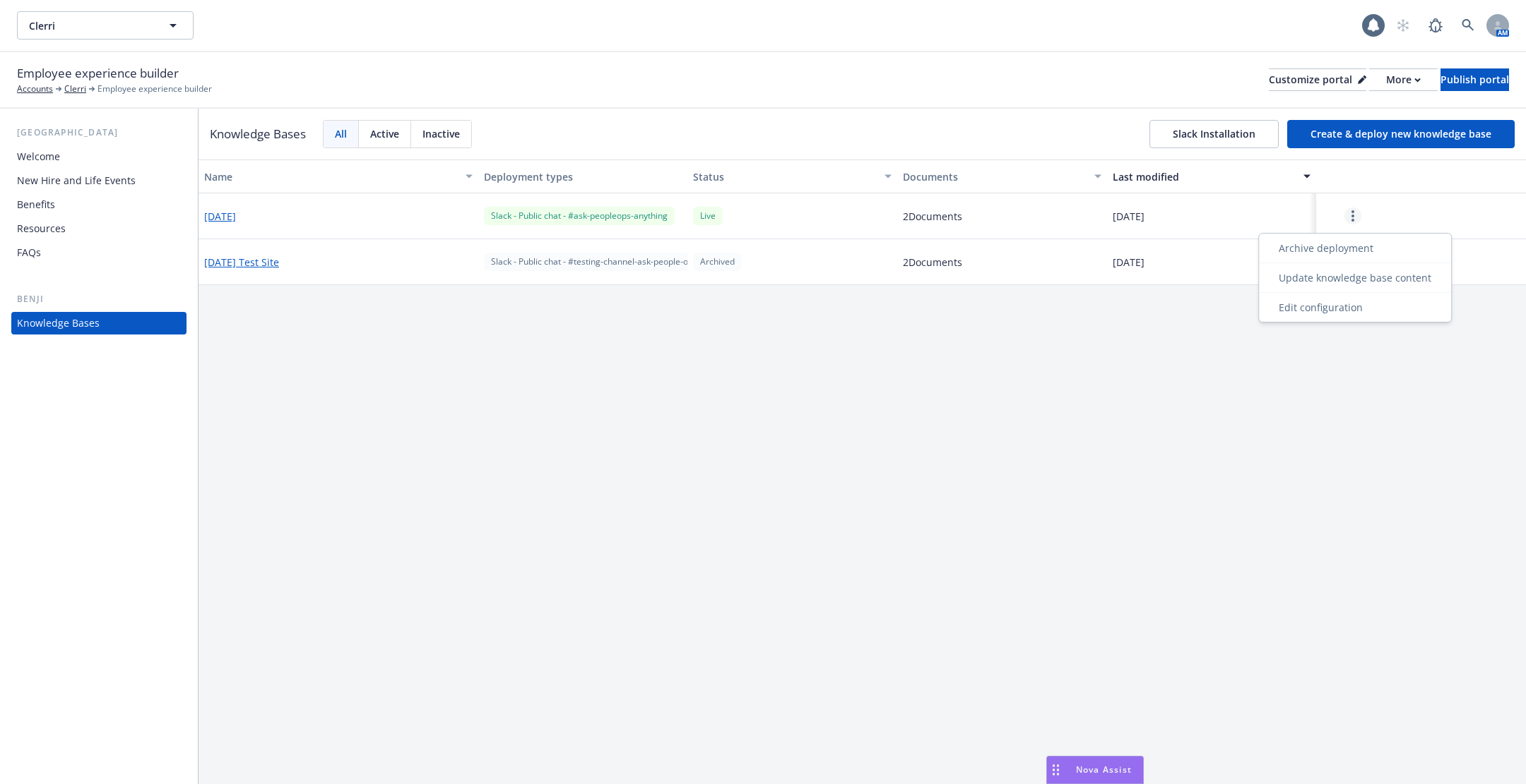
click at [1352, 209] on link "more" at bounding box center [1352, 216] width 17 height 17
click at [1077, 455] on div "Name Deployment types Status Documents Last modified 2025-05-22 Slack - Public …" at bounding box center [862, 472] width 1327 height 624
click at [1359, 141] on button "Create & deploy new knowledge base" at bounding box center [1401, 134] width 227 height 28
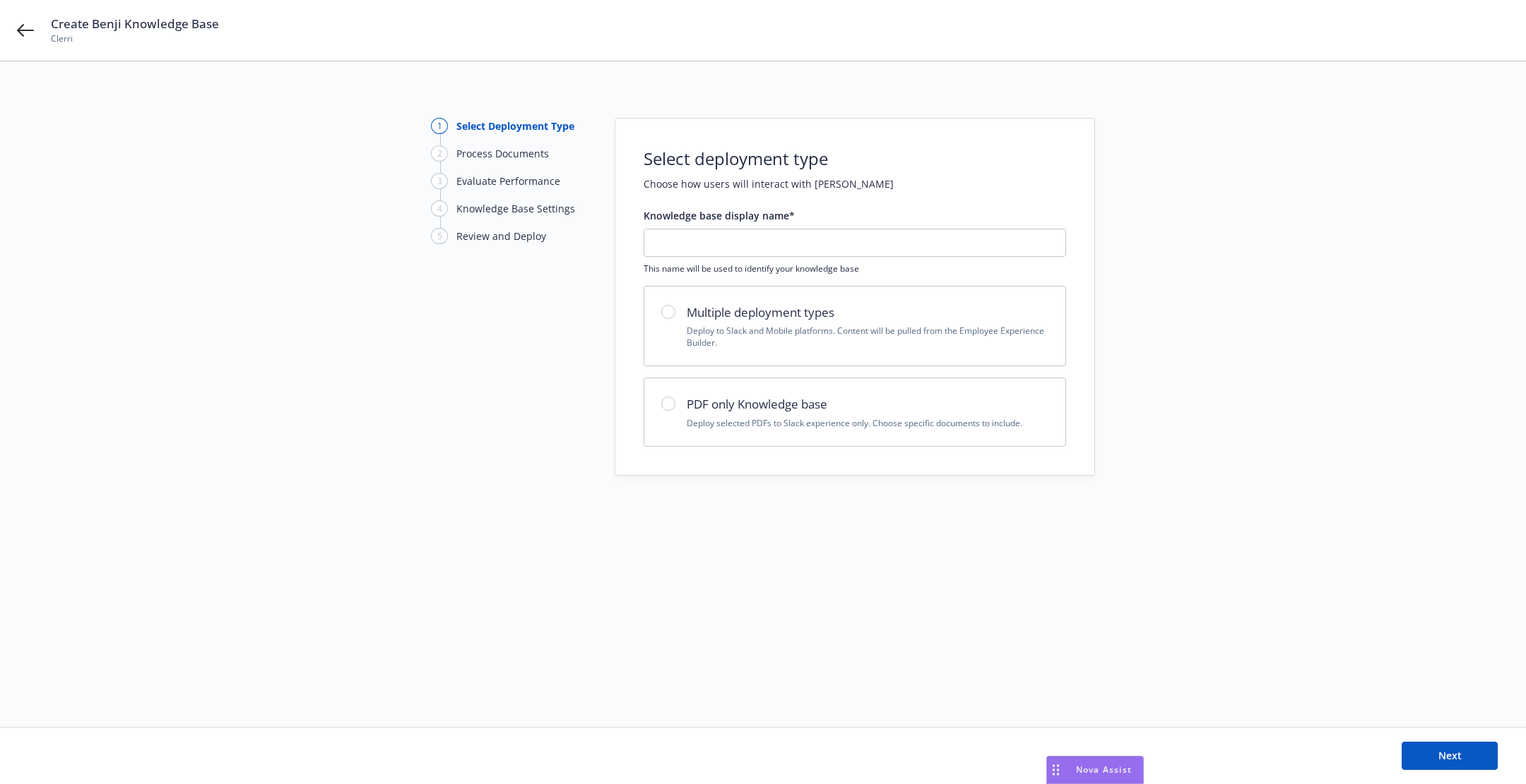
click at [897, 316] on h2 "Multiple deployment types" at bounding box center [867, 312] width 362 height 18
radio input "true"
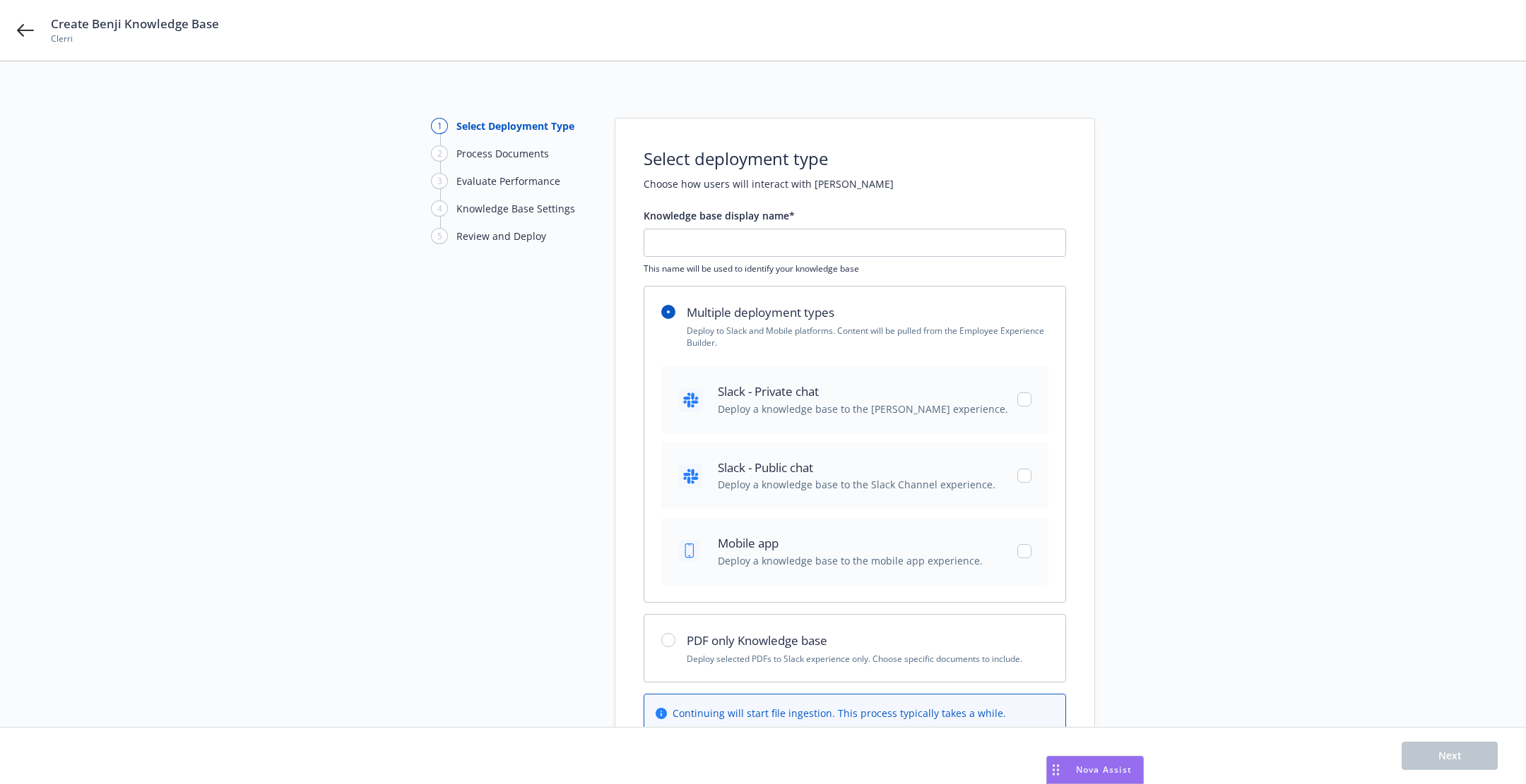
click at [897, 316] on h2 "Multiple deployment types" at bounding box center [867, 312] width 362 height 18
click at [1033, 555] on div "Mobile app Deploy a knowledge base to the mobile app experience." at bounding box center [854, 551] width 387 height 67
click at [1025, 555] on input "checkbox" at bounding box center [1024, 552] width 14 height 14
checkbox input "false"
click at [911, 664] on div "PDF only Knowledge base Deploy selected PDFs to Slack experience only. Choose s…" at bounding box center [855, 648] width 421 height 68
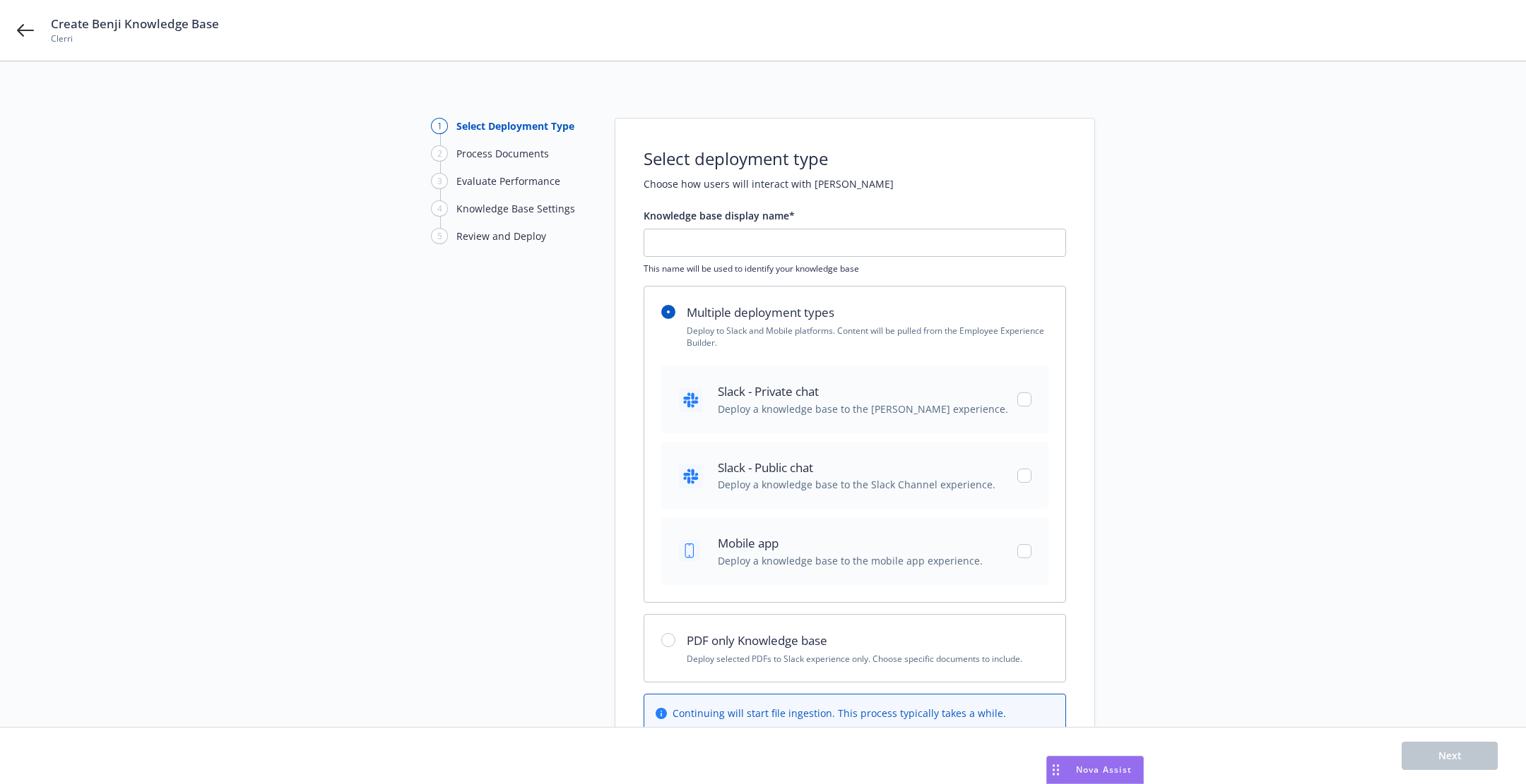
radio input "false"
radio input "true"
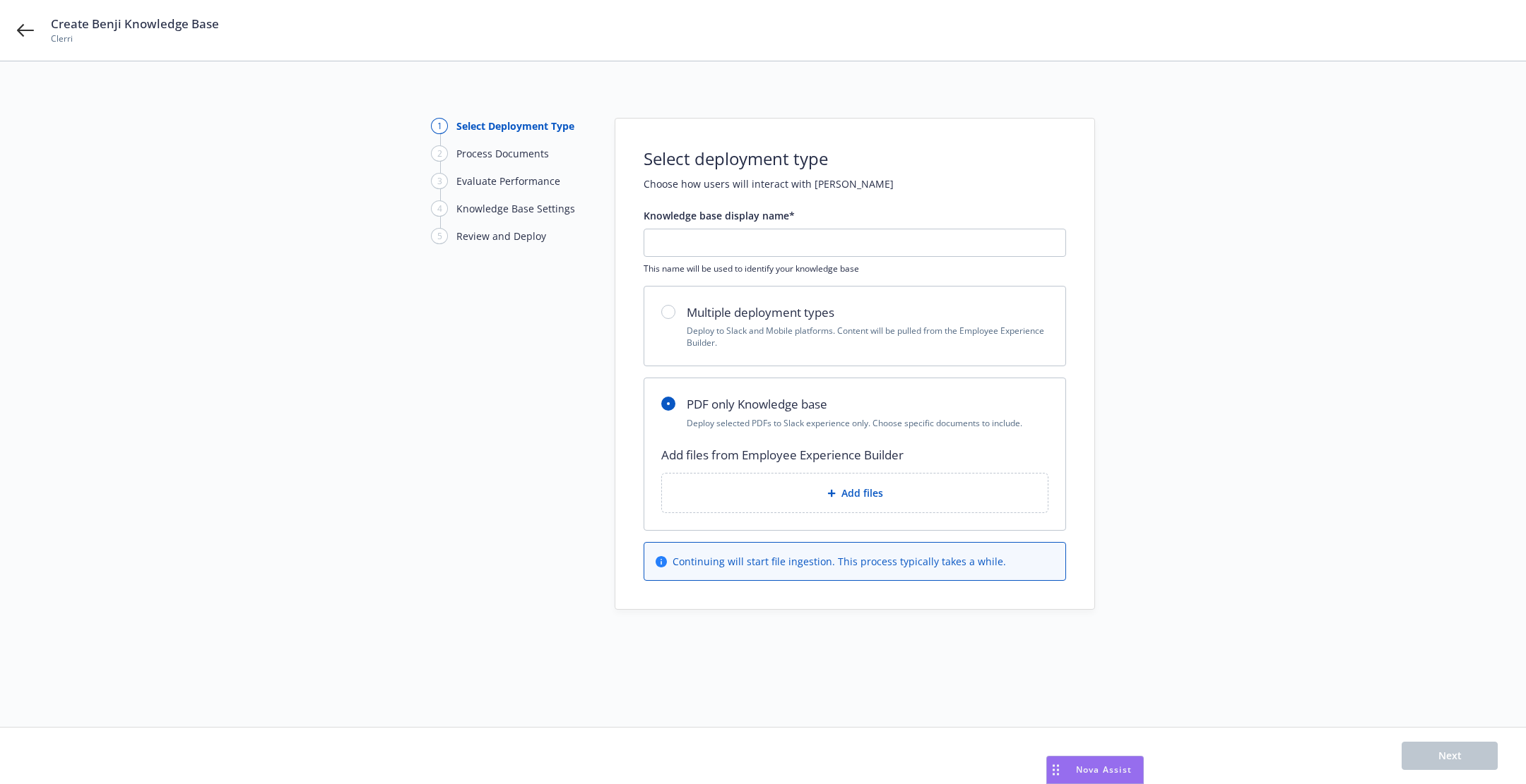
click at [930, 327] on p "Deploy to Slack and Mobile platforms. Content will be pulled from the Employee …" at bounding box center [867, 336] width 362 height 24
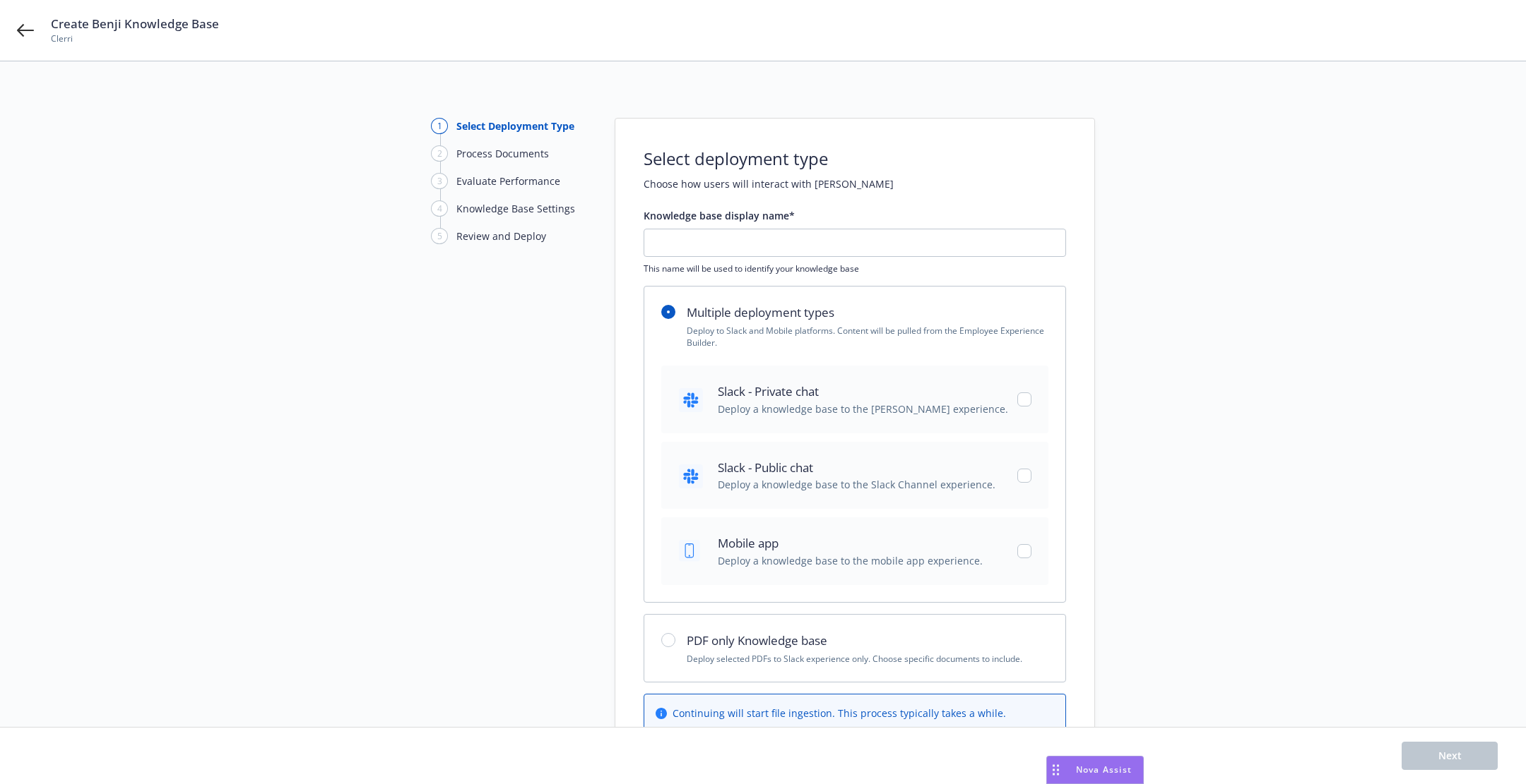
click at [819, 637] on h2 "PDF only Knowledge base" at bounding box center [867, 640] width 362 height 18
radio input "false"
radio input "true"
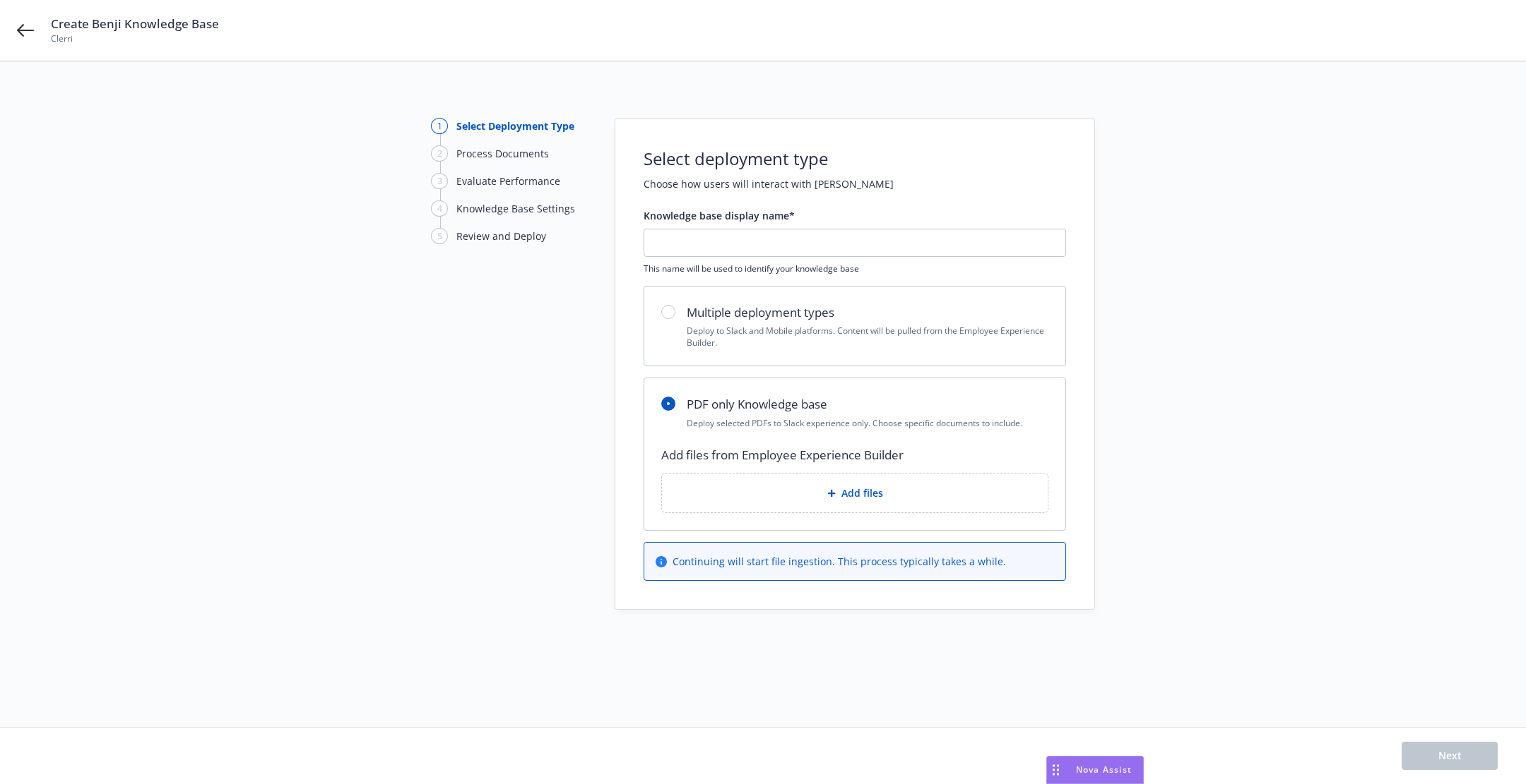
click at [813, 496] on div "Add files" at bounding box center [855, 493] width 363 height 17
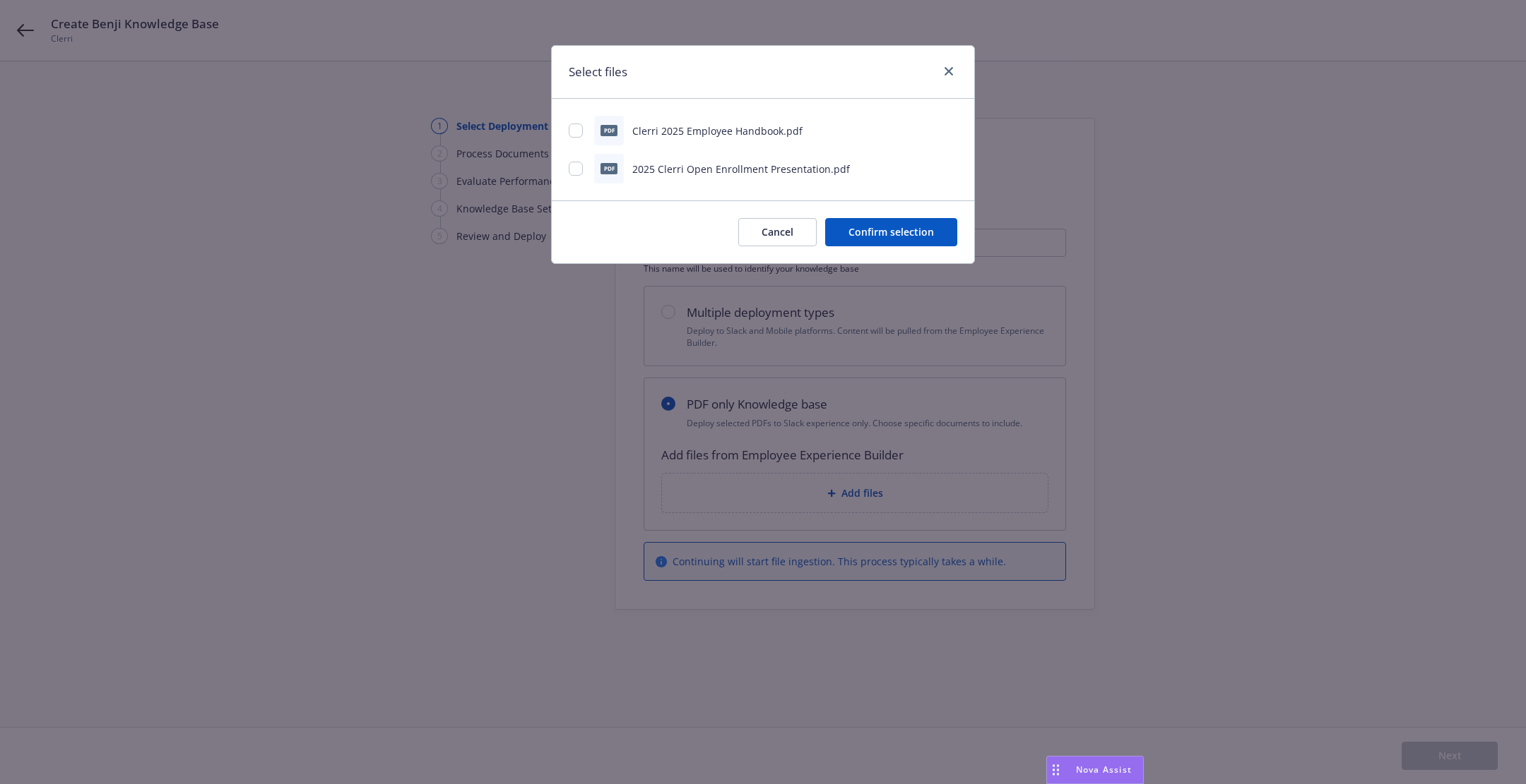
click at [777, 220] on button "Cancel" at bounding box center [777, 232] width 78 height 28
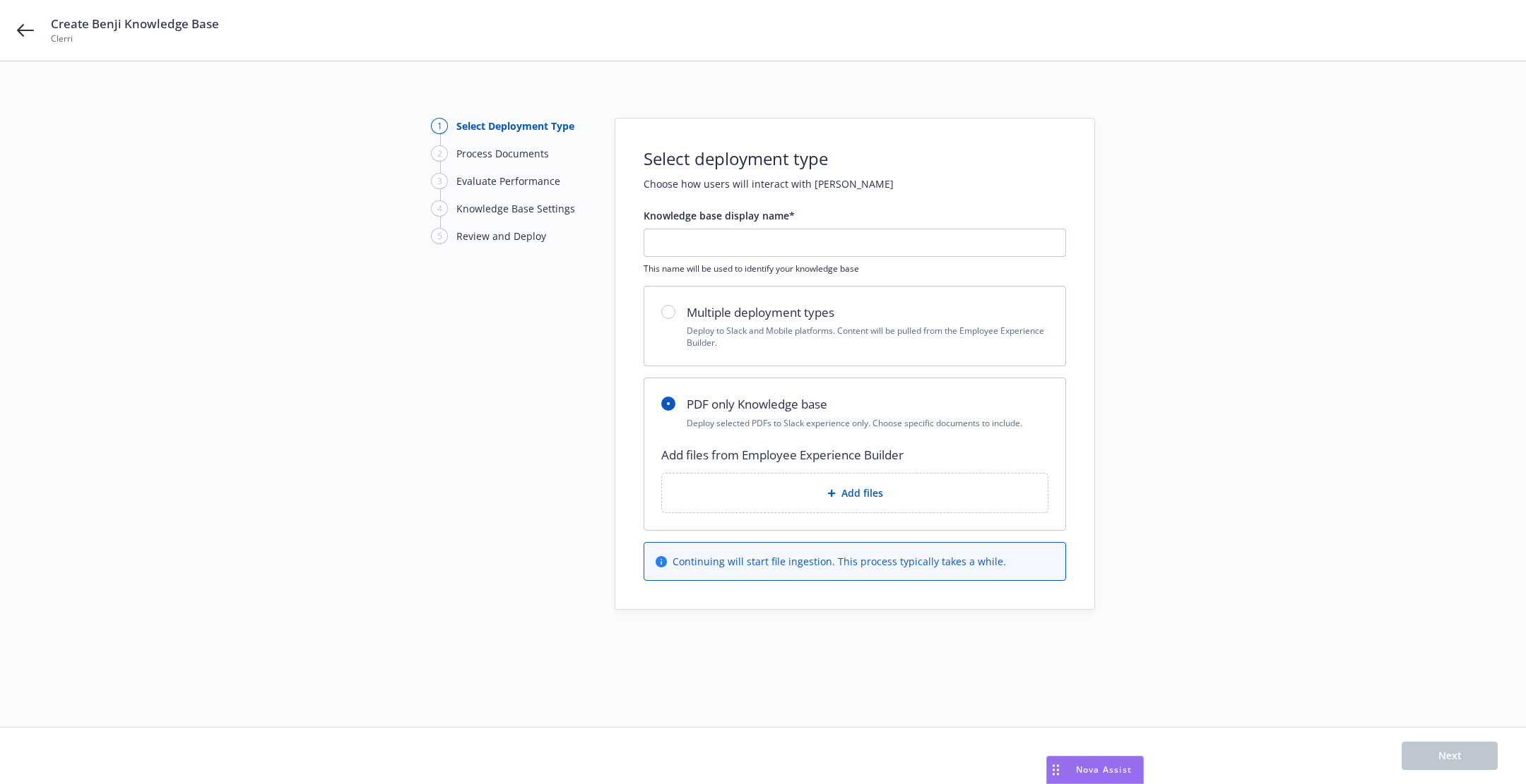
click at [30, 21] on div "Create Benji Knowledge Base Clerri" at bounding box center [763, 30] width 1526 height 61
click at [20, 29] on icon at bounding box center [25, 30] width 17 height 17
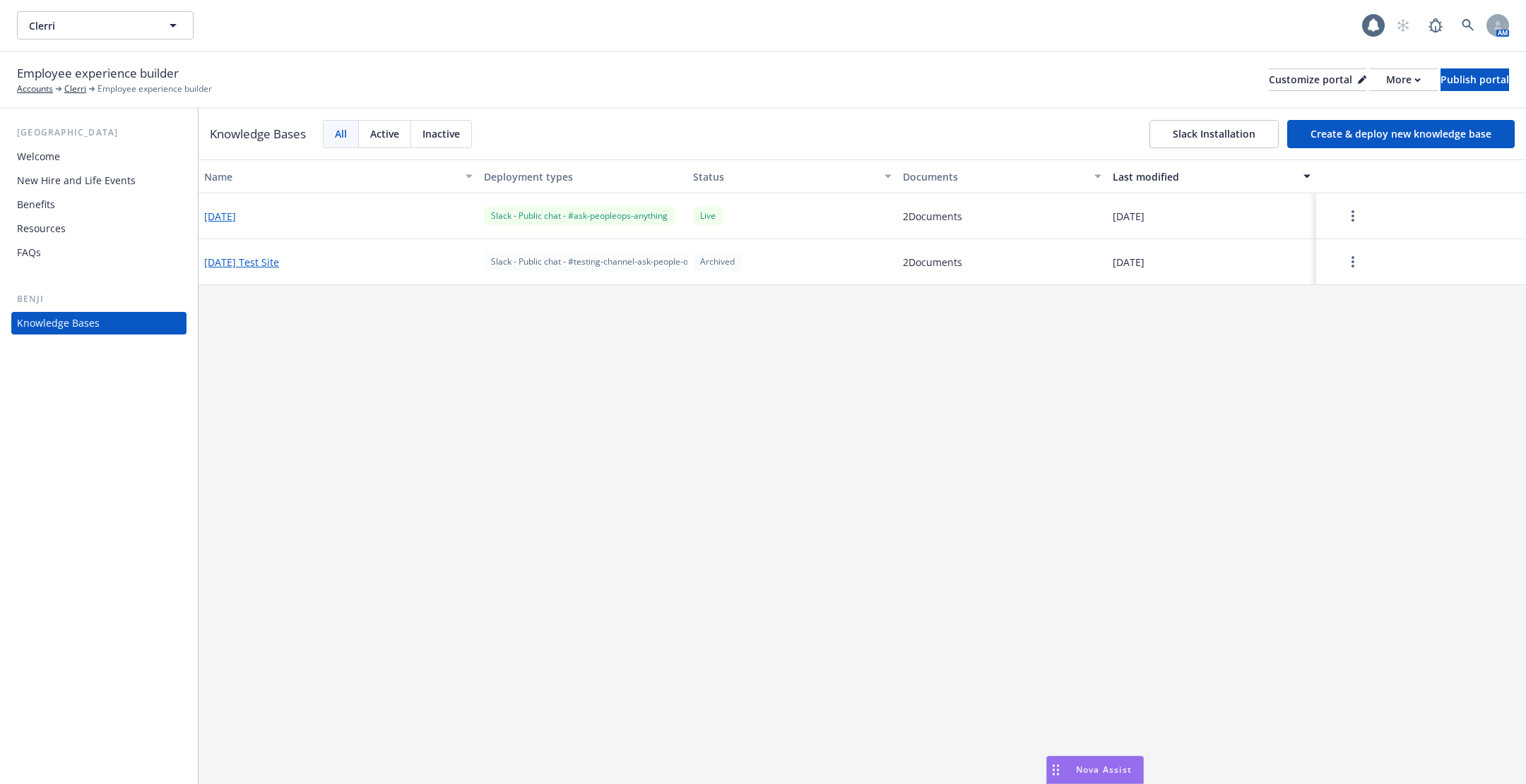
click at [1385, 138] on button "Create & deploy new knowledge base" at bounding box center [1401, 134] width 227 height 28
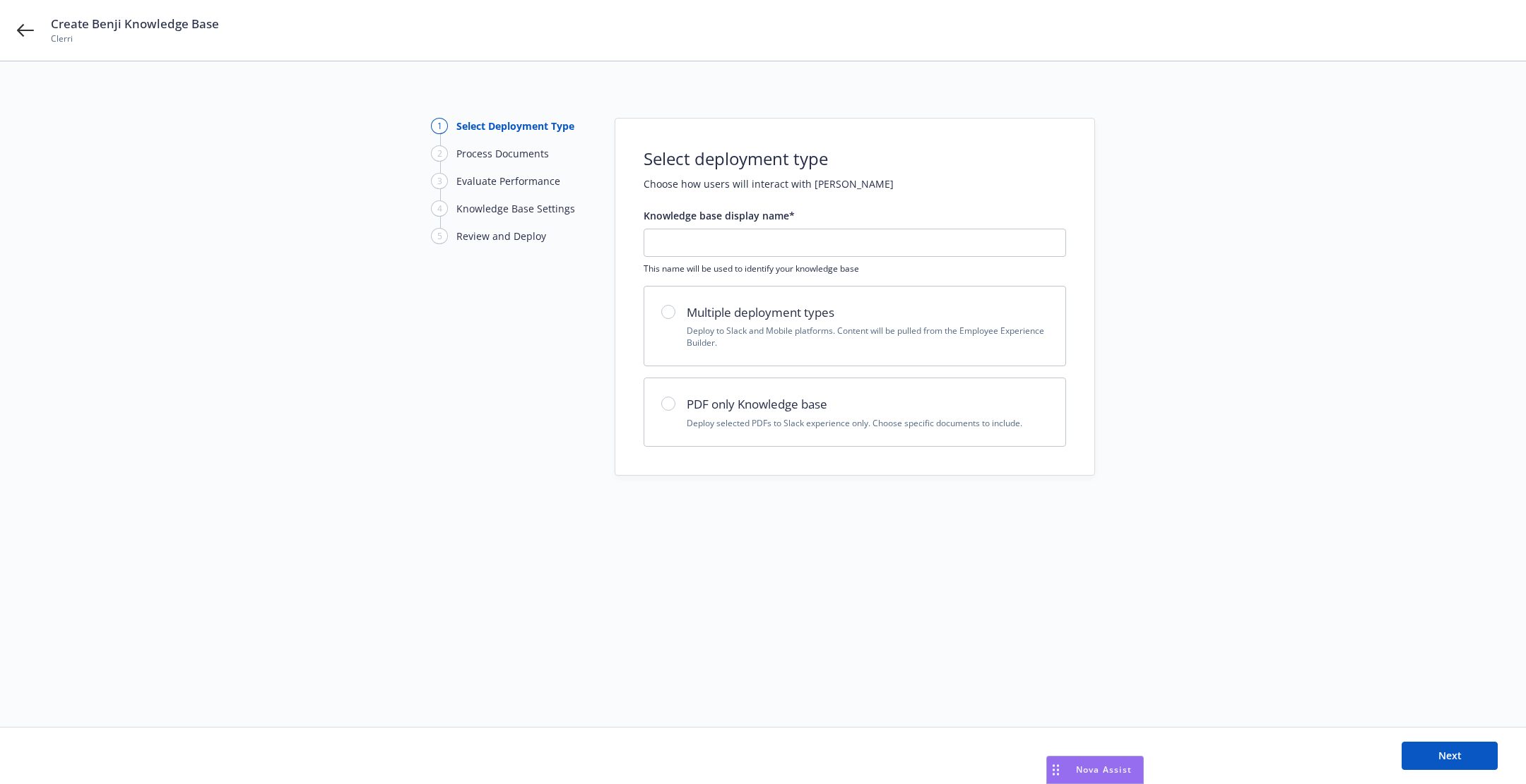
click at [918, 312] on h2 "Multiple deployment types" at bounding box center [867, 312] width 362 height 18
radio input "true"
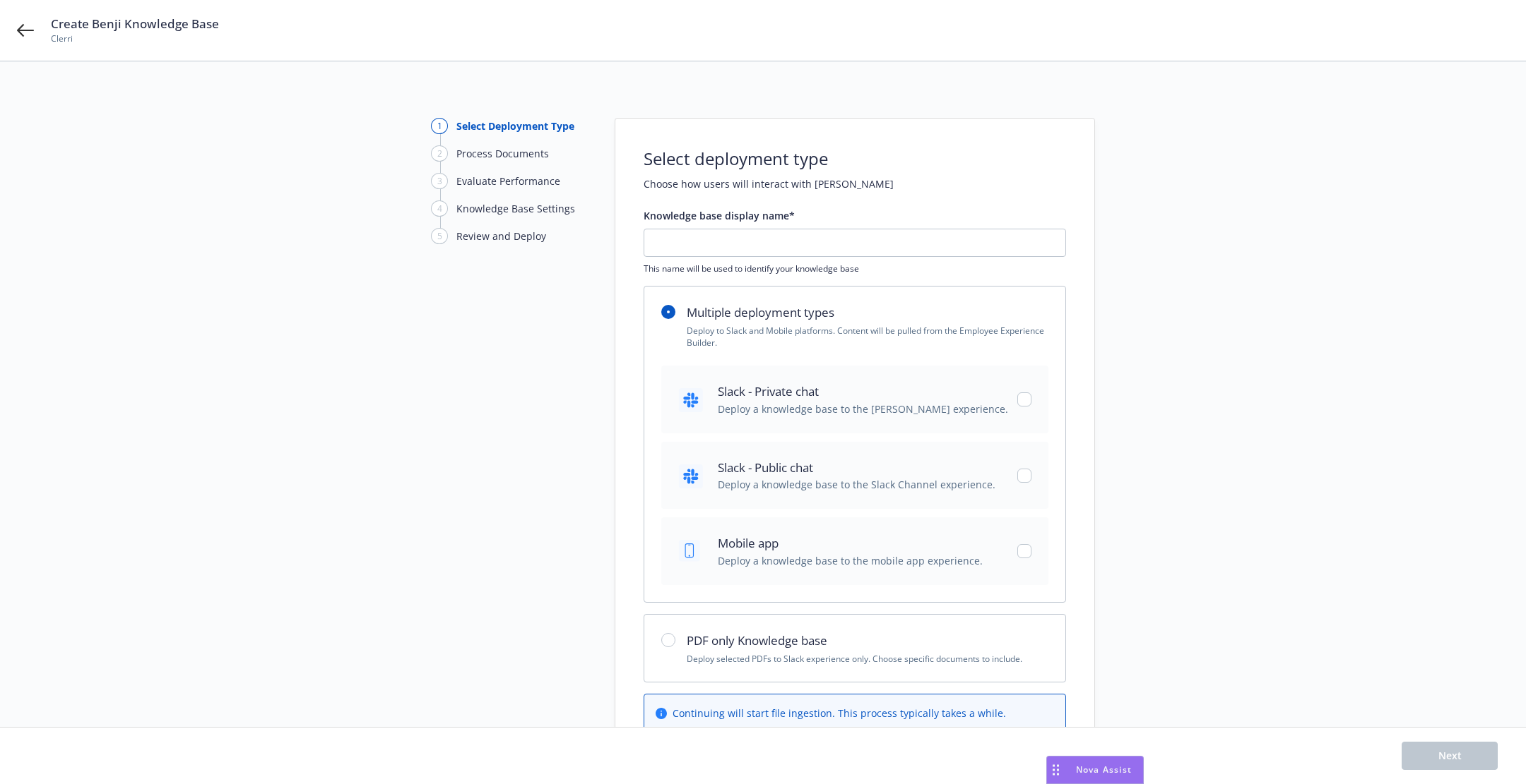
click at [868, 388] on span "Slack - Private chat" at bounding box center [863, 391] width 290 height 18
checkbox input "true"
click at [1021, 476] on input "checkbox" at bounding box center [1024, 475] width 14 height 14
checkbox input "true"
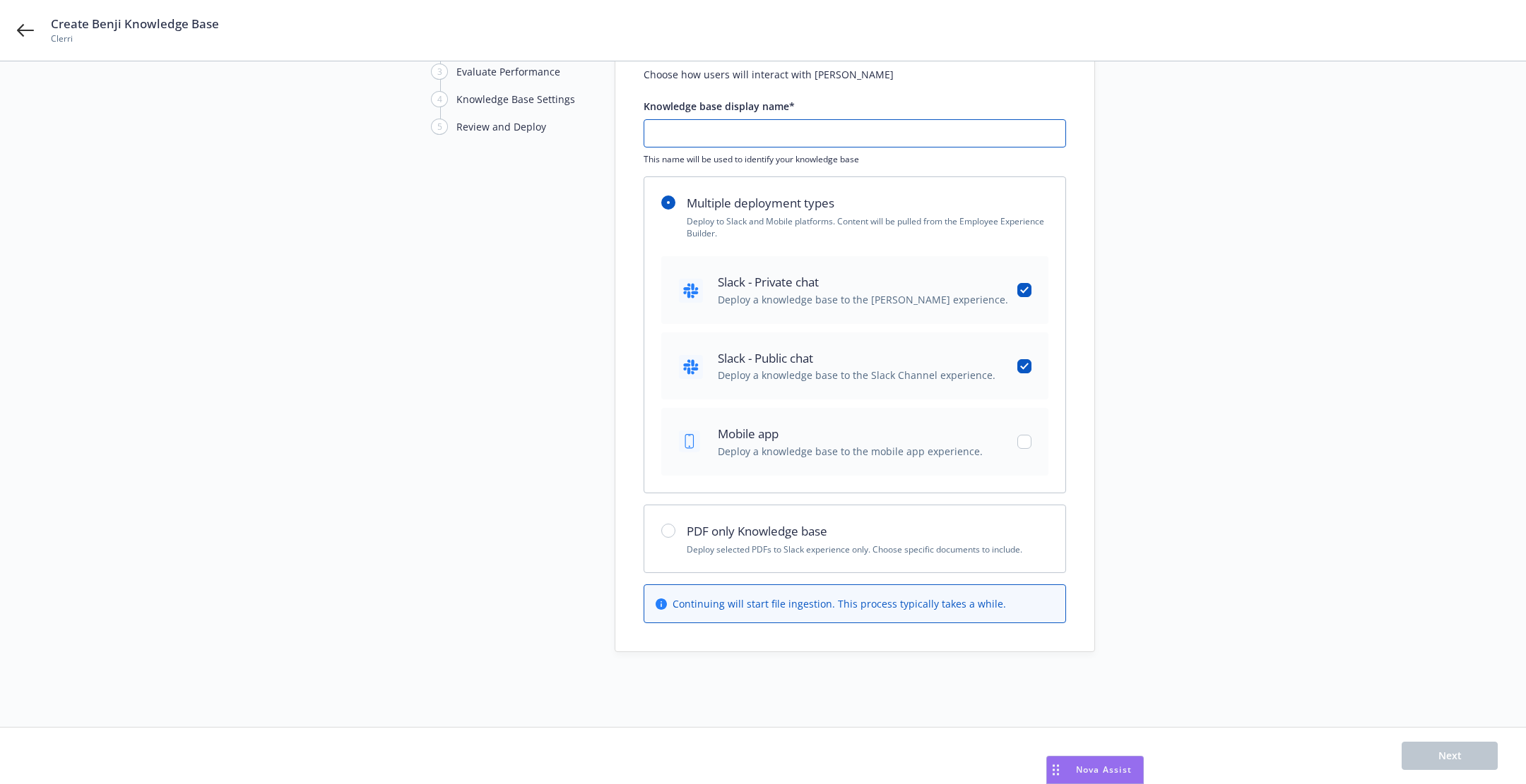
click at [970, 146] on input "text" at bounding box center [855, 133] width 421 height 27
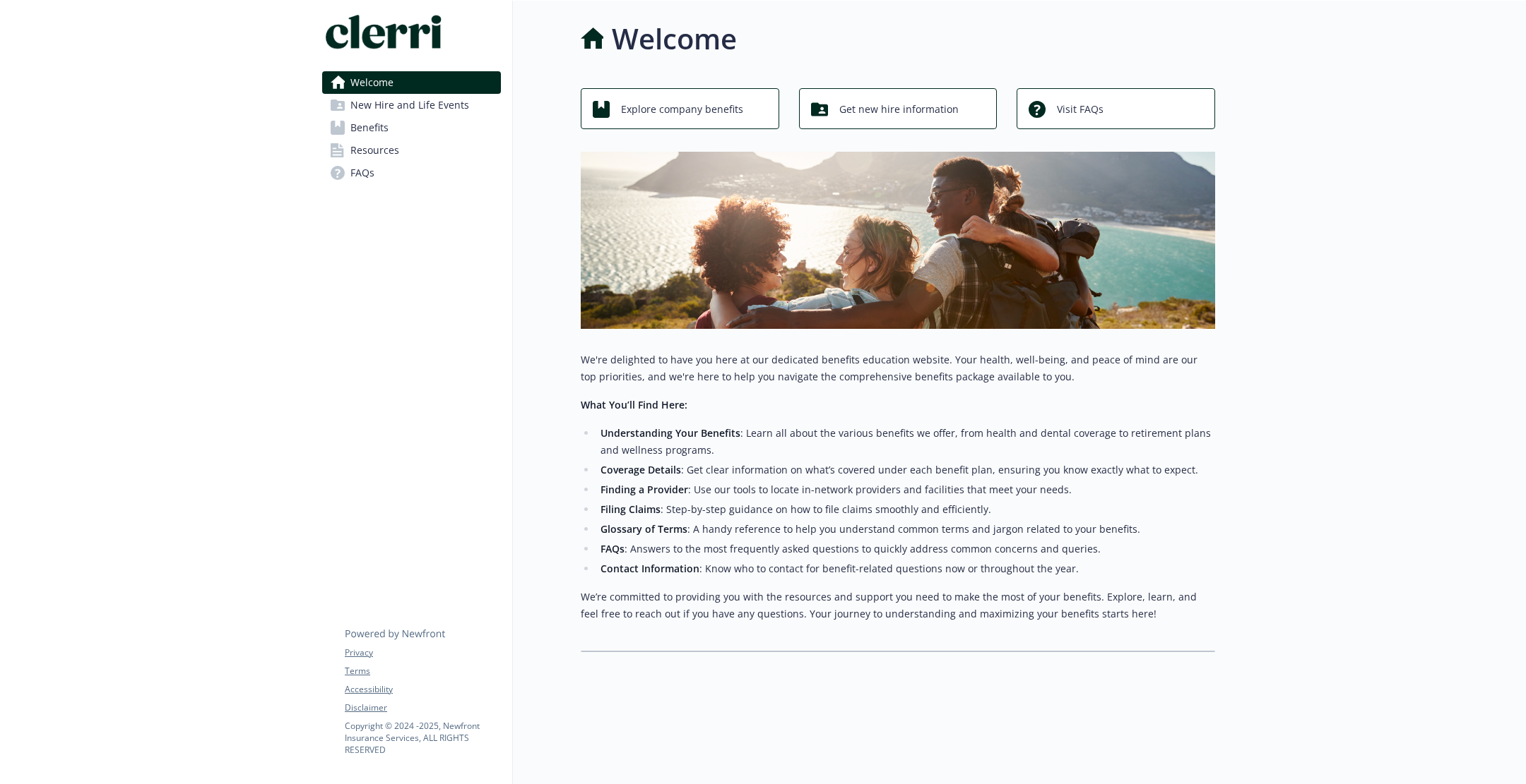
click at [385, 103] on span "New Hire and Life Events" at bounding box center [409, 105] width 118 height 23
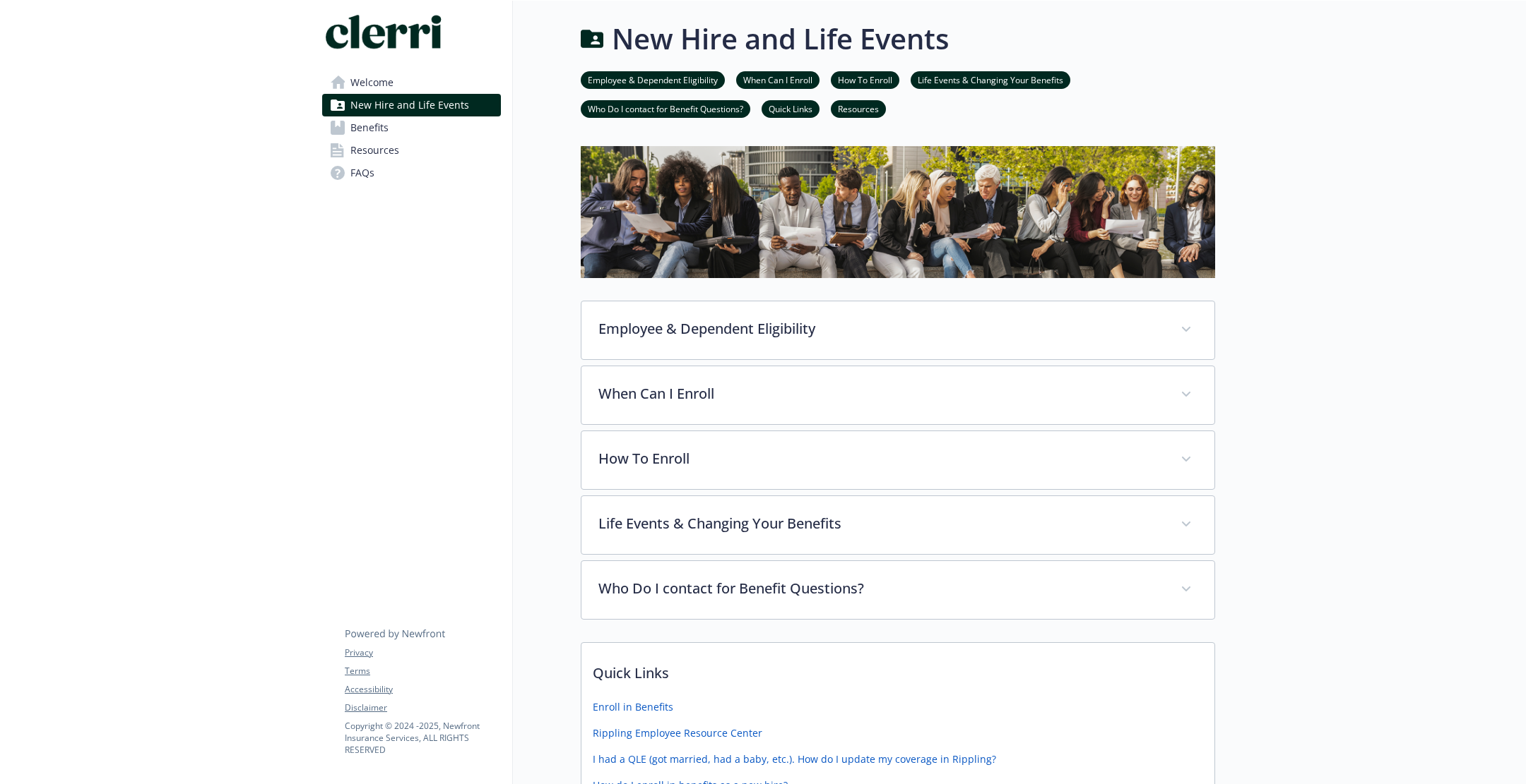
click at [380, 88] on span "Welcome" at bounding box center [371, 82] width 43 height 23
